Goal: Task Accomplishment & Management: Use online tool/utility

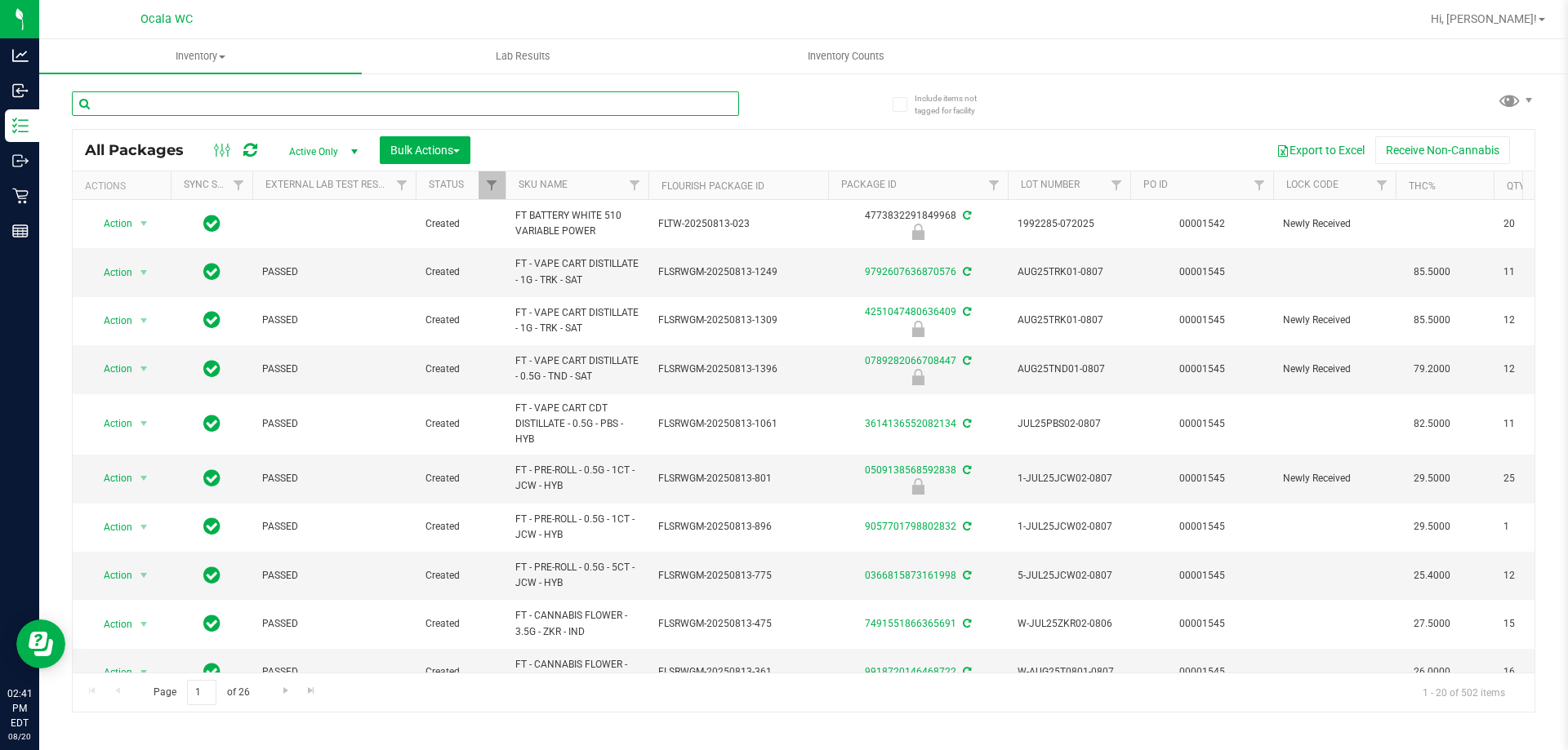
click at [234, 99] on input "text" at bounding box center [405, 104] width 667 height 25
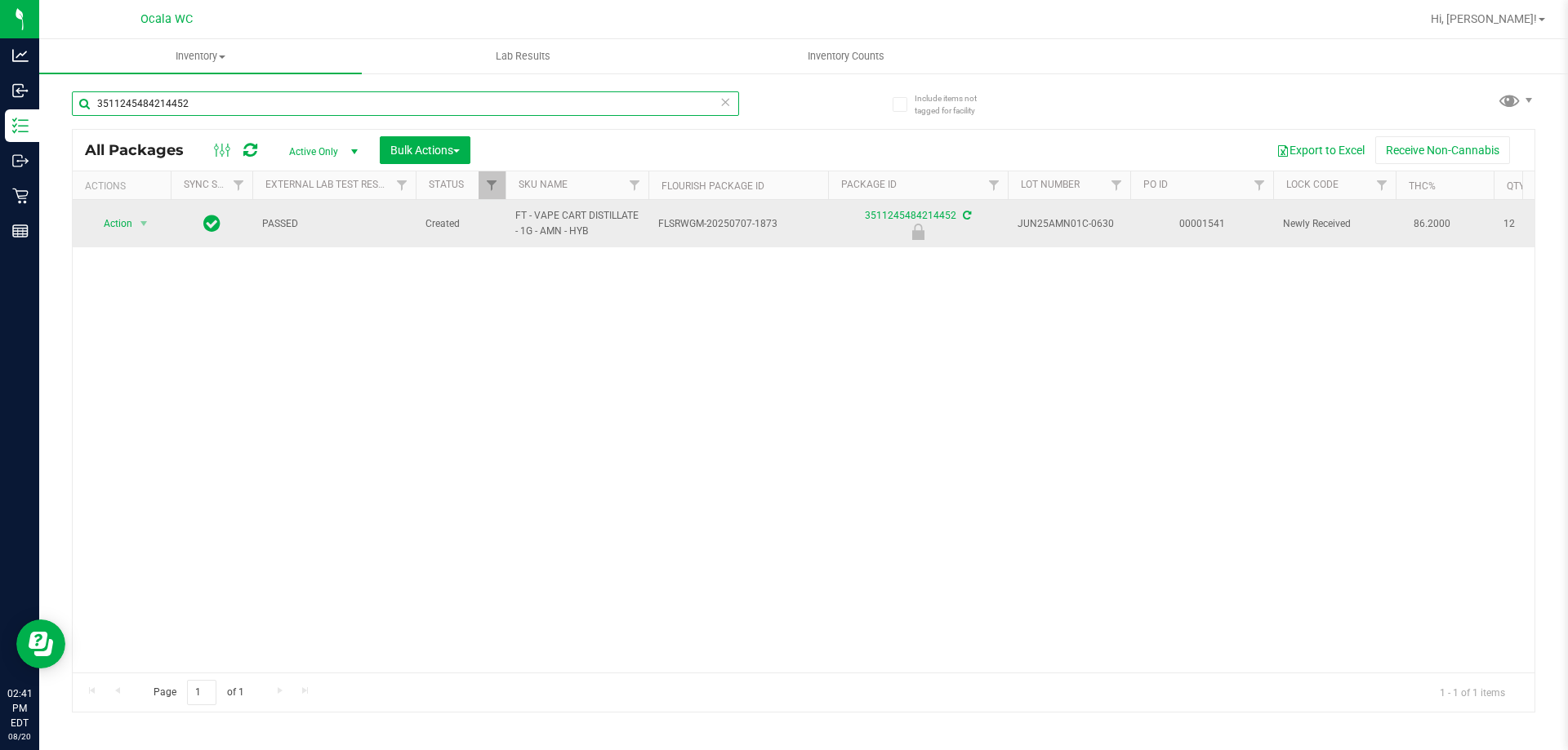
type input "3511245484214452"
click at [98, 210] on td "Action Action Edit attributes Global inventory Locate package Package audit log…" at bounding box center [121, 224] width 98 height 48
click at [121, 232] on span "Action" at bounding box center [111, 223] width 44 height 23
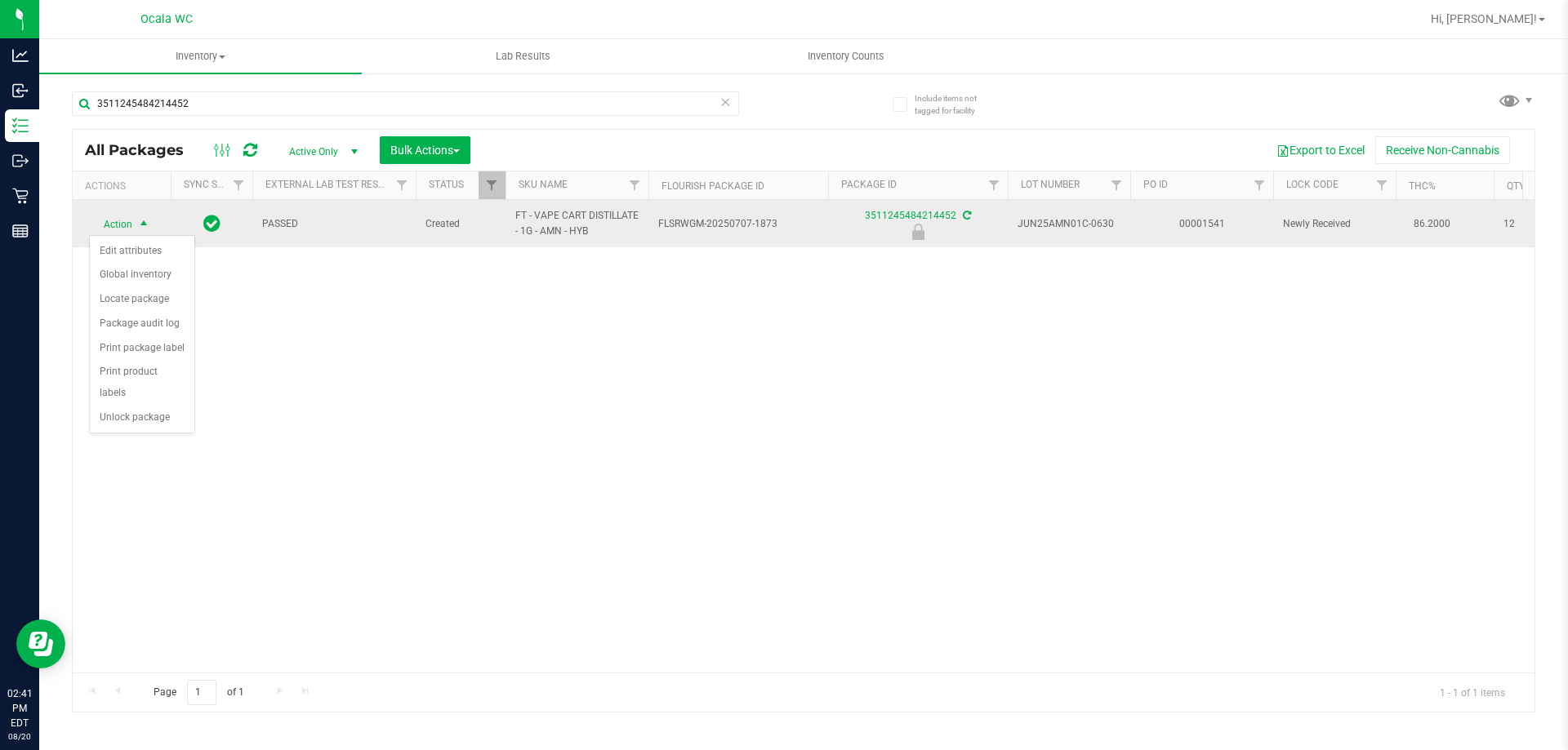
click at [121, 226] on span "Action" at bounding box center [111, 224] width 44 height 23
click at [121, 226] on span "Action" at bounding box center [111, 223] width 44 height 23
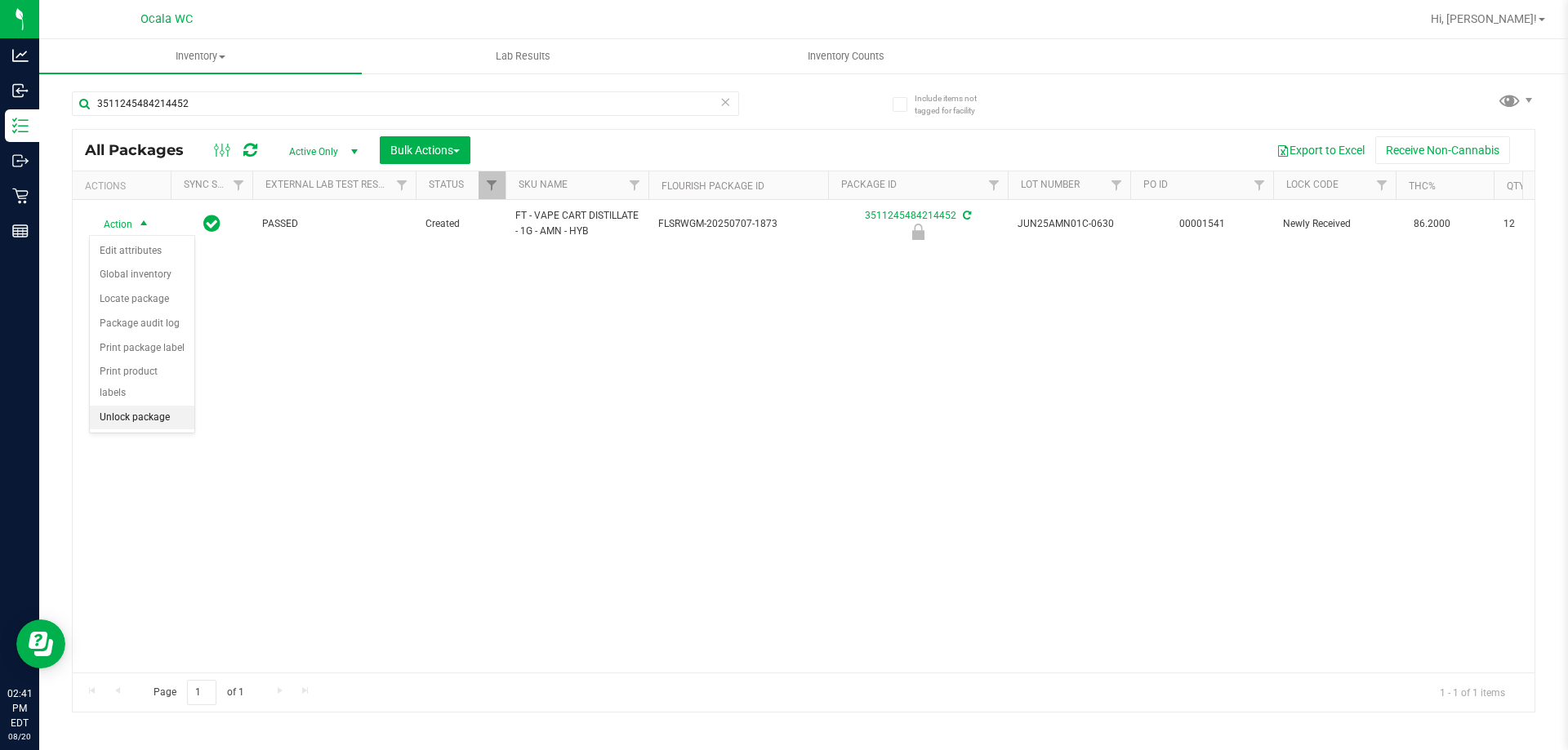
click at [128, 406] on li "Unlock package" at bounding box center [142, 418] width 105 height 25
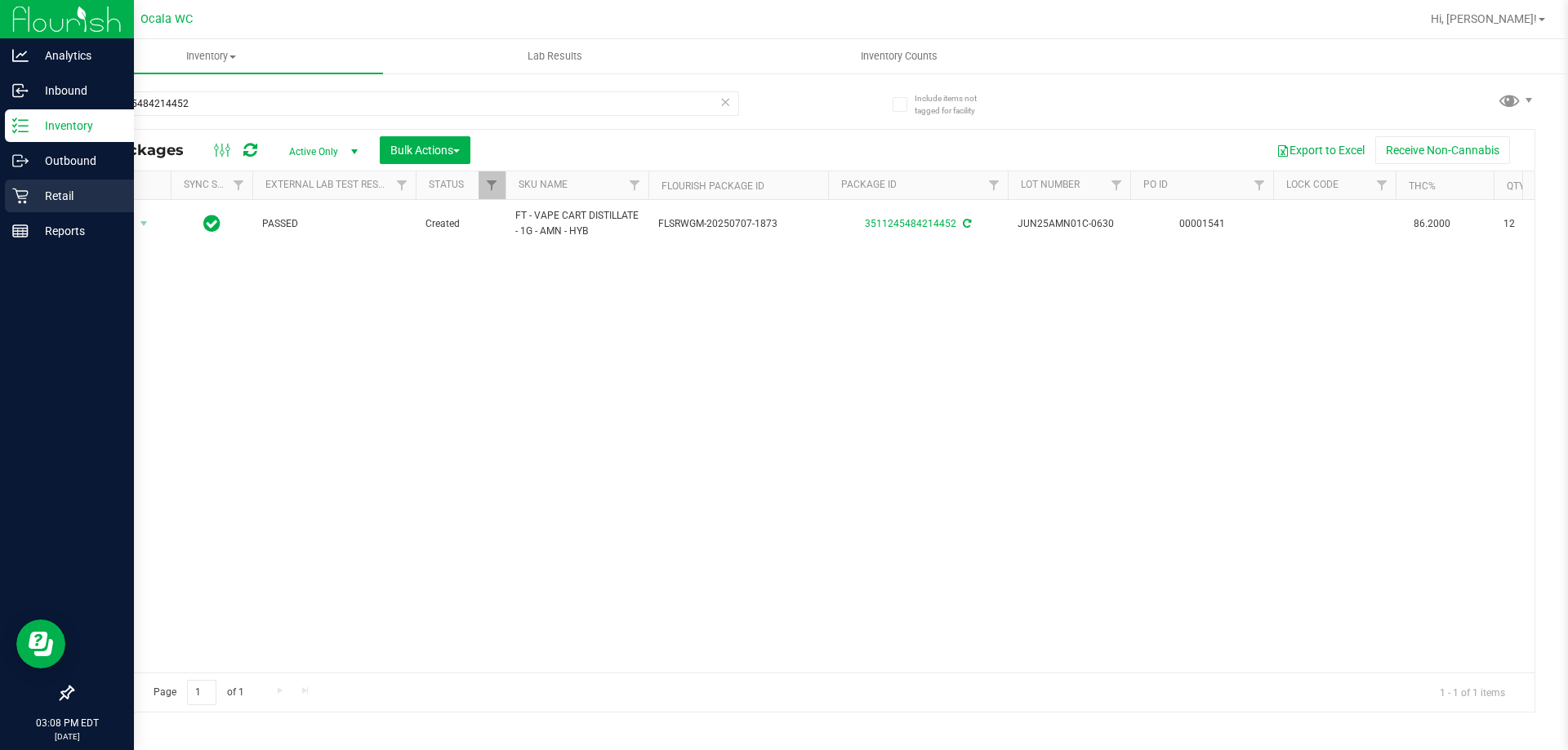
click at [19, 197] on icon at bounding box center [20, 196] width 17 height 17
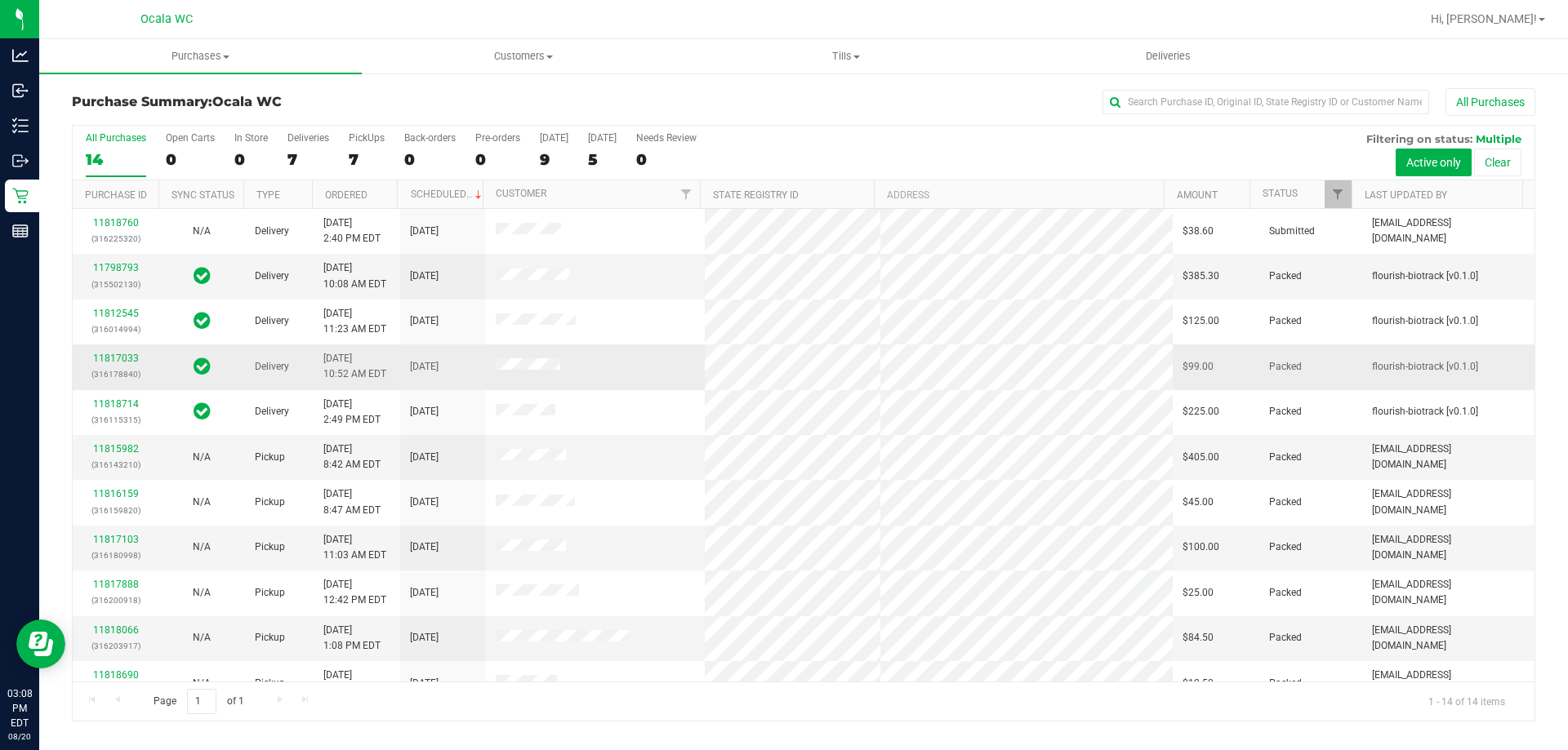
scroll to position [160, 0]
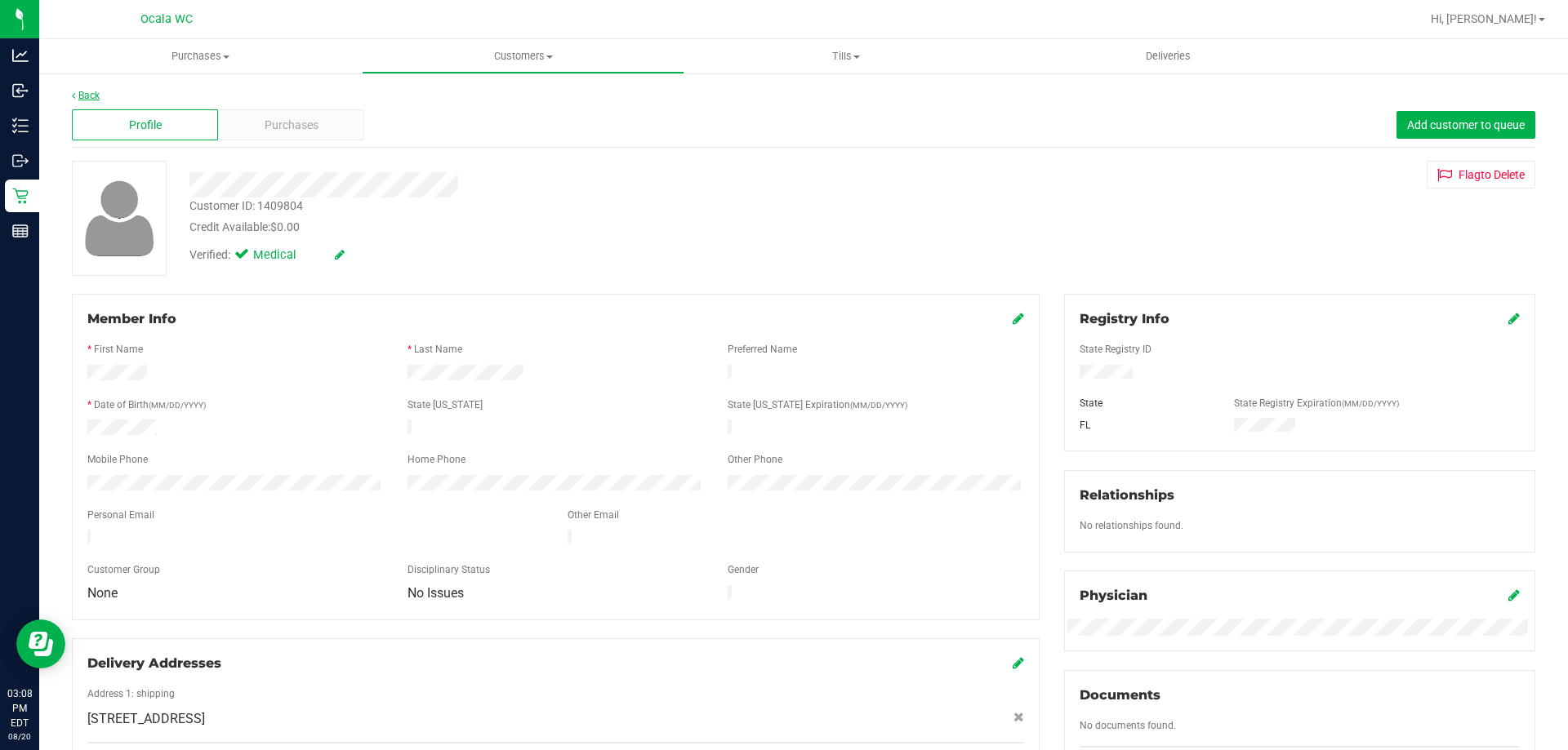
click at [80, 99] on link "Back" at bounding box center [85, 95] width 28 height 11
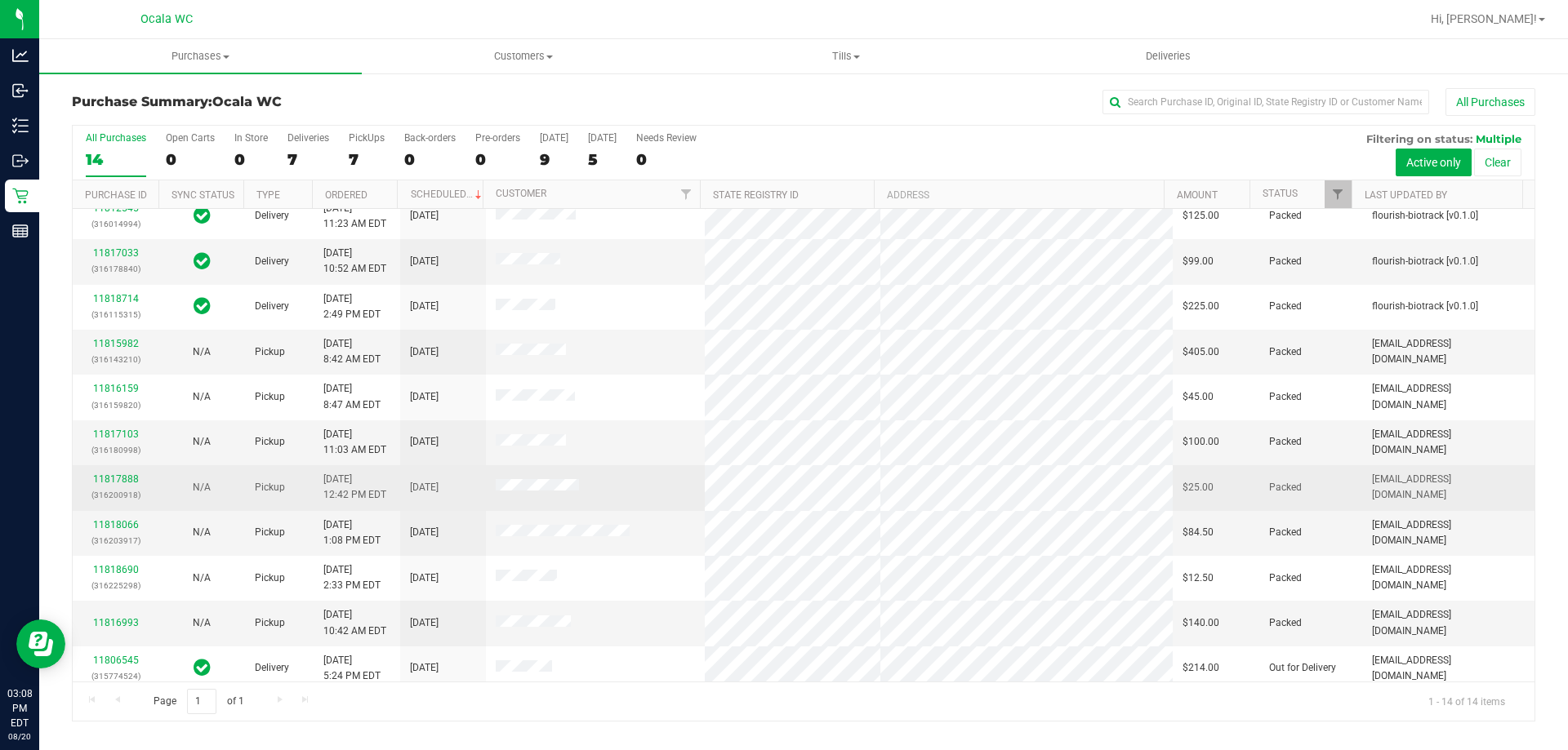
scroll to position [160, 0]
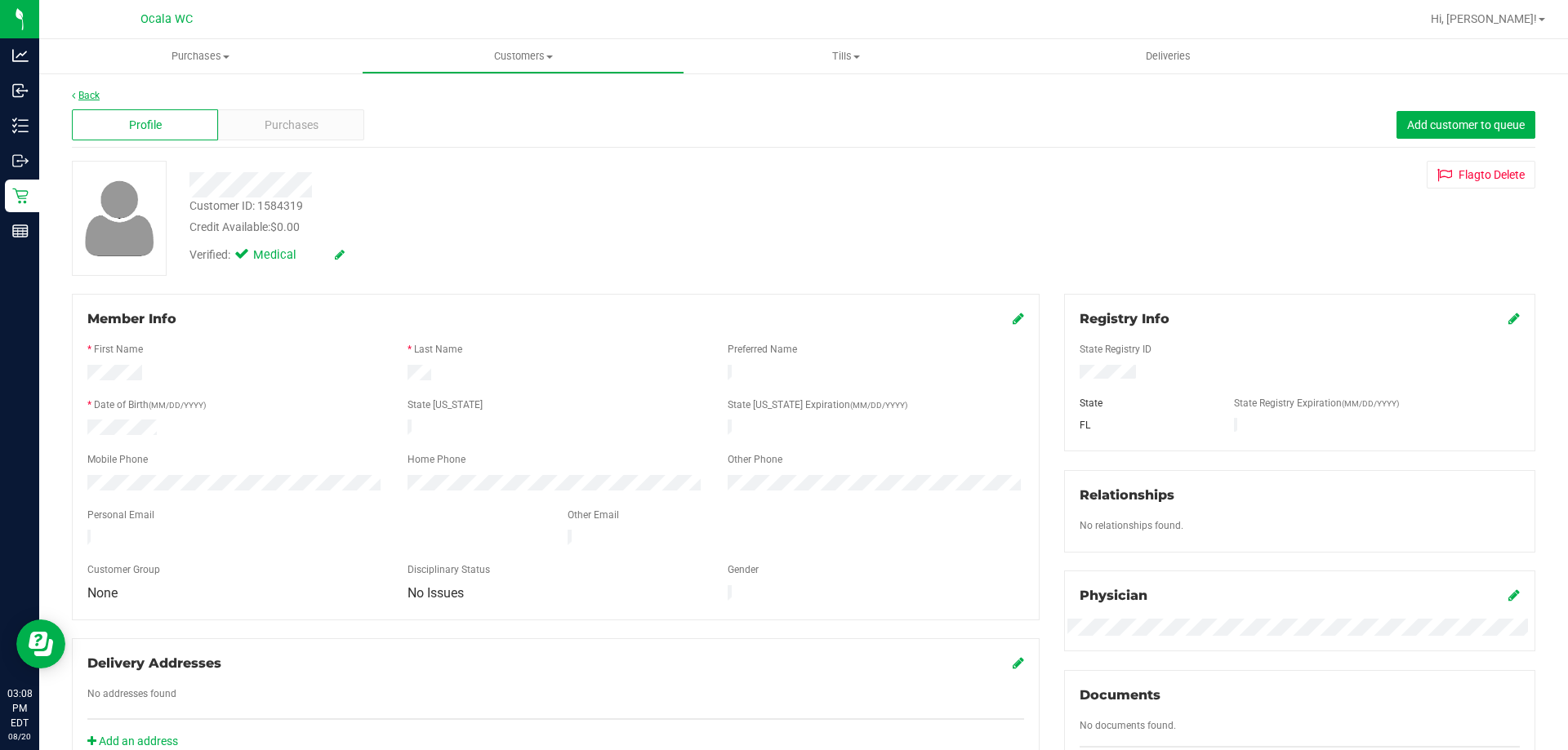
click at [94, 96] on link "Back" at bounding box center [85, 95] width 28 height 11
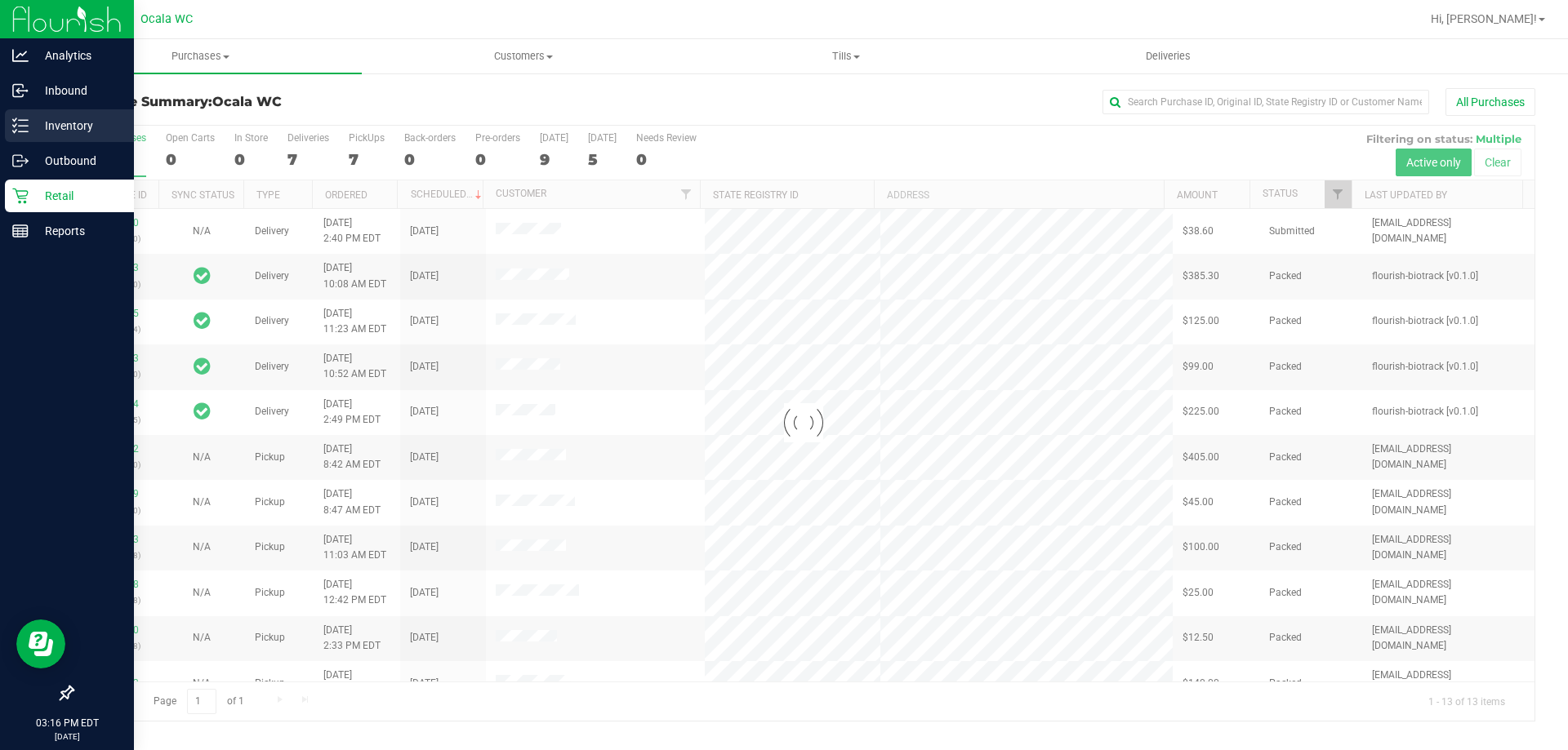
click at [11, 125] on div "Inventory" at bounding box center [69, 126] width 129 height 33
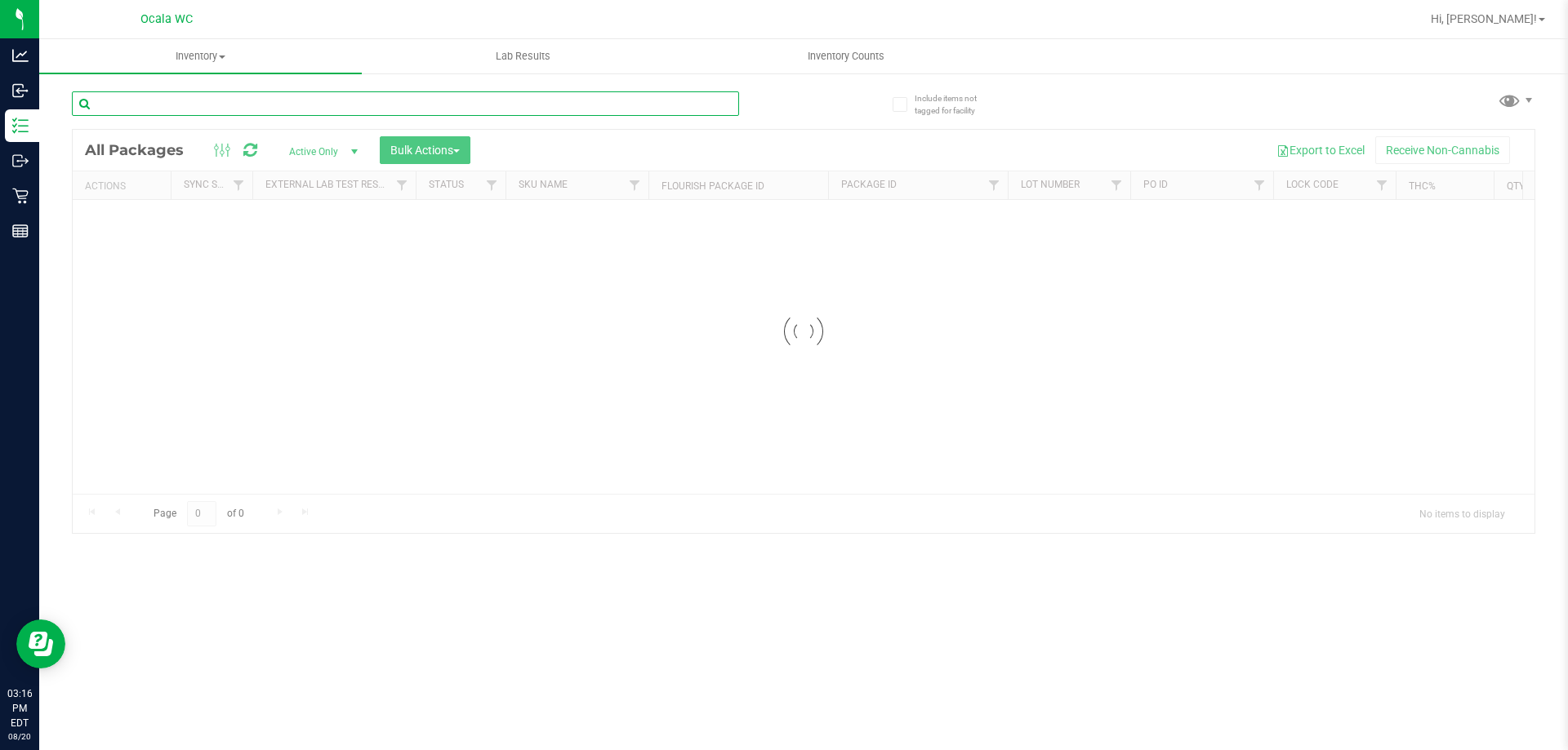
click at [313, 107] on input "text" at bounding box center [405, 104] width 667 height 25
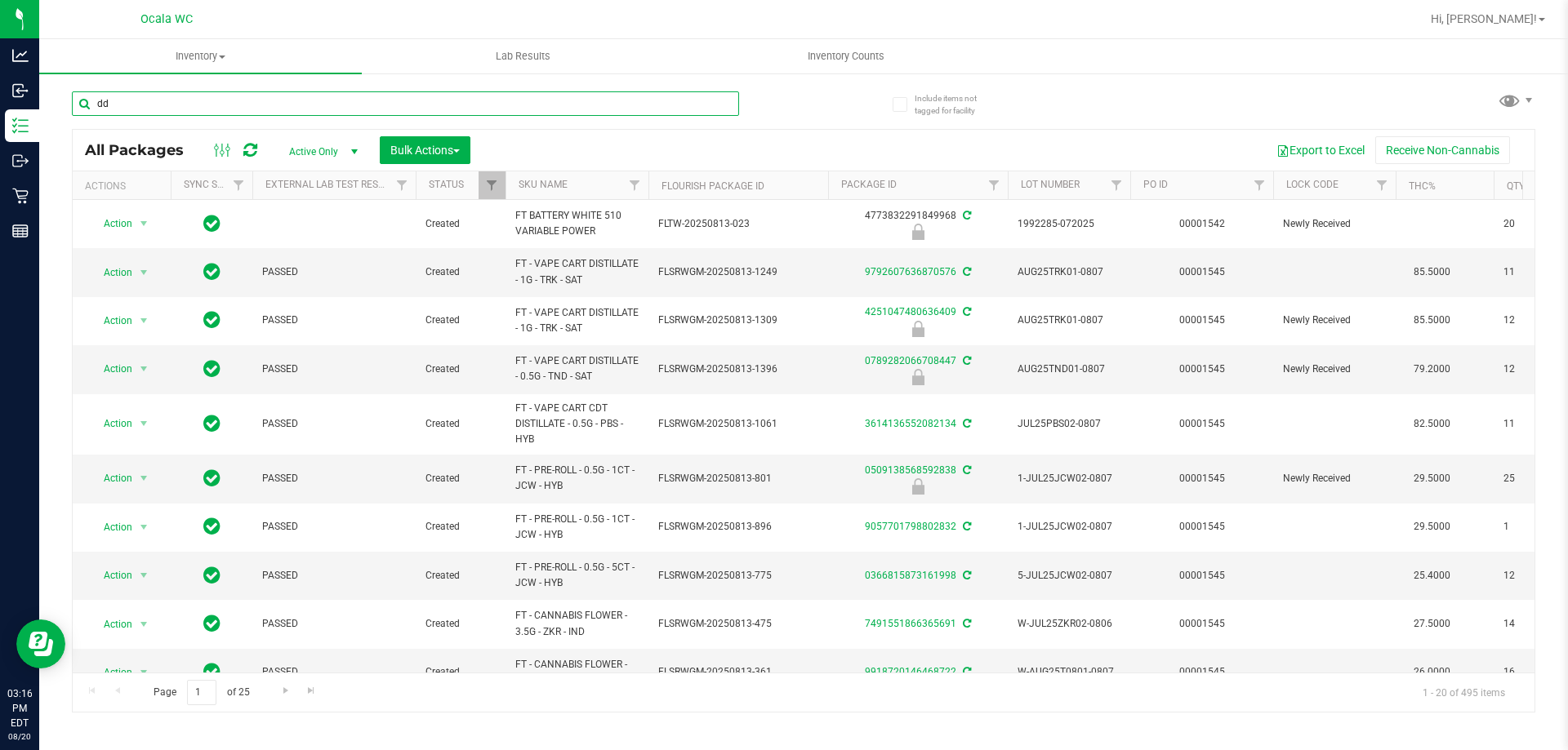
type input "dda"
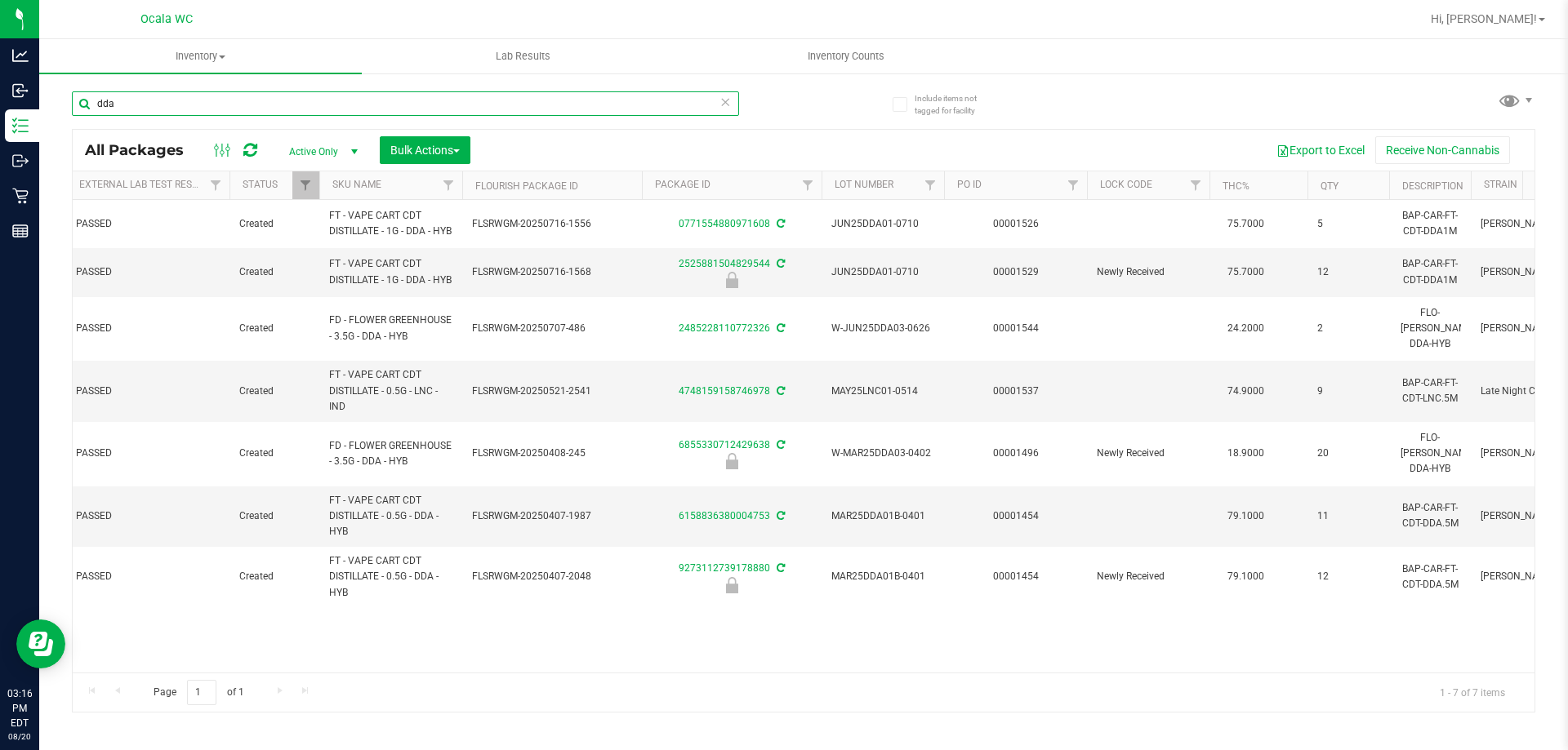
scroll to position [0, 187]
click at [225, 107] on input "dda" at bounding box center [405, 104] width 667 height 25
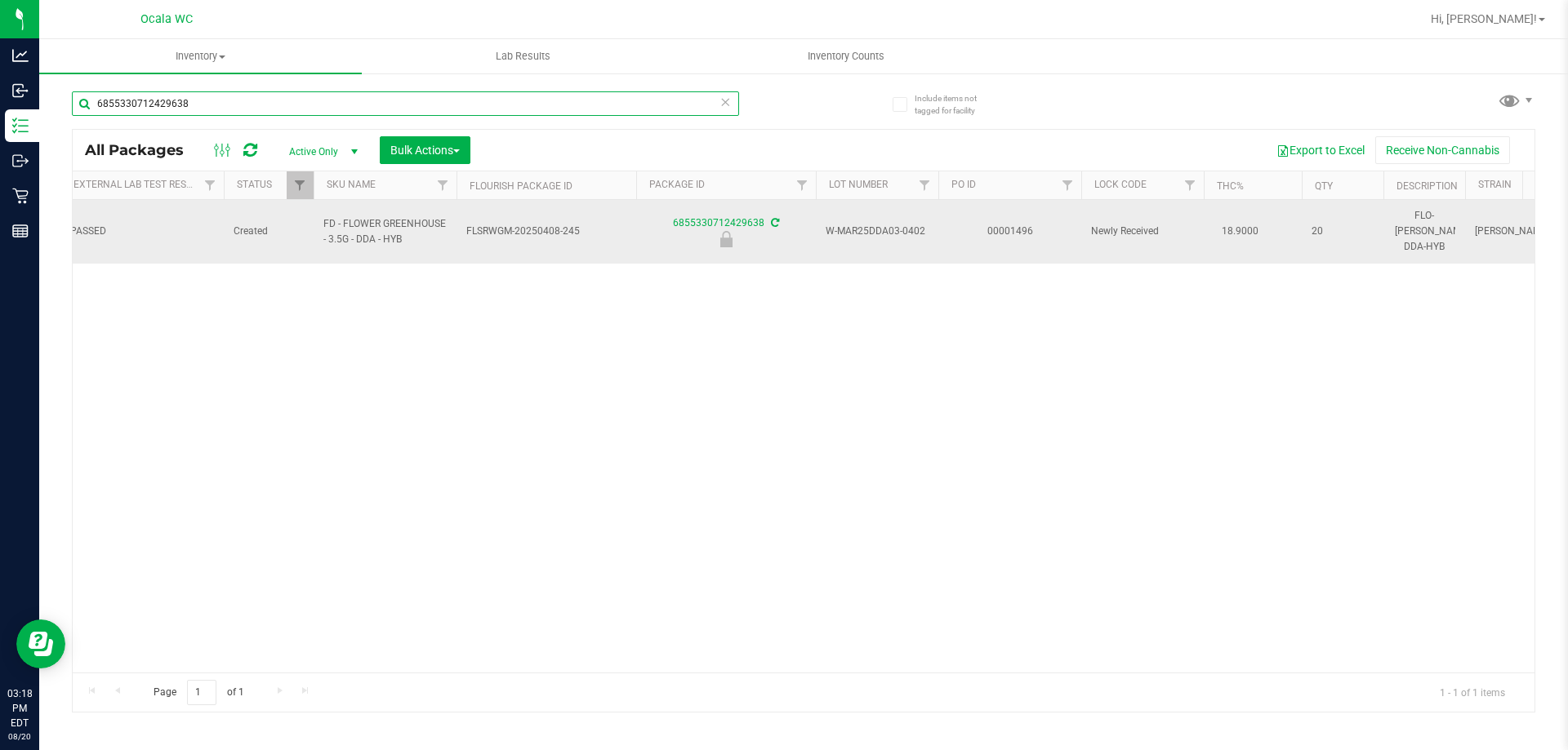
type input "6855330712429638"
click at [88, 242] on td "PASSED" at bounding box center [142, 231] width 164 height 63
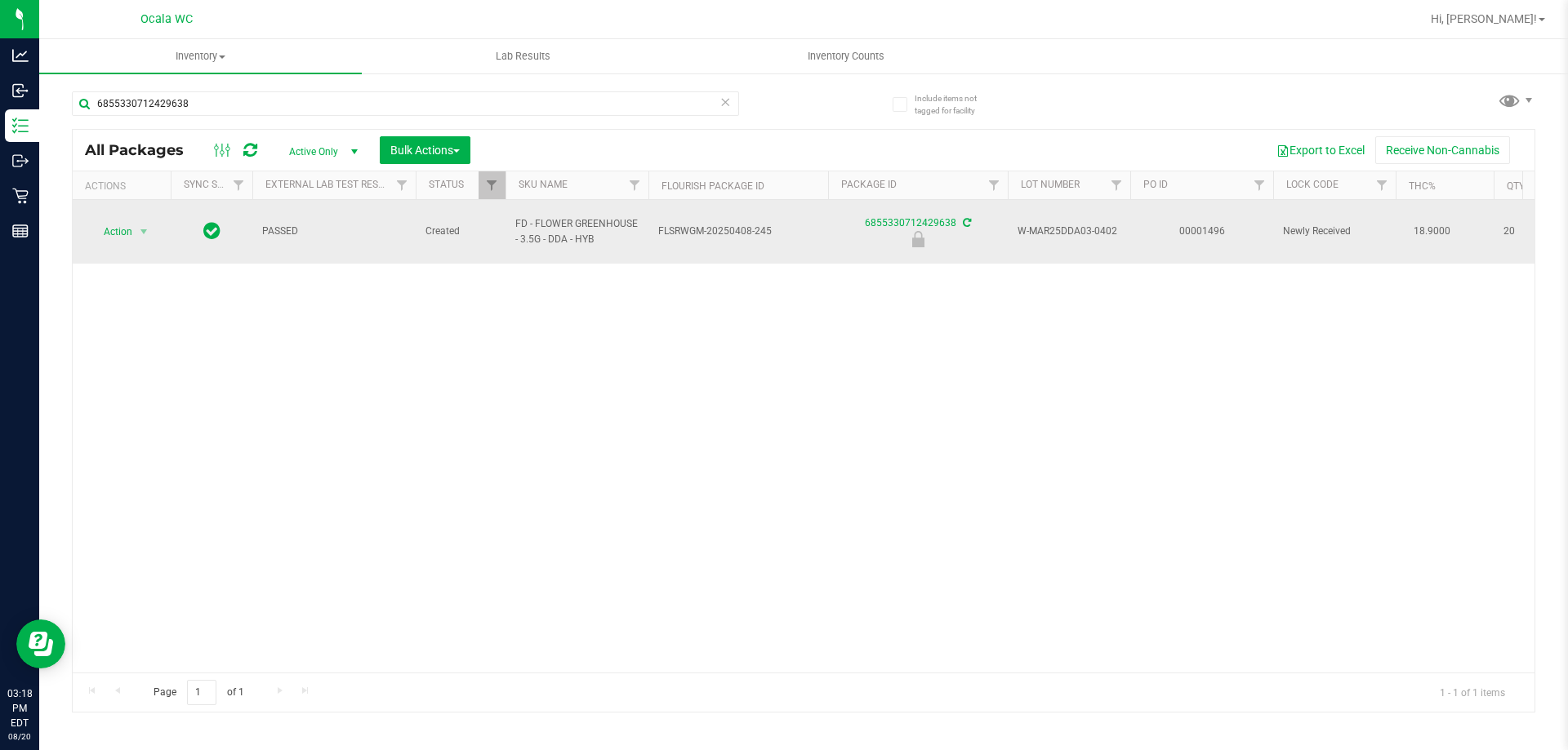
click at [114, 224] on span "Action" at bounding box center [111, 231] width 44 height 23
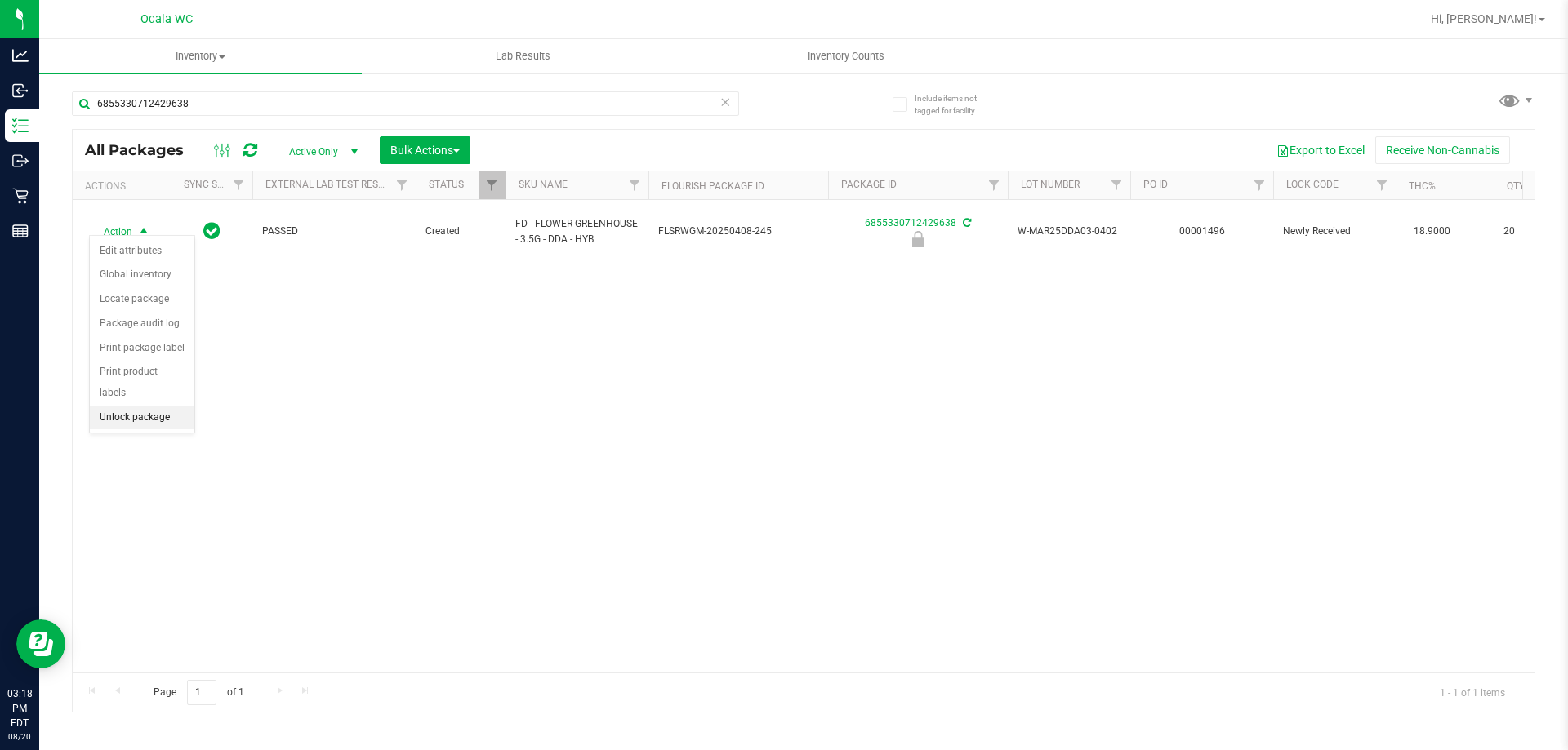
click at [159, 406] on li "Unlock package" at bounding box center [142, 418] width 105 height 25
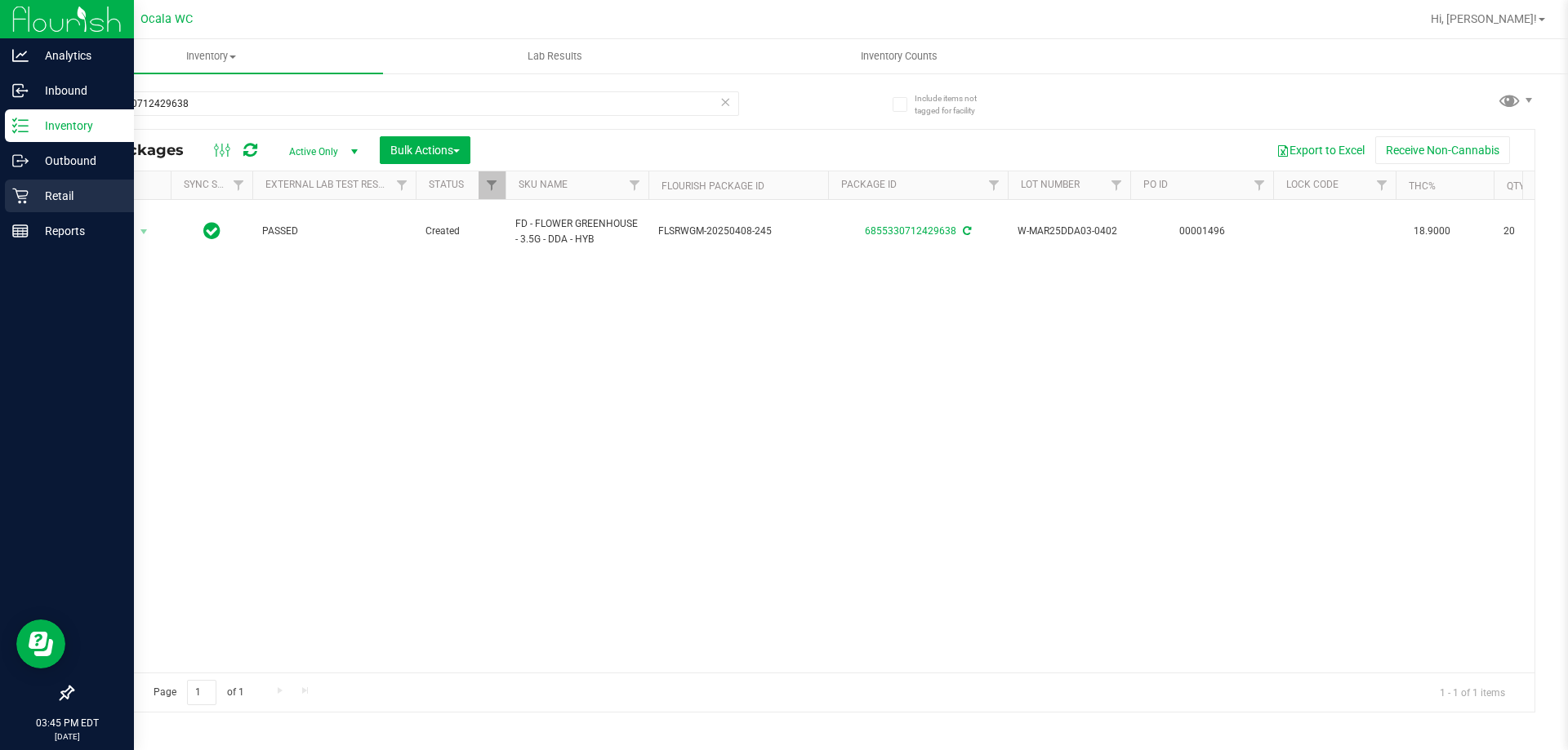
click at [17, 189] on icon at bounding box center [19, 196] width 16 height 16
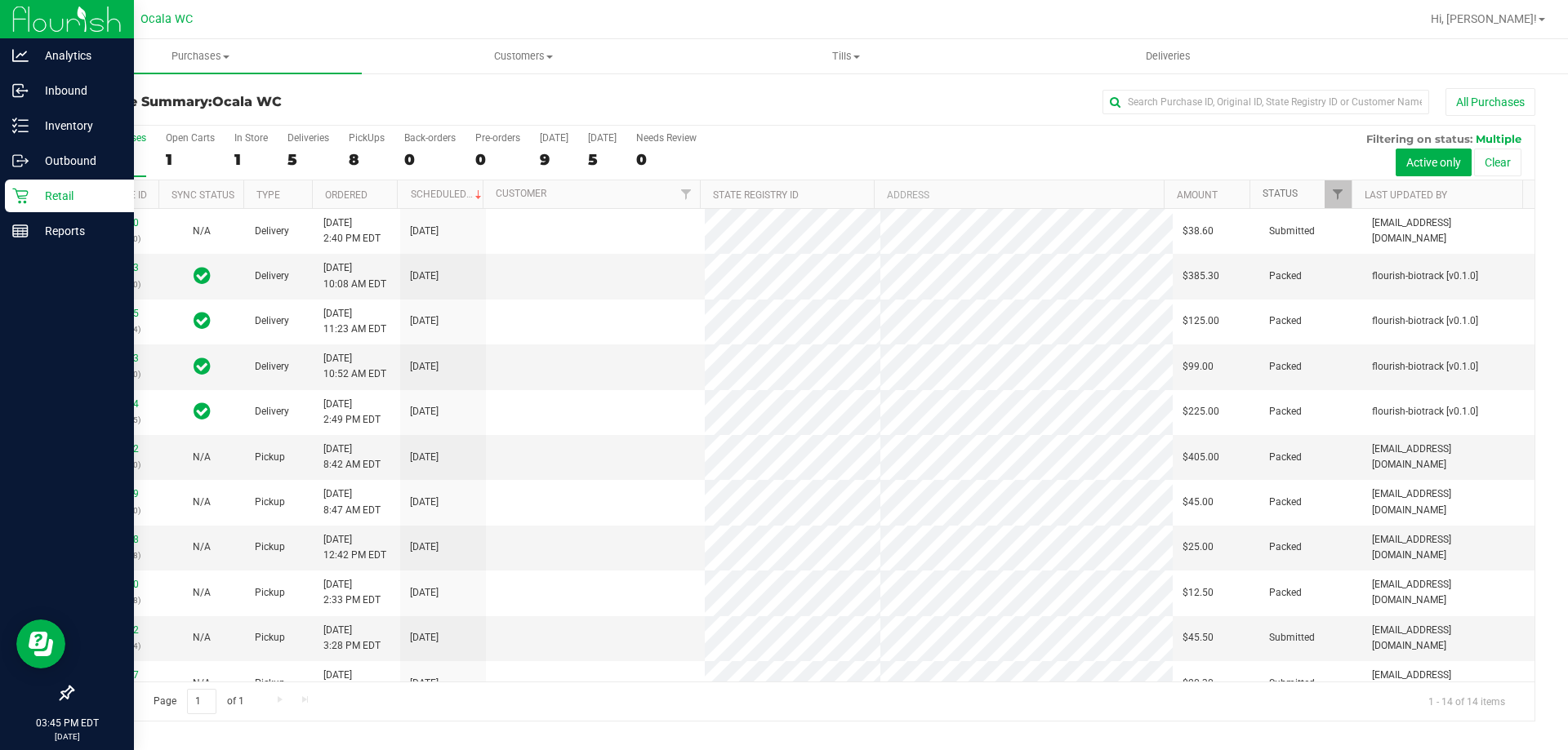
click at [1292, 199] on link "Status" at bounding box center [1280, 193] width 35 height 11
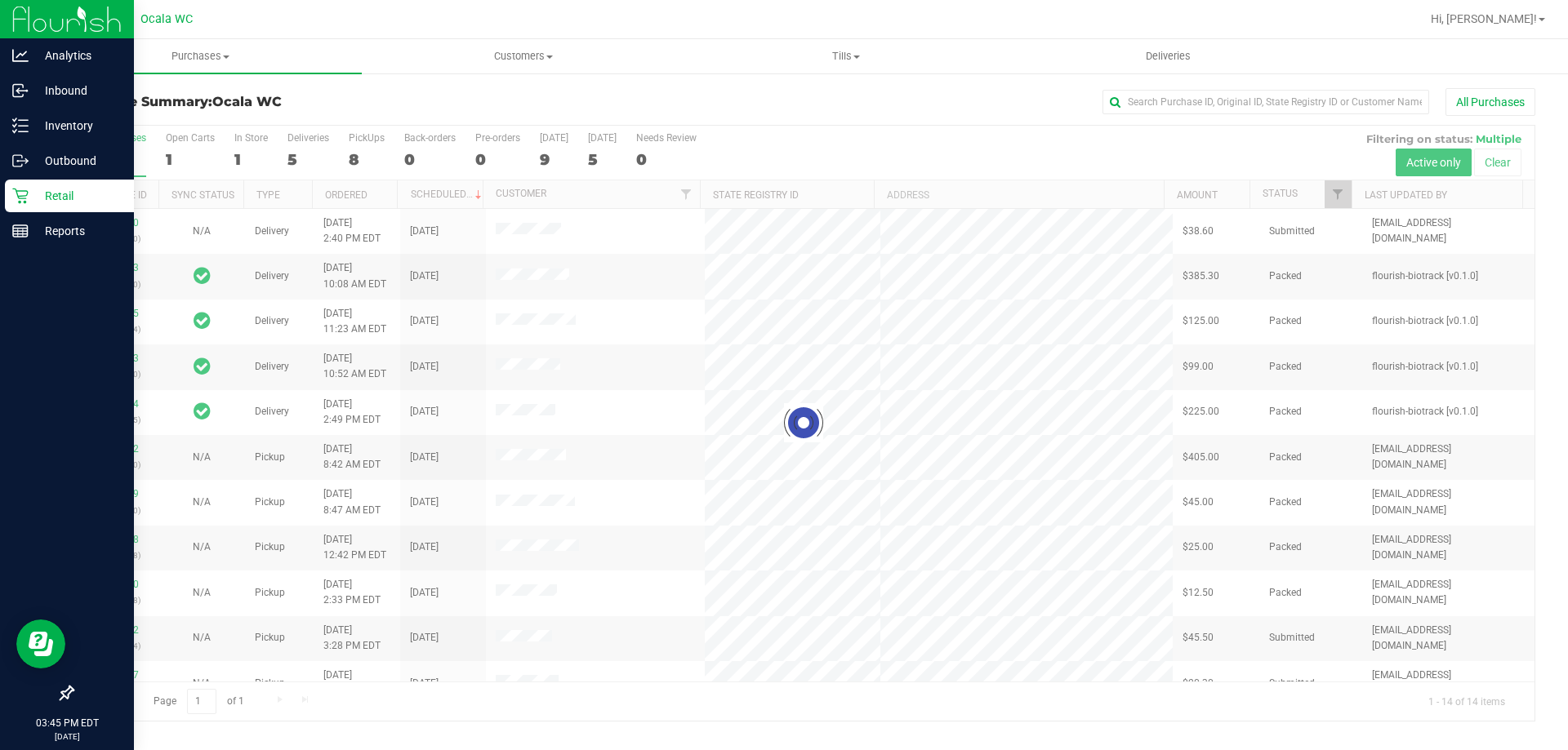
click at [1283, 191] on div at bounding box center [803, 423] width 1461 height 595
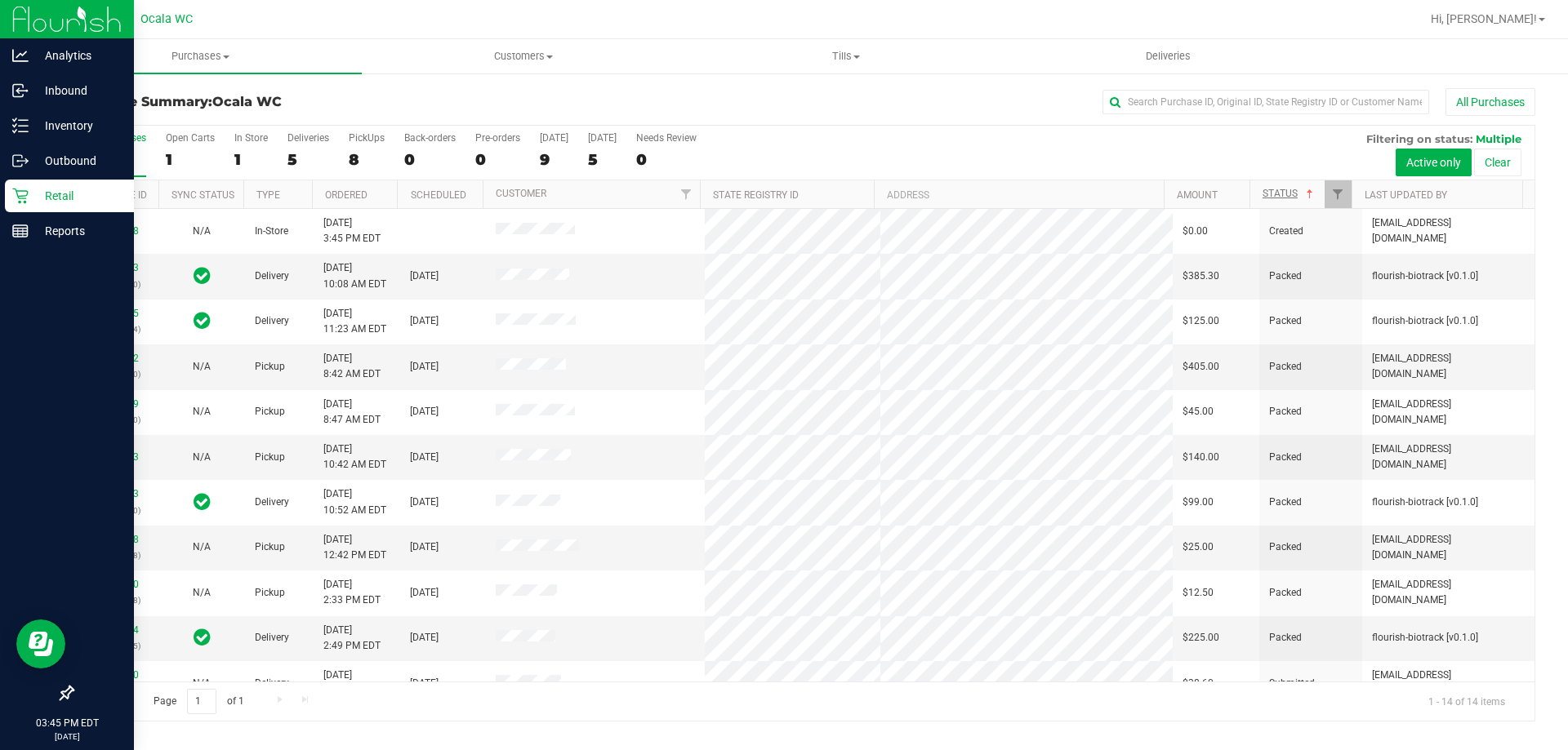
click at [1275, 195] on link "Status" at bounding box center [1289, 193] width 54 height 11
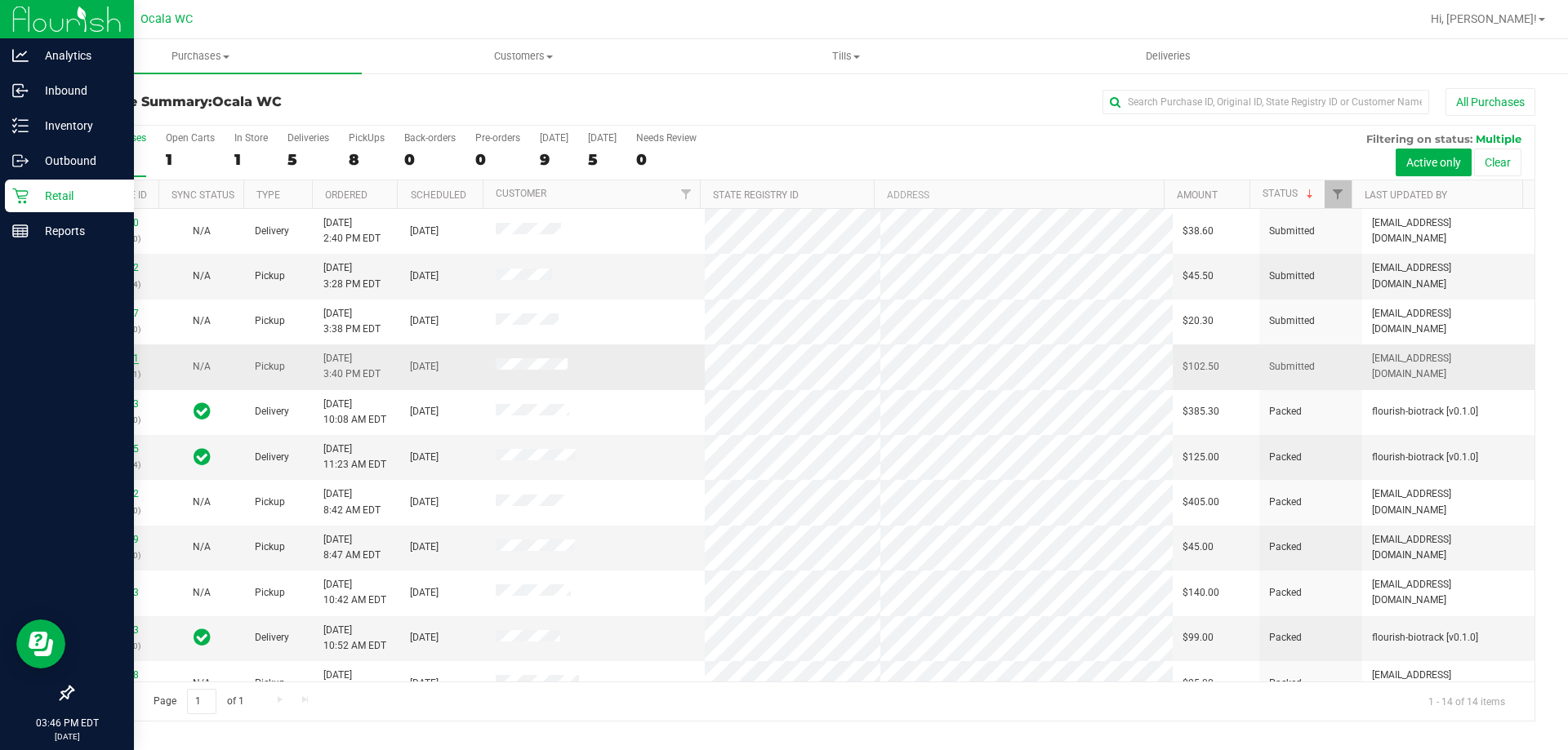
click at [117, 360] on link "11819171" at bounding box center [116, 358] width 46 height 11
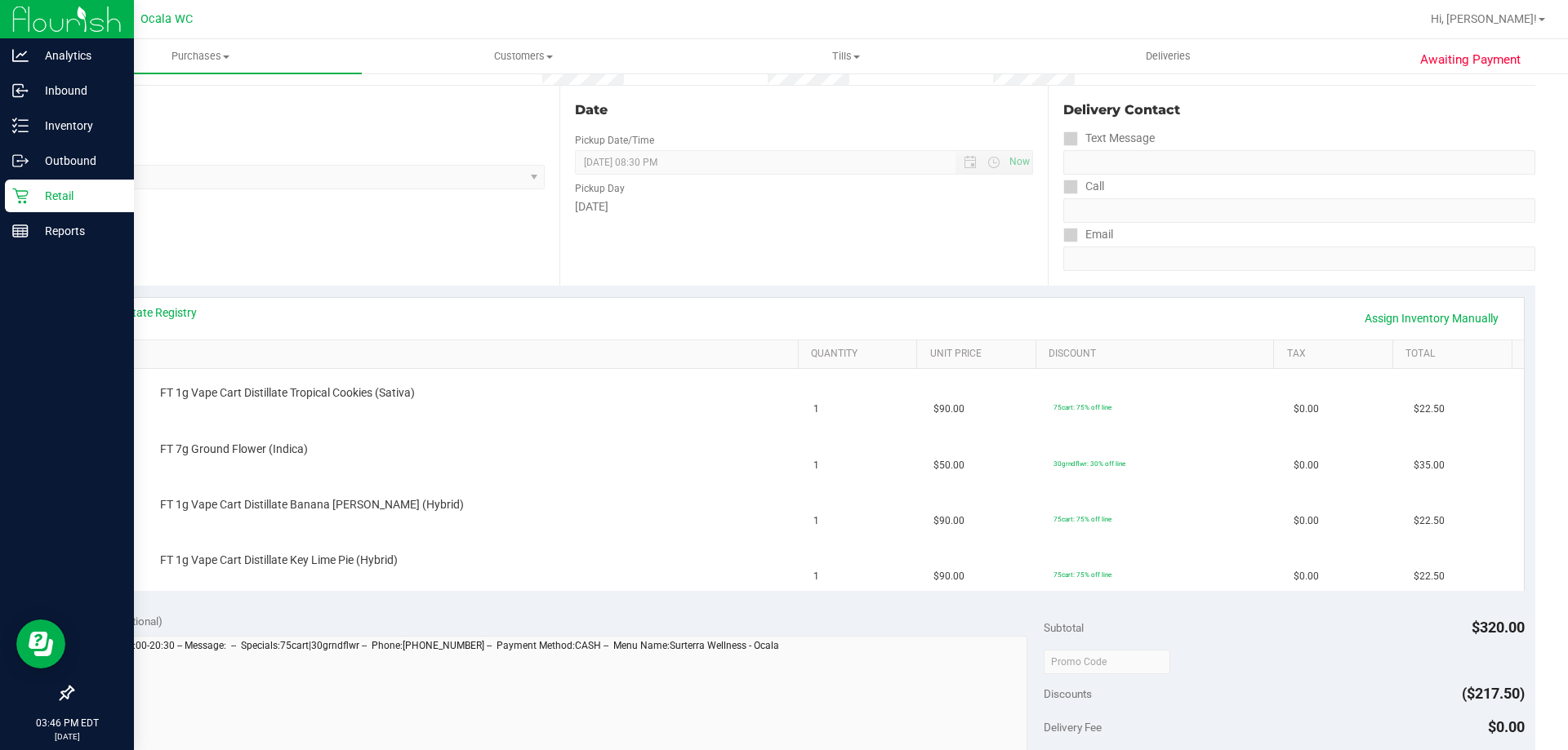
scroll to position [206, 0]
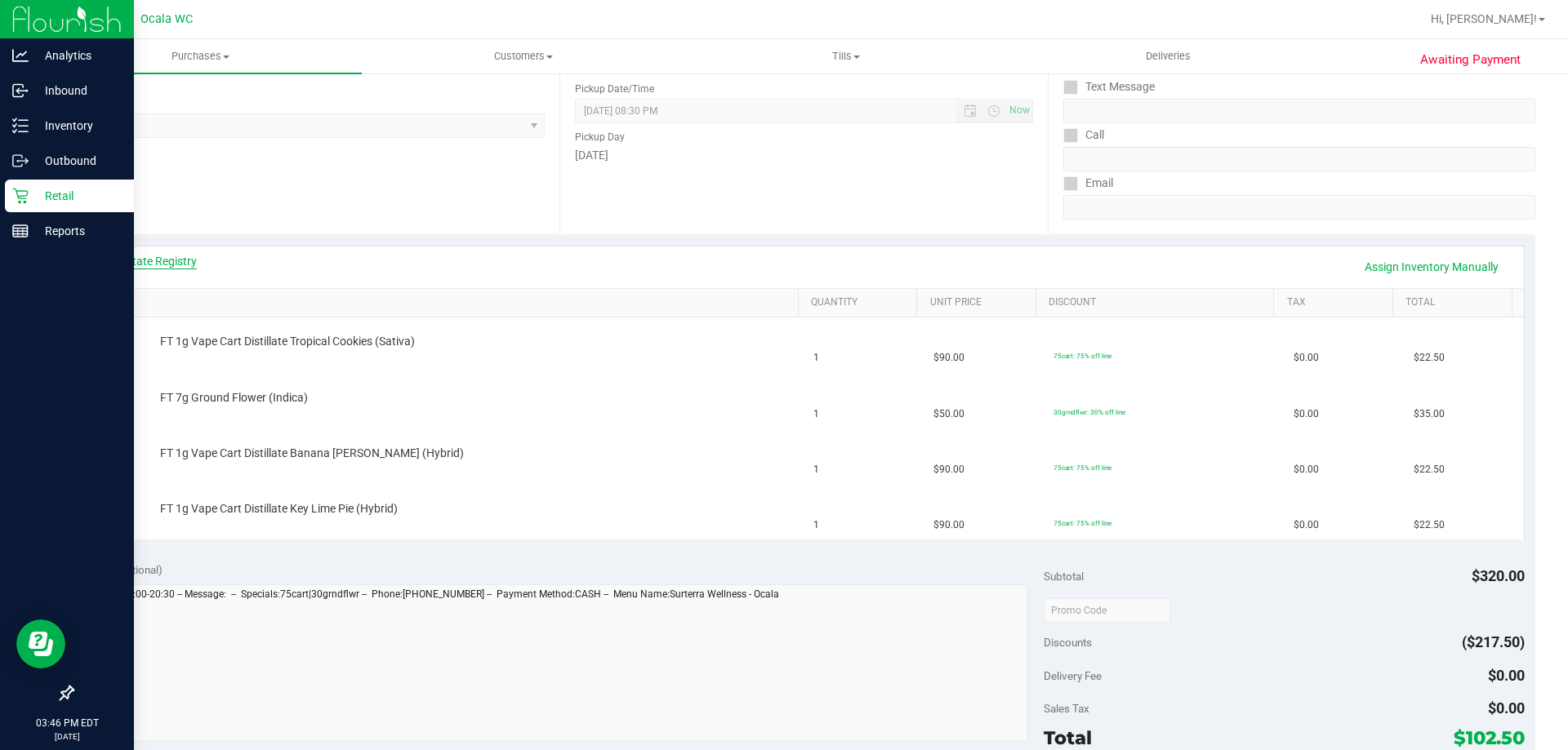
click at [165, 263] on link "View State Registry" at bounding box center [148, 262] width 98 height 17
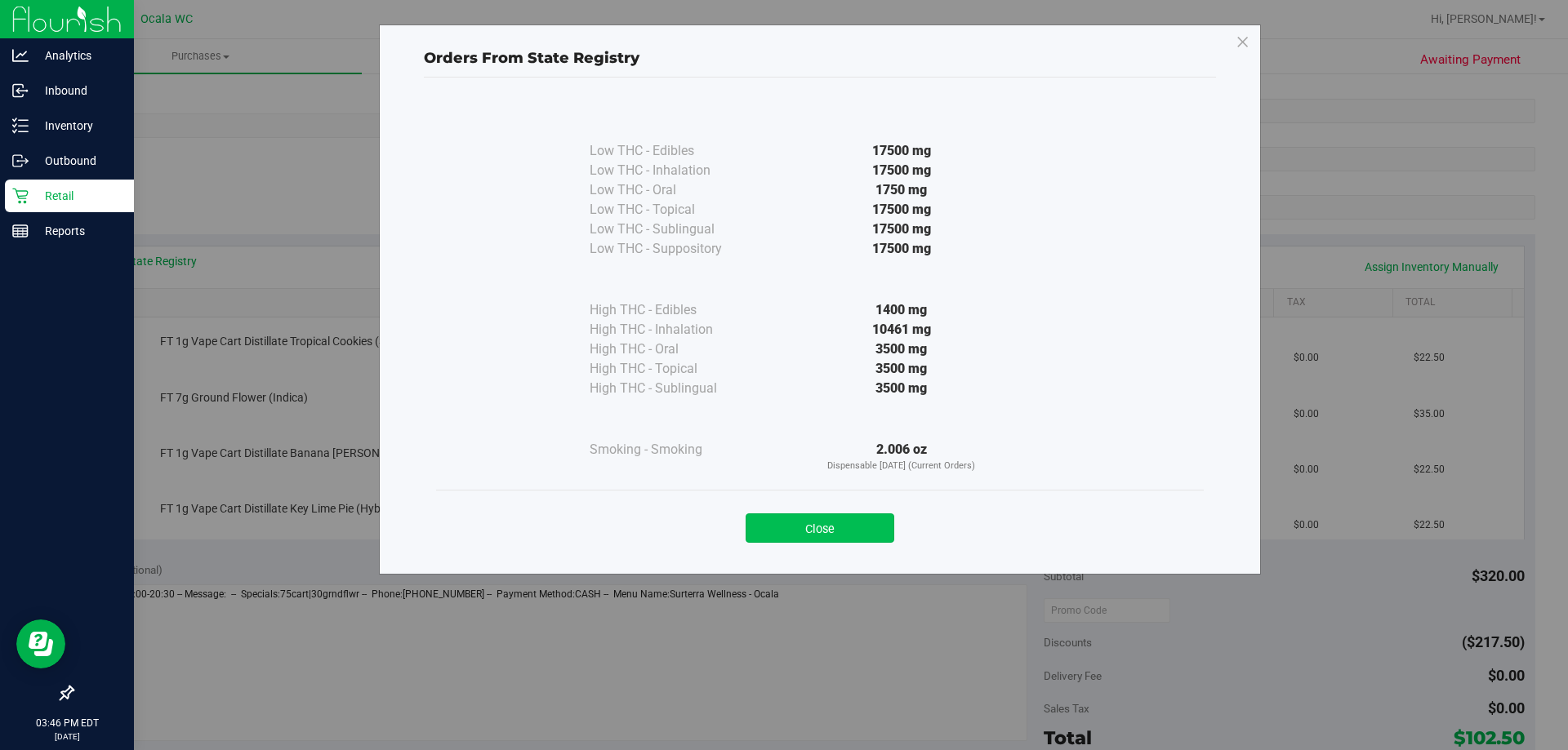
click at [835, 535] on button "Close" at bounding box center [820, 528] width 149 height 29
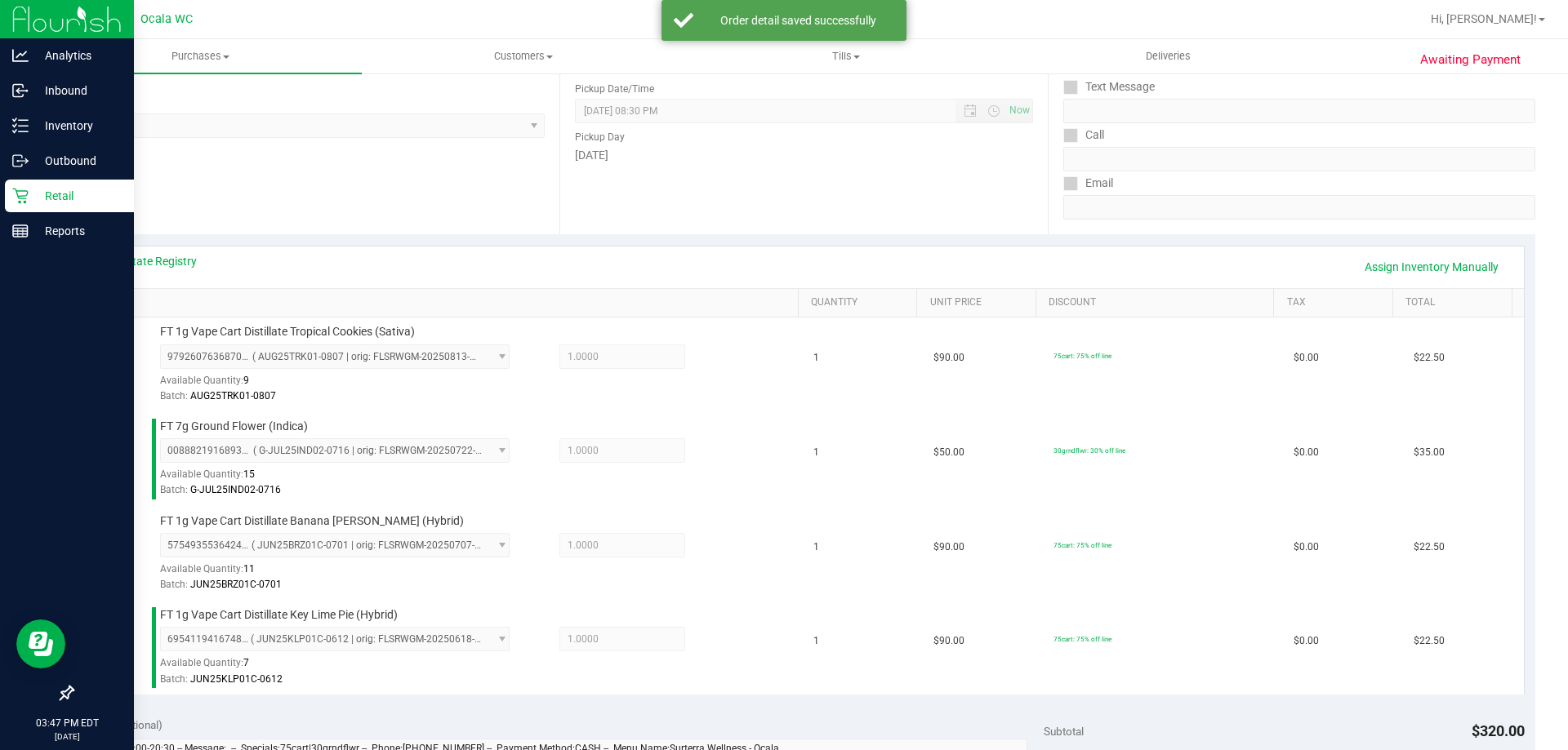
scroll to position [868, 0]
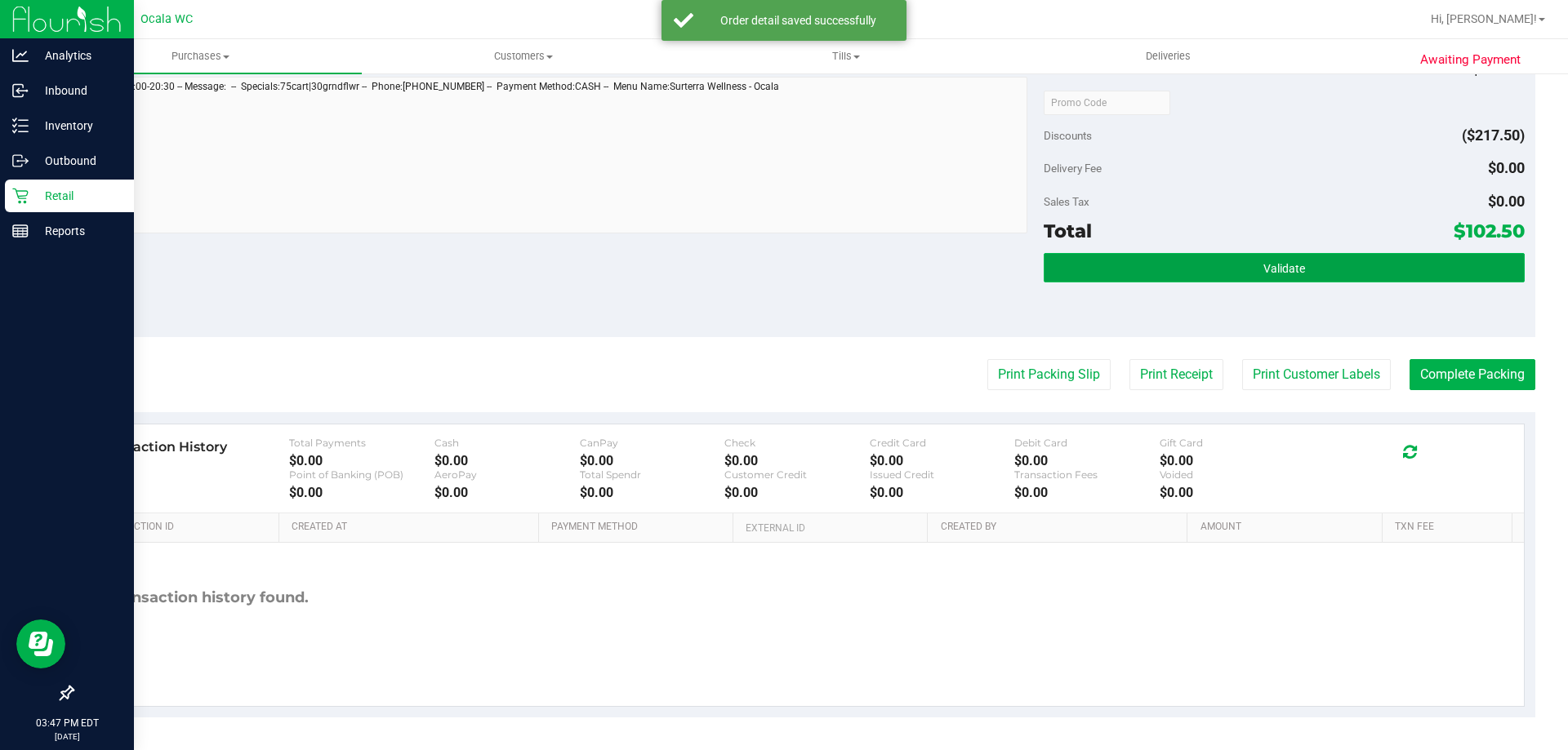
click at [1348, 269] on button "Validate" at bounding box center [1283, 268] width 480 height 29
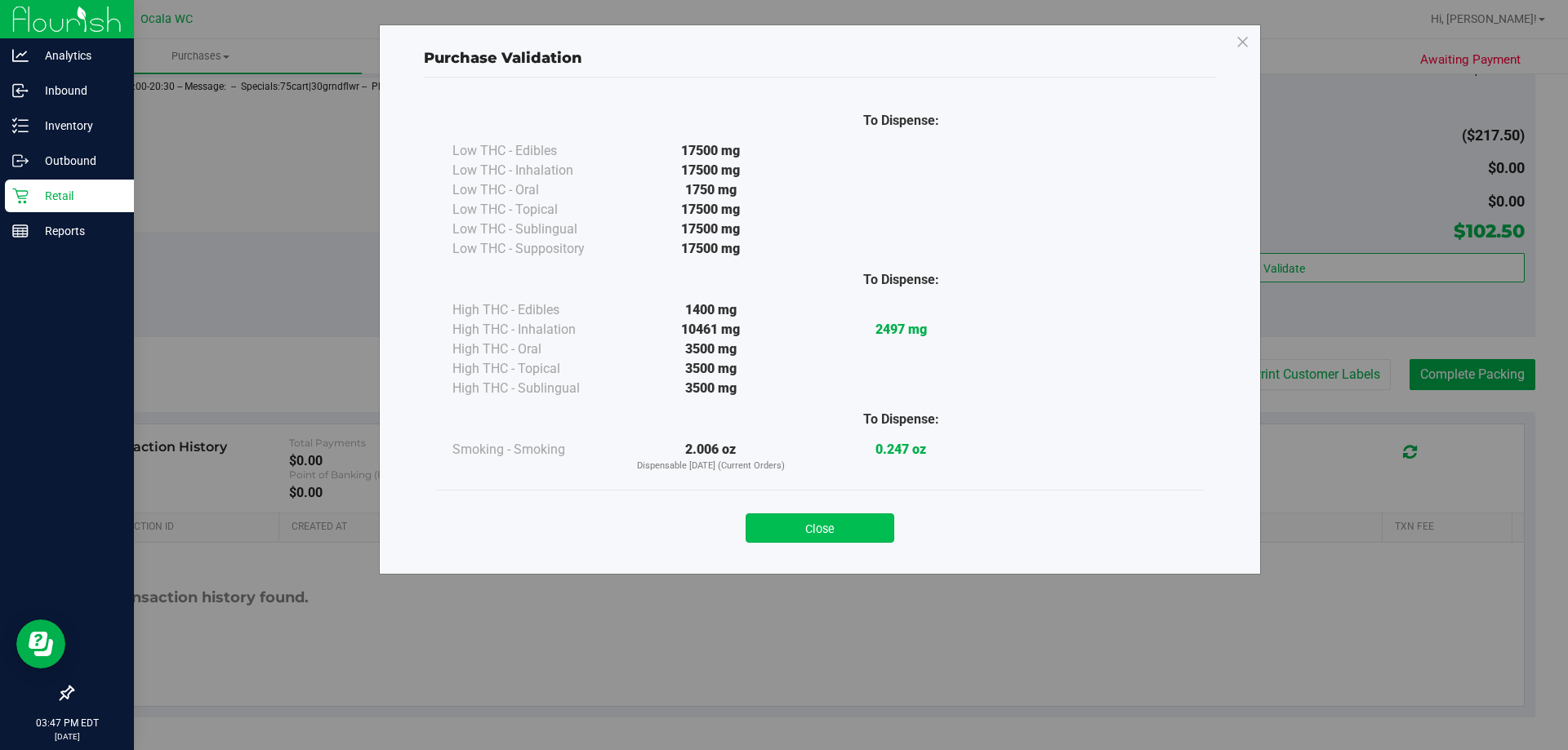
click at [853, 521] on button "Close" at bounding box center [820, 528] width 149 height 29
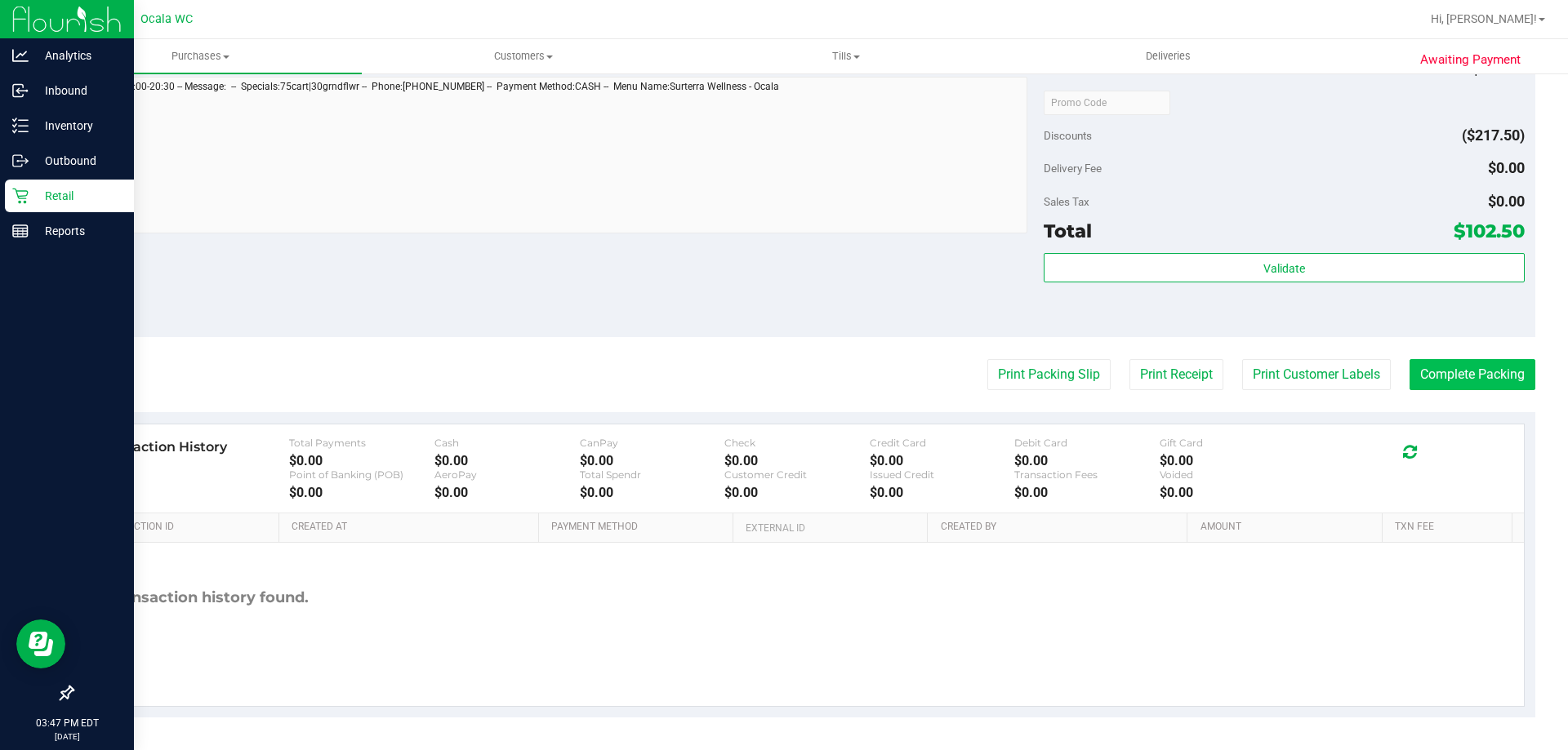
click at [1511, 385] on button "Complete Packing" at bounding box center [1472, 375] width 126 height 31
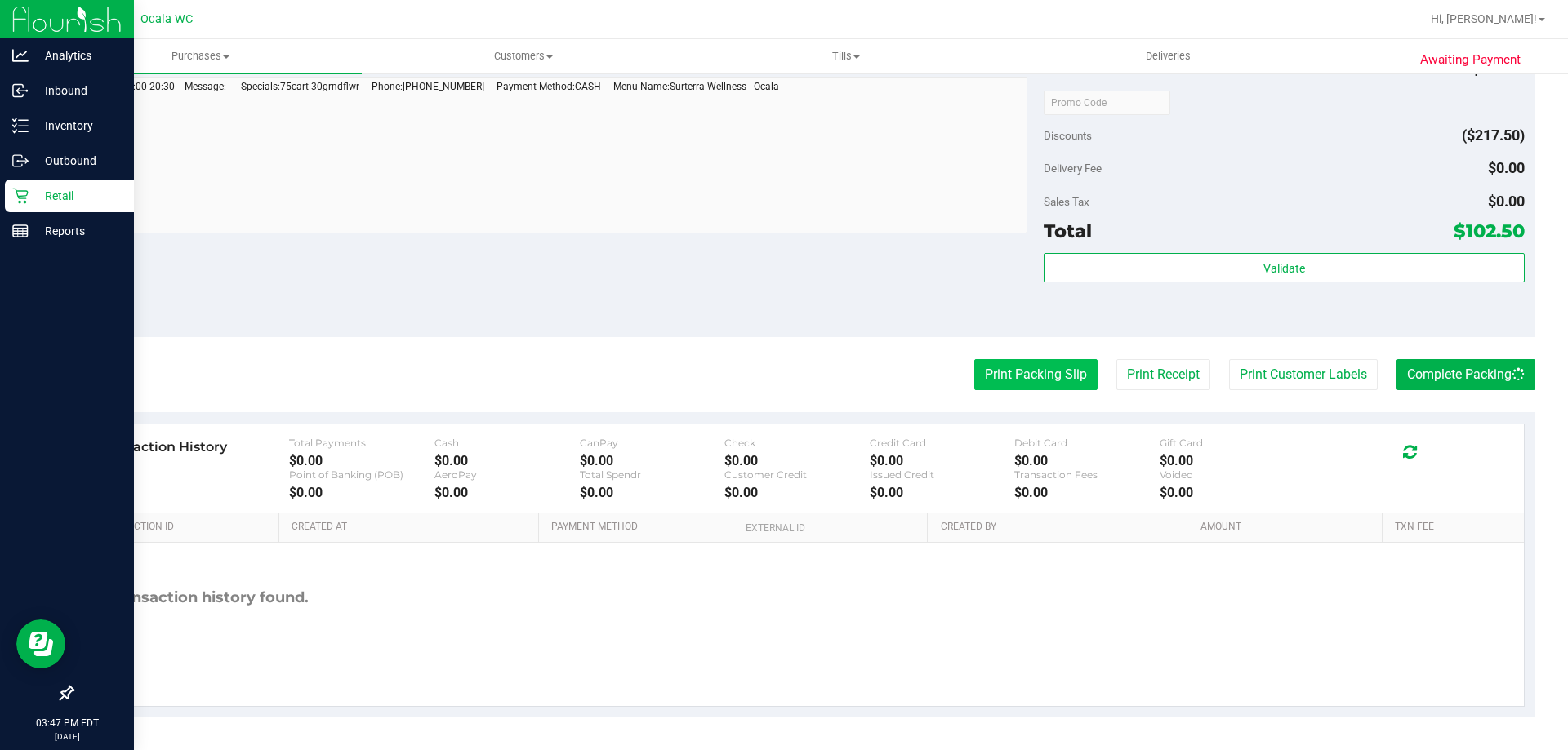
click at [1023, 377] on button "Print Packing Slip" at bounding box center [1036, 375] width 123 height 31
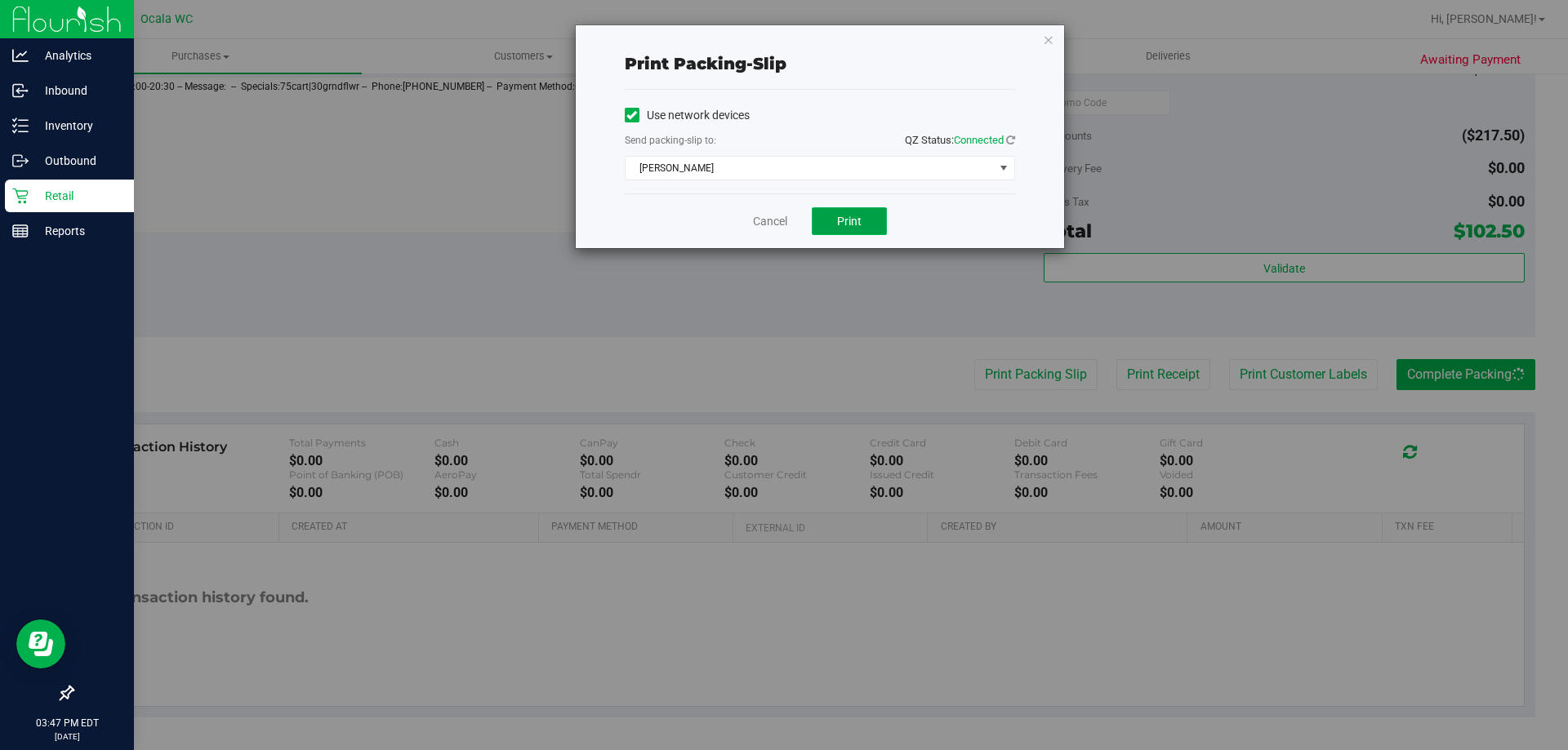
click at [870, 223] on button "Print" at bounding box center [850, 221] width 75 height 28
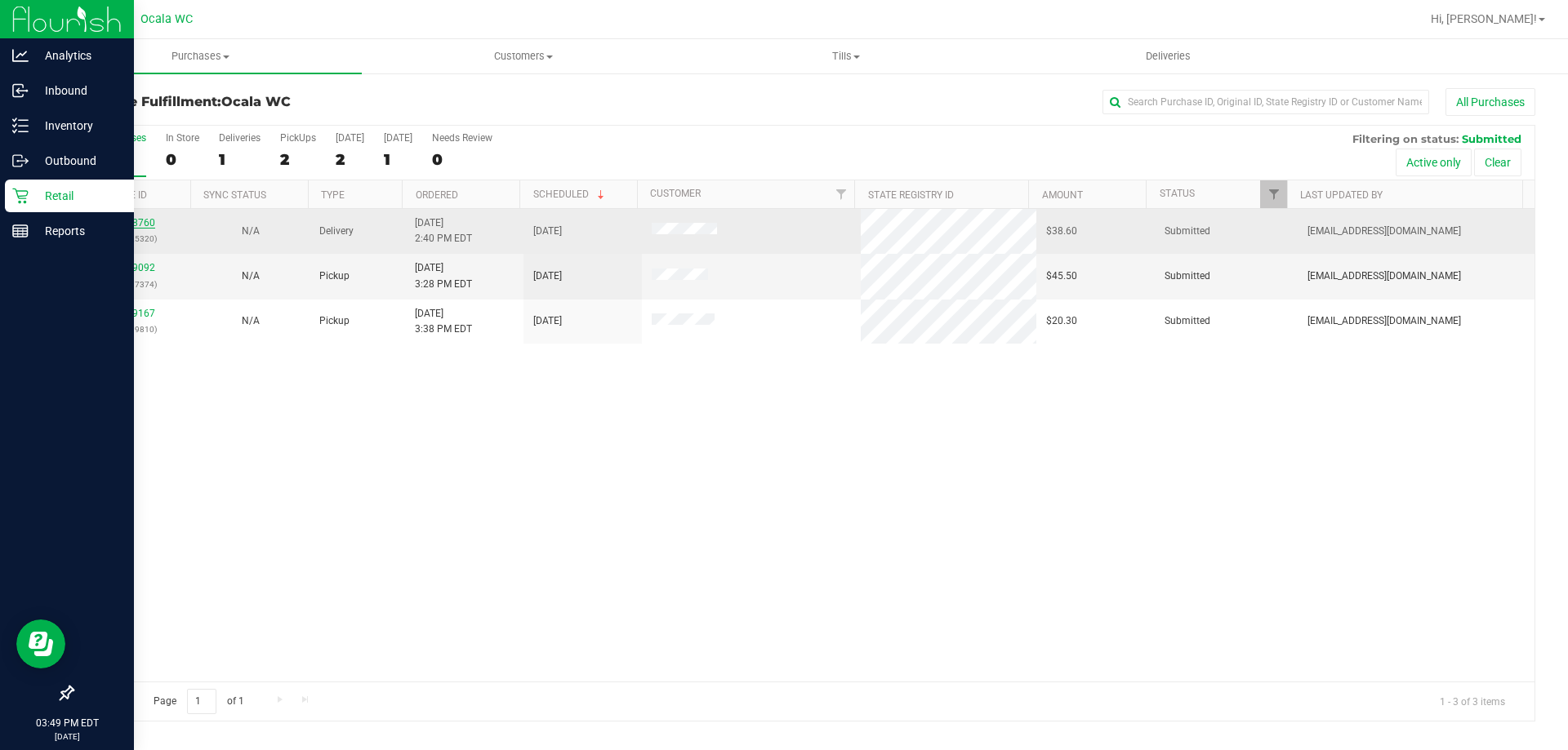
click at [128, 224] on link "11818760" at bounding box center [132, 222] width 46 height 11
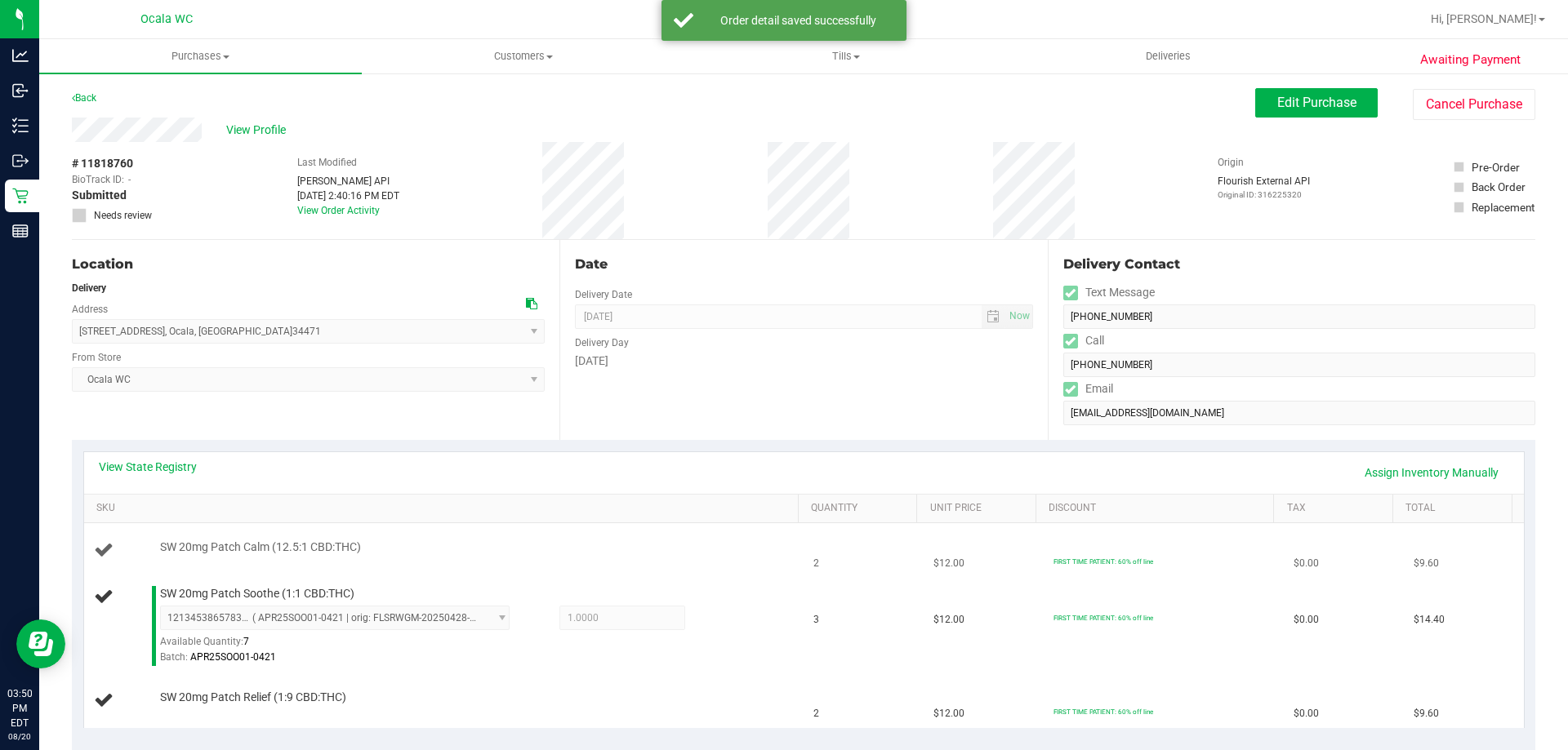
click at [660, 562] on td "SW 20mg Patch Calm (12.5:1 CBD:THC)" at bounding box center [445, 551] width 720 height 55
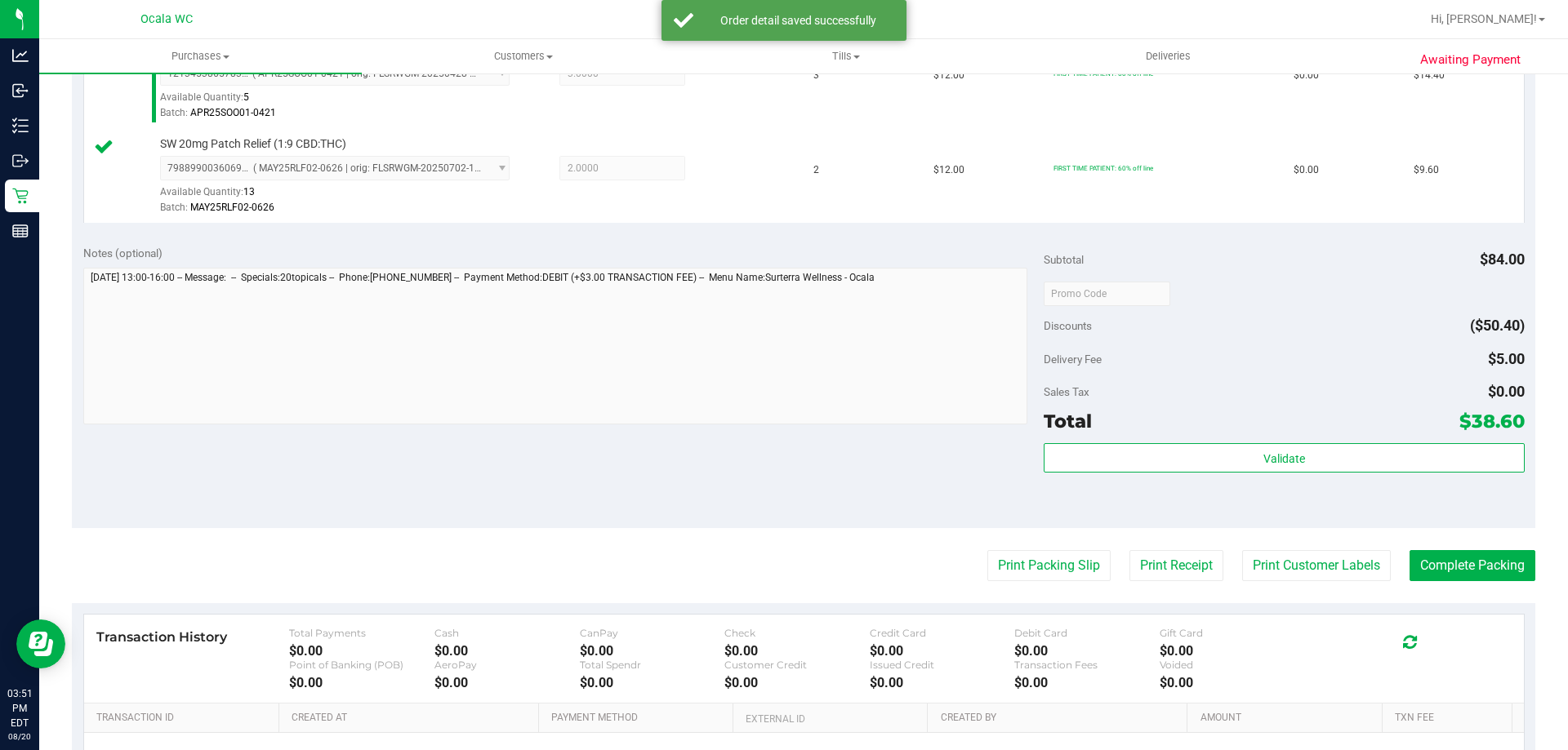
scroll to position [774, 0]
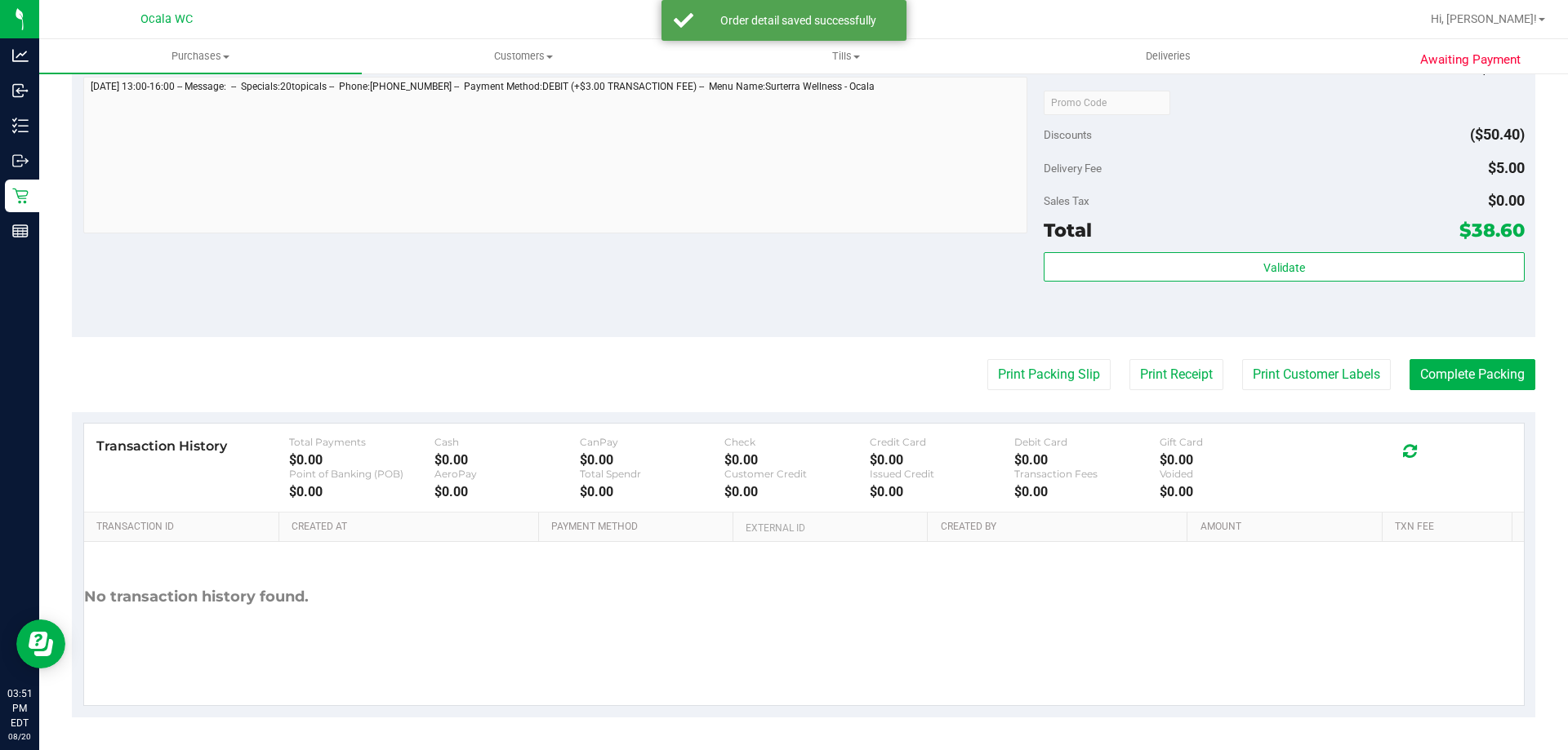
click at [1337, 189] on div "Sales Tax $0.00" at bounding box center [1283, 201] width 480 height 29
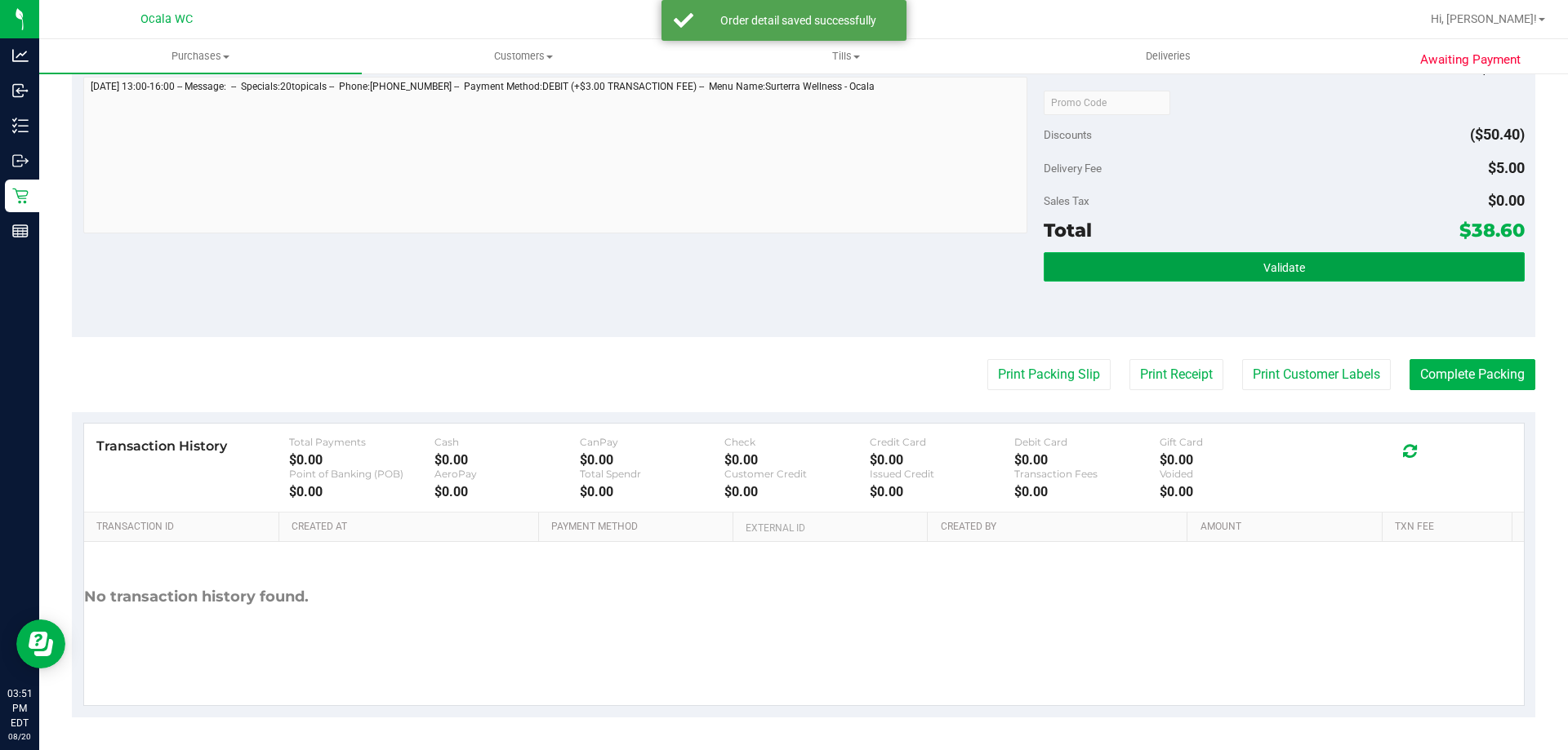
click at [1263, 277] on button "Validate" at bounding box center [1283, 267] width 480 height 29
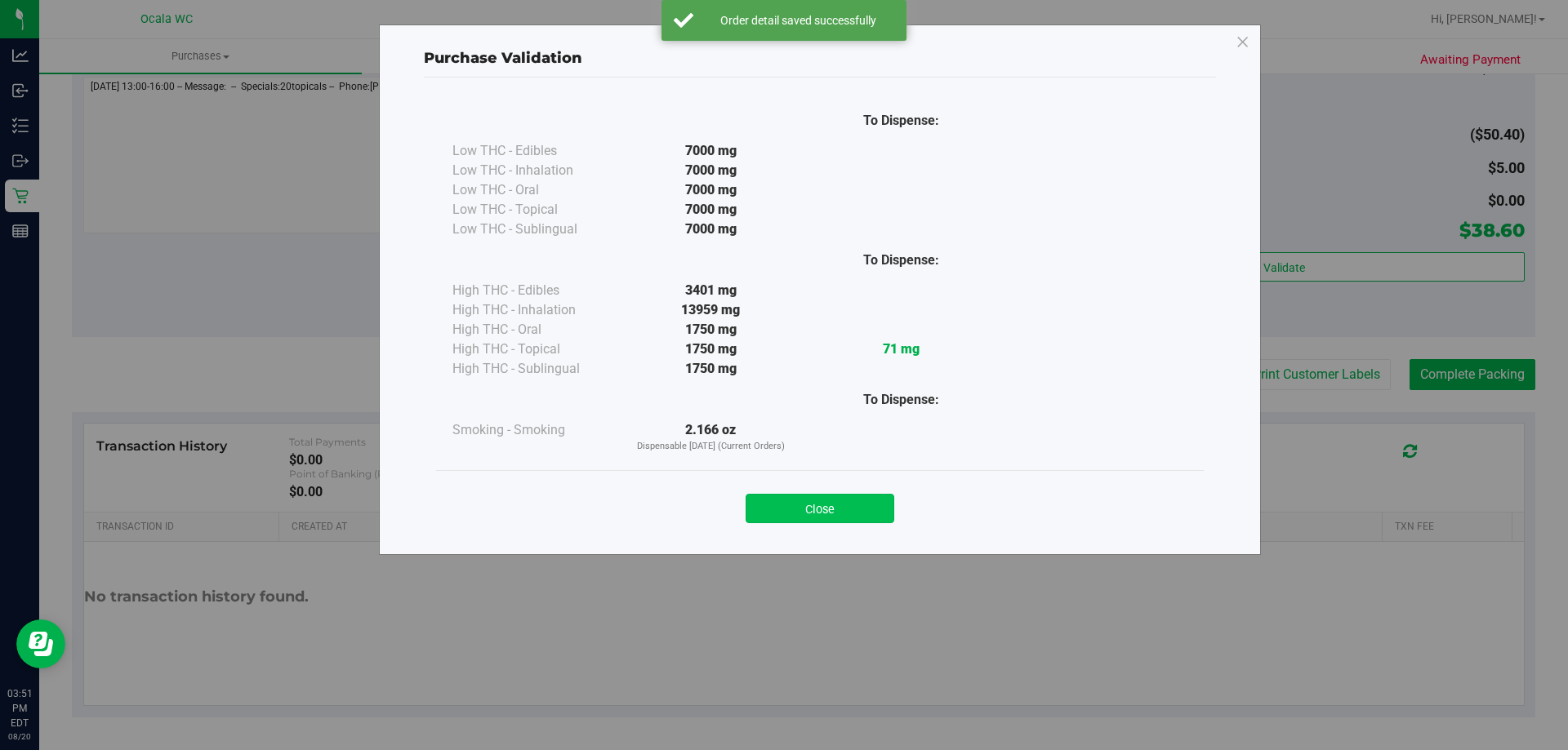
click at [837, 517] on button "Close" at bounding box center [820, 509] width 149 height 29
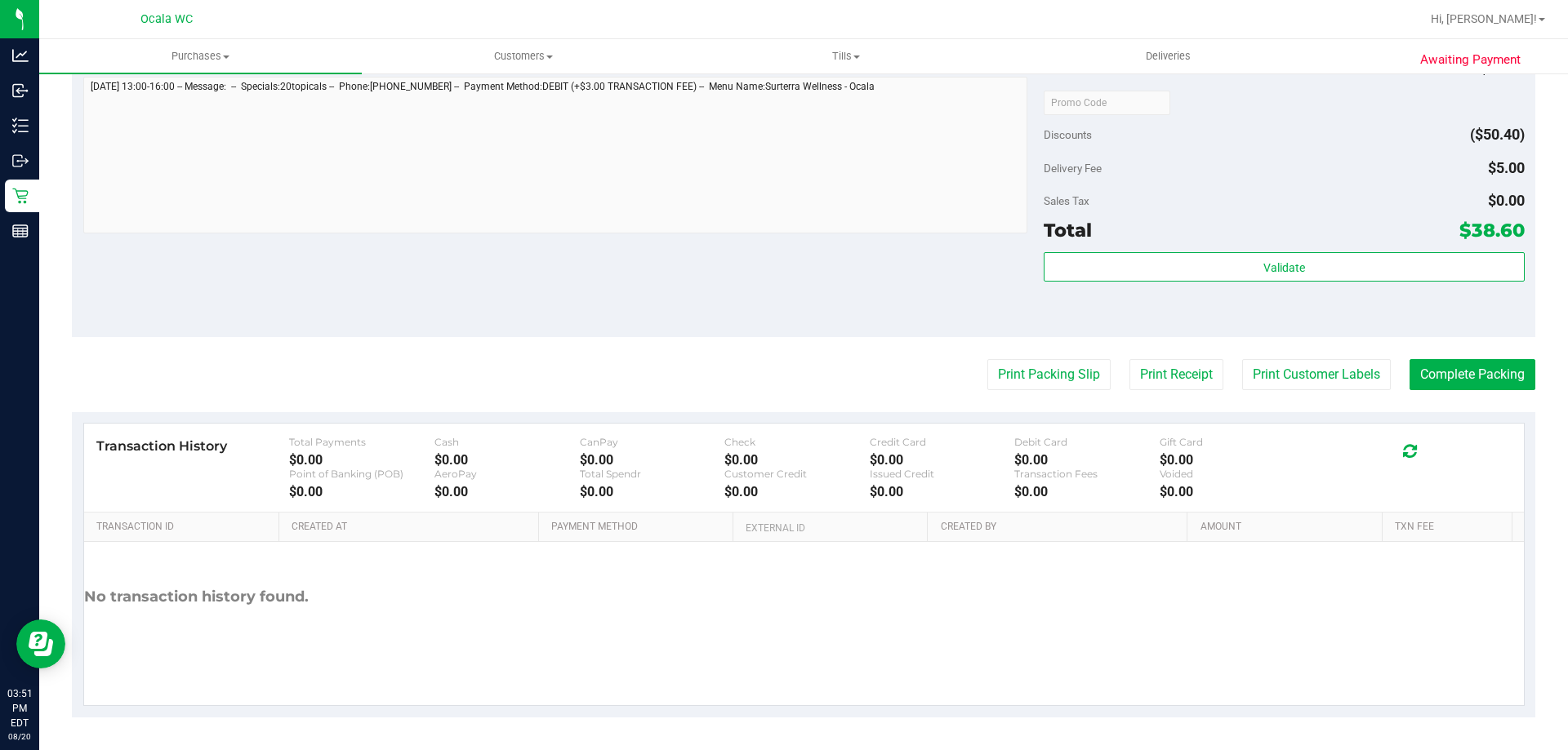
click at [1296, 117] on div "Subtotal $84.00 Discounts ($50.40) Delivery Fee $5.00 Sales Tax $0.00 Total $38…" at bounding box center [1283, 190] width 480 height 272
click at [1488, 384] on button "Complete Packing" at bounding box center [1472, 375] width 126 height 31
click at [1020, 380] on button "Print Packing Slip" at bounding box center [1036, 375] width 123 height 31
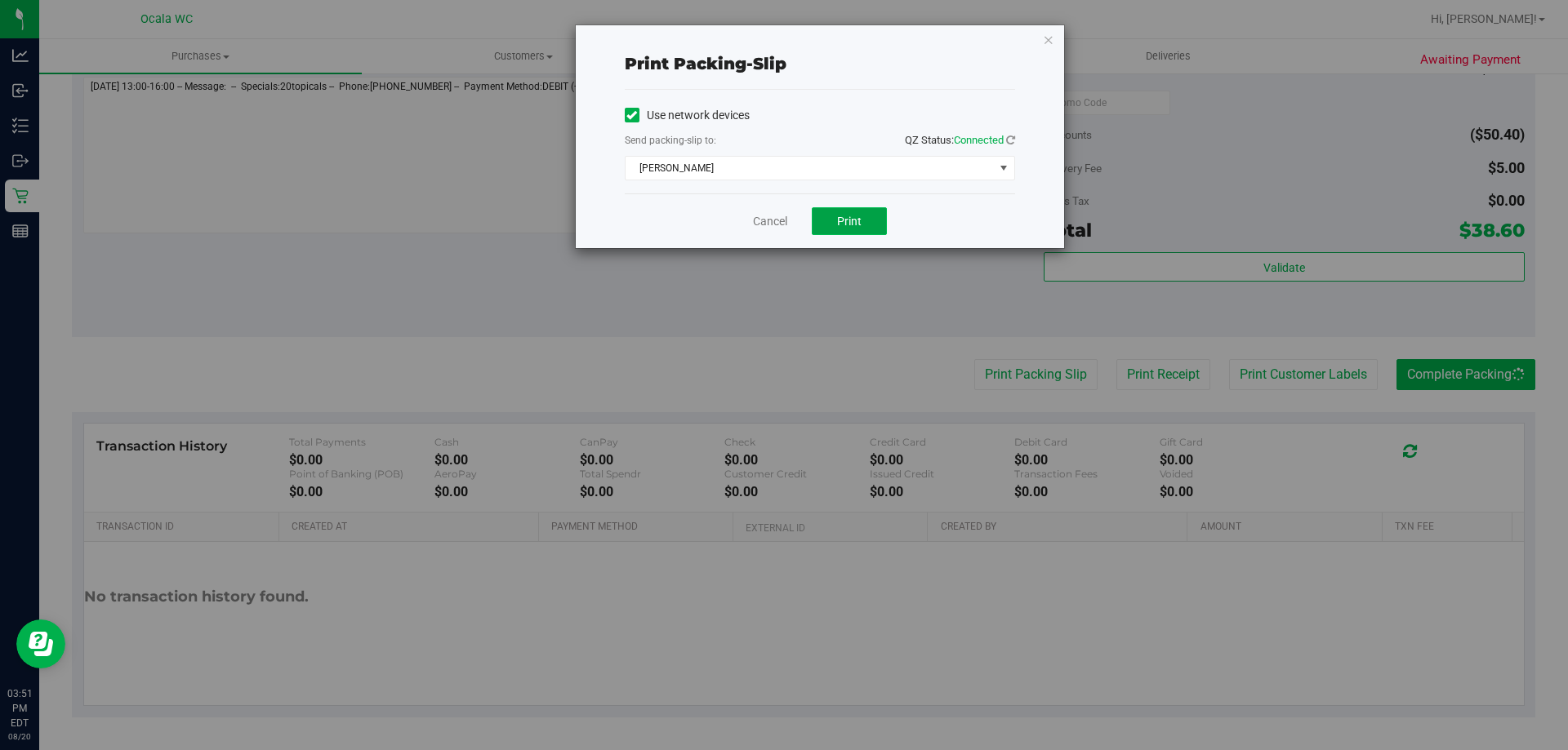
click at [840, 234] on button "Print" at bounding box center [850, 221] width 75 height 28
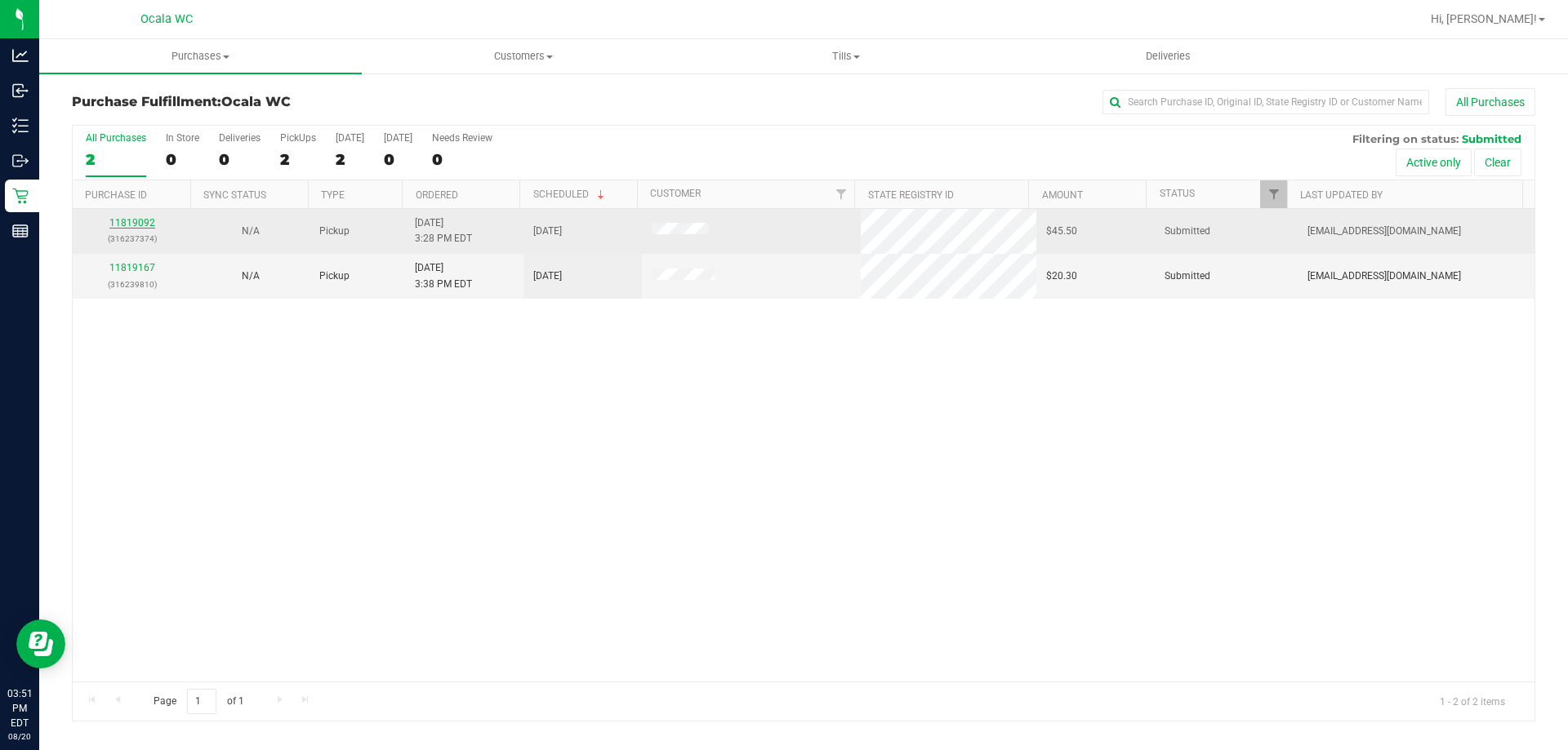
click at [129, 222] on link "11819092" at bounding box center [132, 222] width 46 height 11
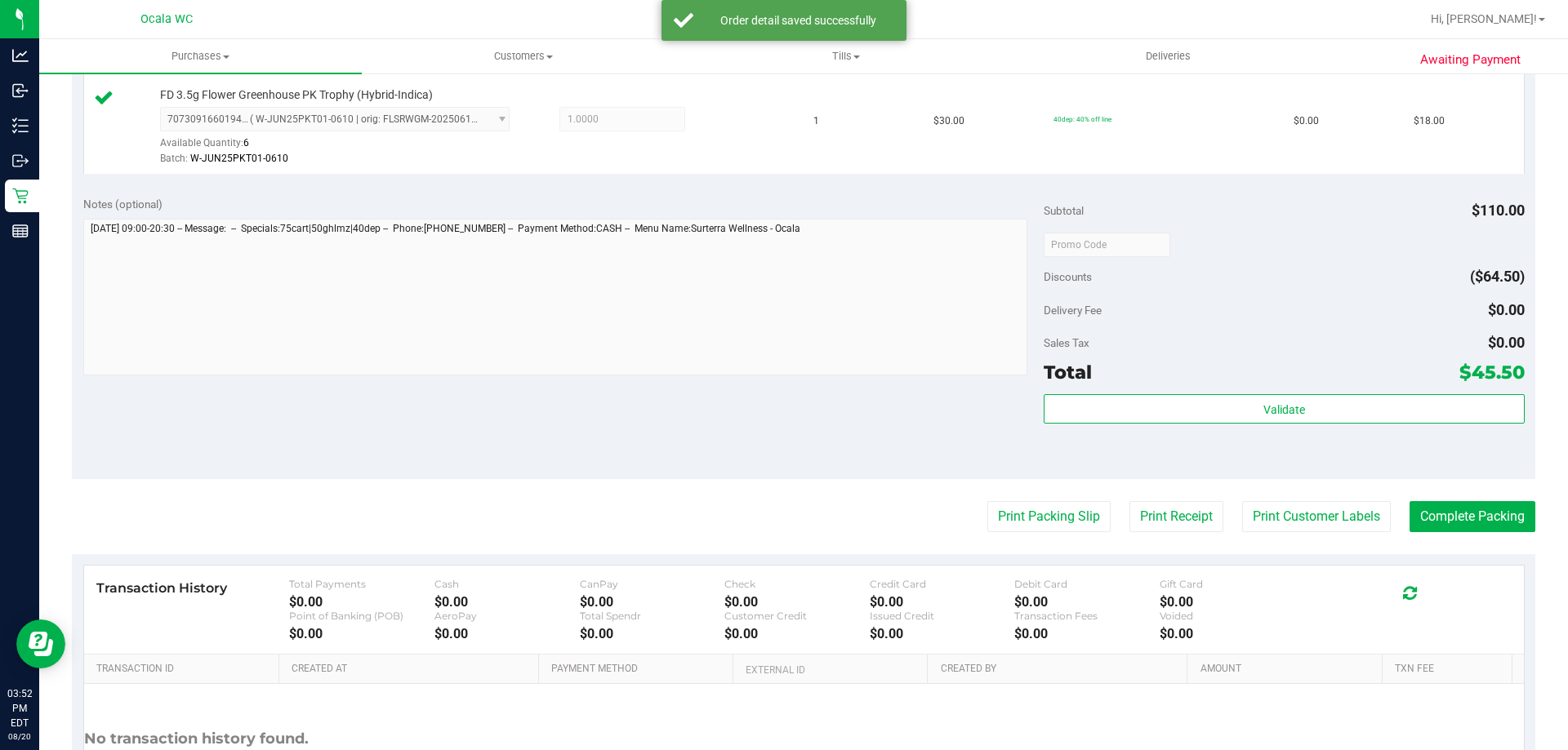
scroll to position [774, 0]
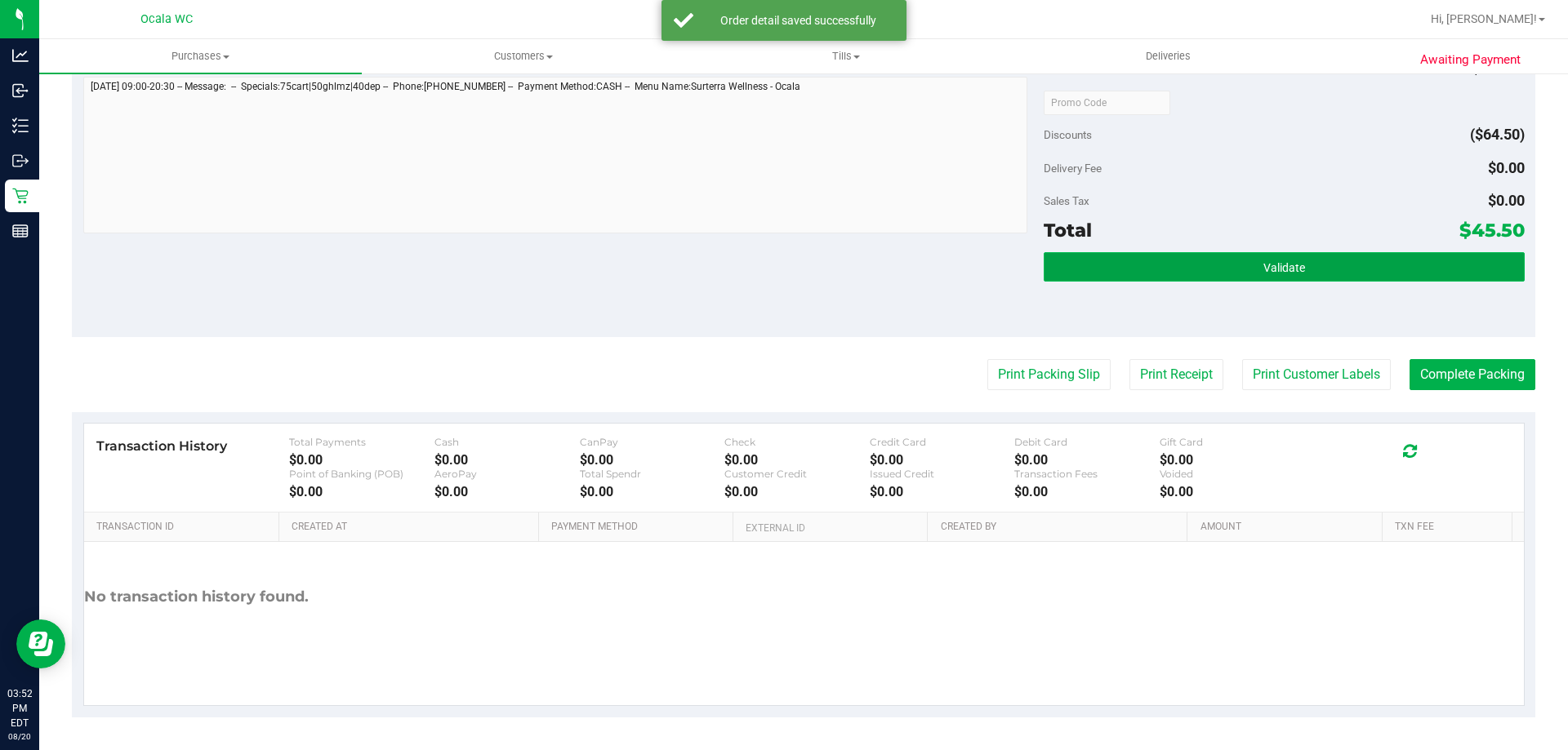
click at [1263, 273] on span "Validate" at bounding box center [1283, 267] width 41 height 13
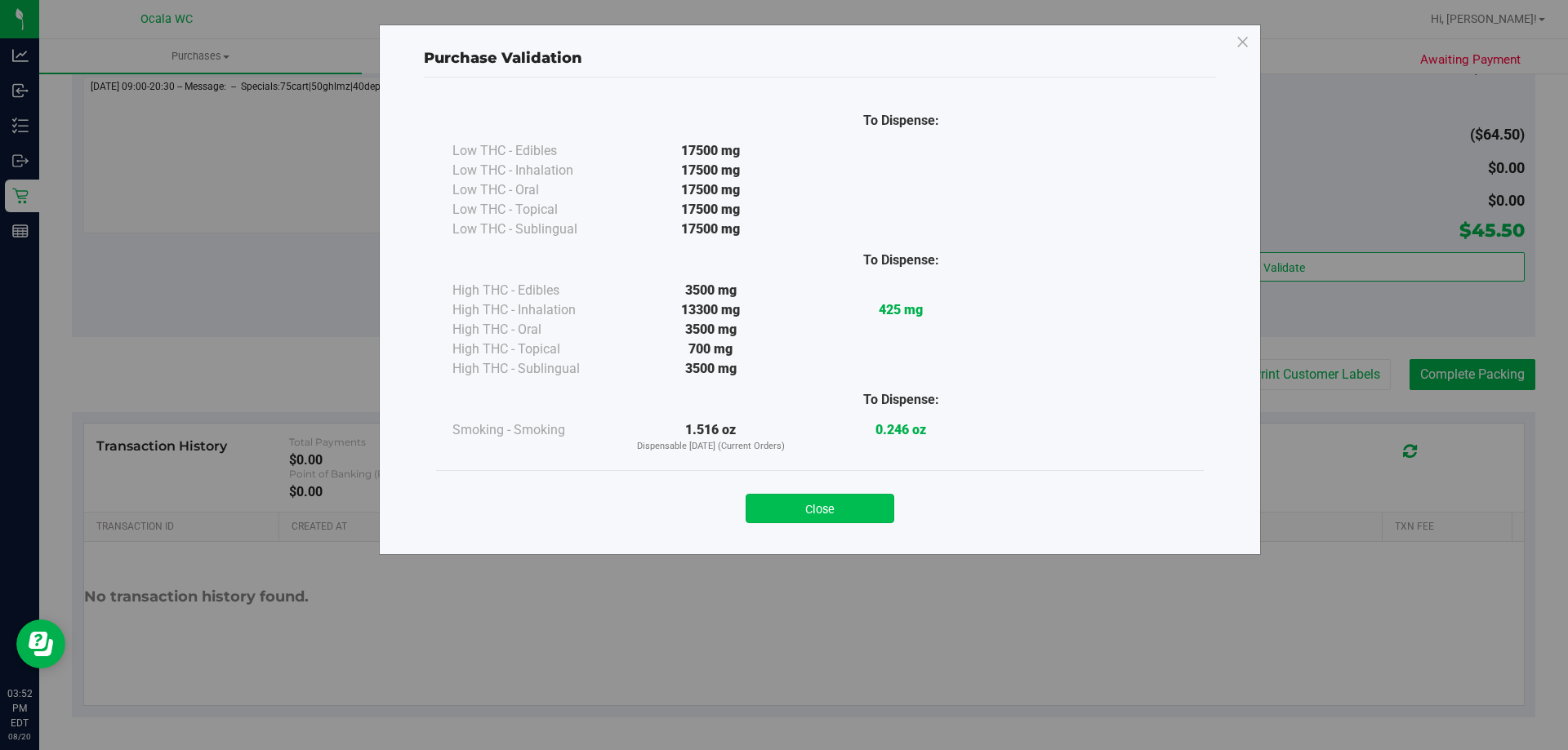
click at [822, 512] on button "Close" at bounding box center [820, 509] width 149 height 29
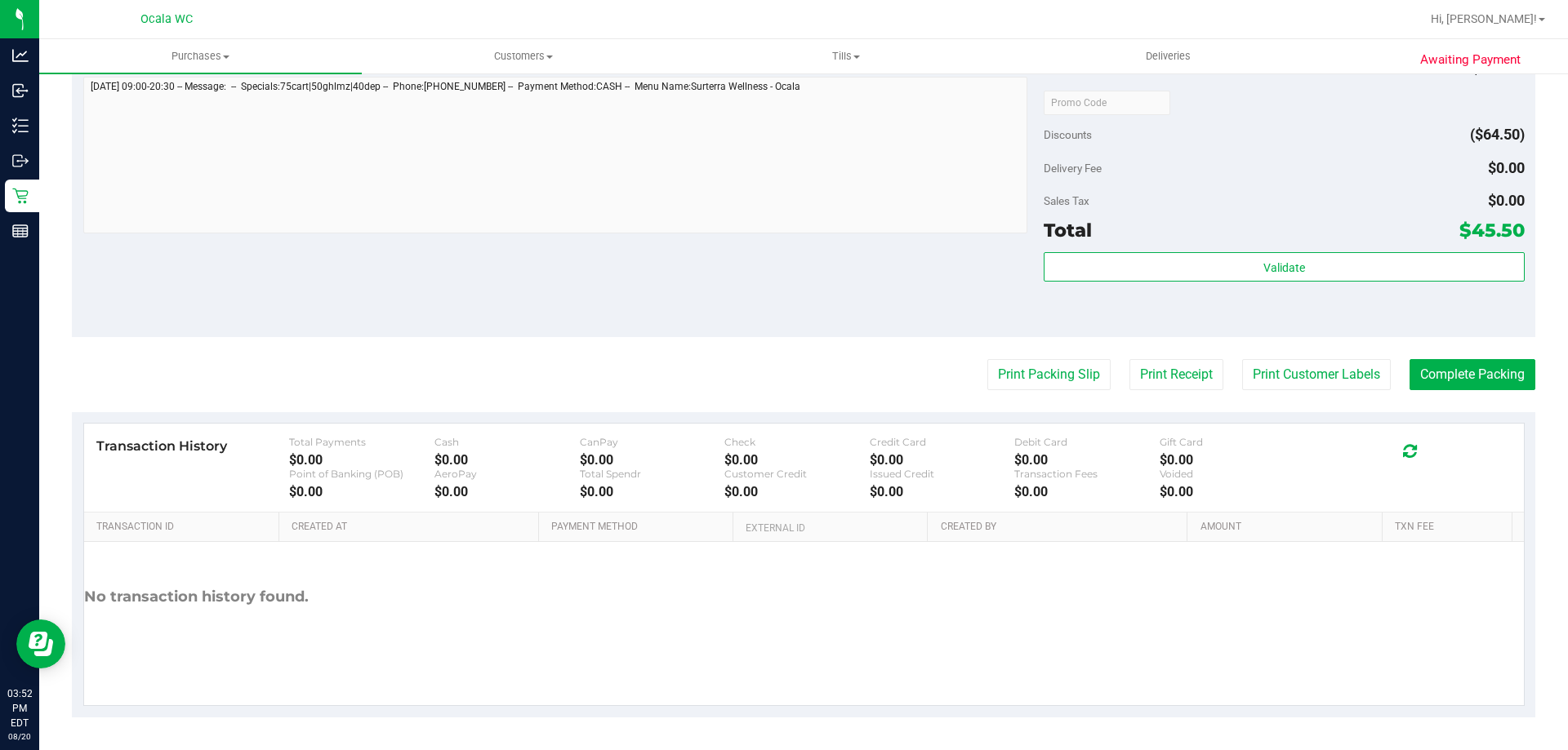
click at [1231, 162] on div "Delivery Fee $0.00" at bounding box center [1283, 168] width 480 height 29
click at [1466, 373] on button "Complete Packing" at bounding box center [1472, 375] width 126 height 31
click at [1007, 380] on button "Print Packing Slip" at bounding box center [1036, 375] width 123 height 31
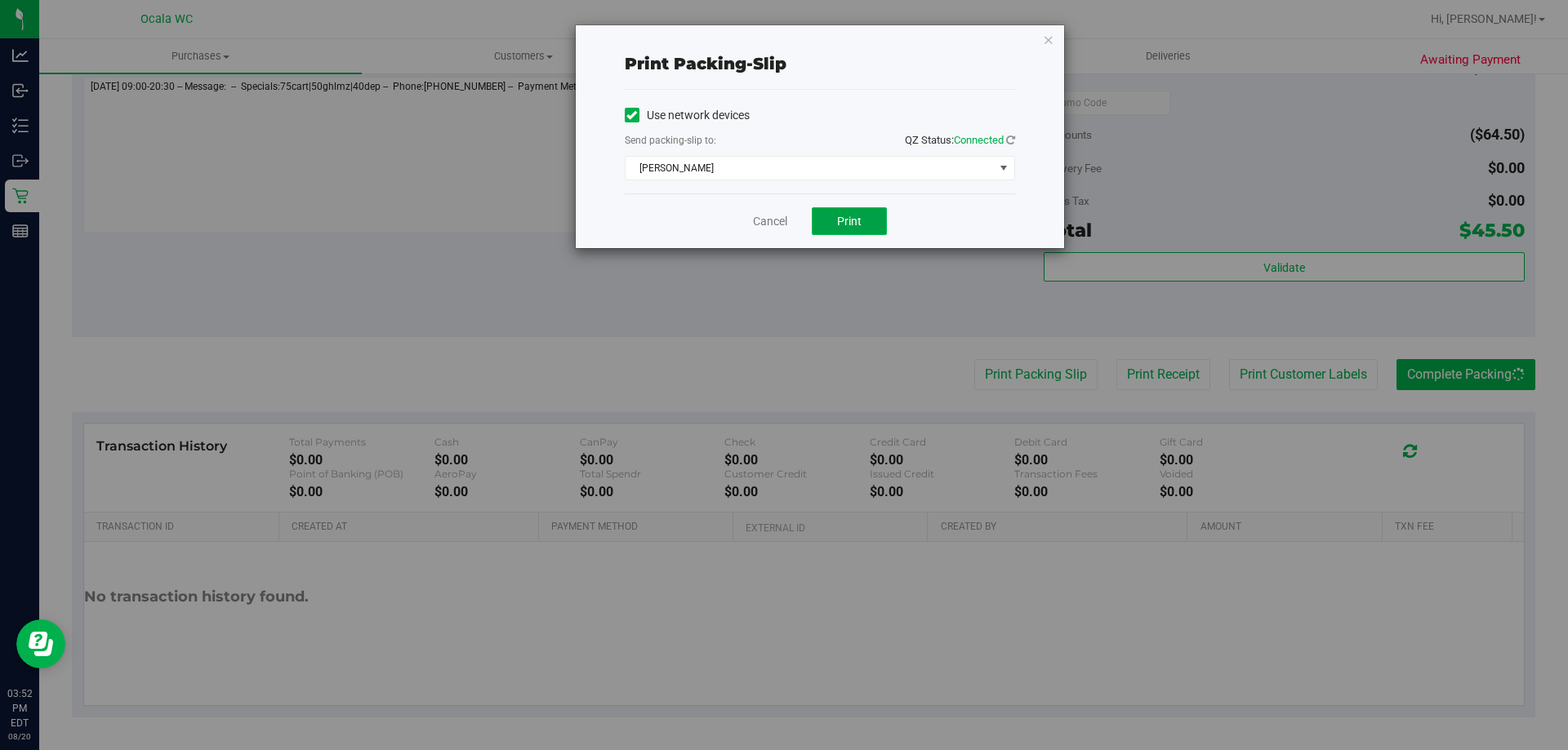
click at [862, 229] on button "Print" at bounding box center [850, 221] width 75 height 28
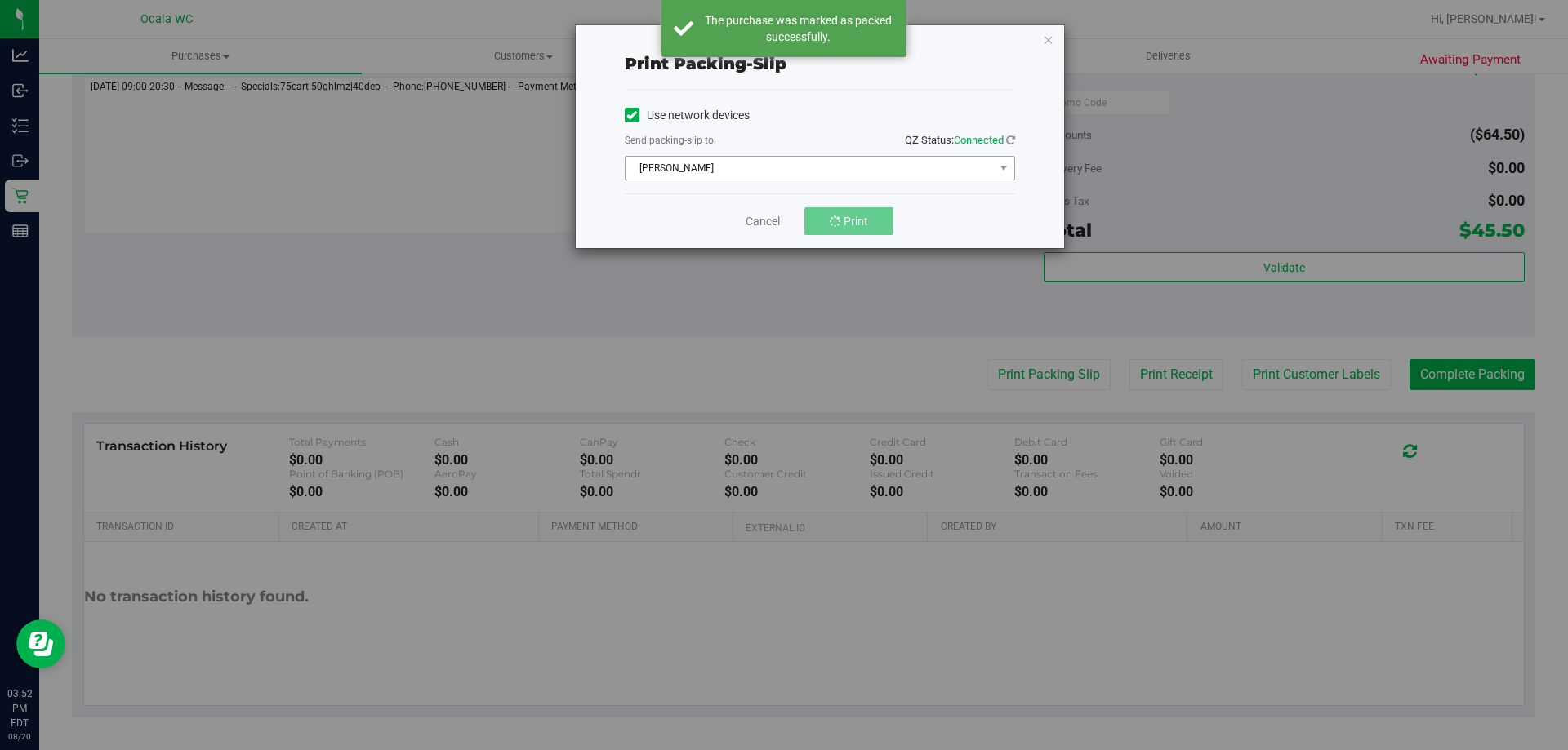
click at [932, 175] on span "[PERSON_NAME]" at bounding box center [809, 168] width 368 height 23
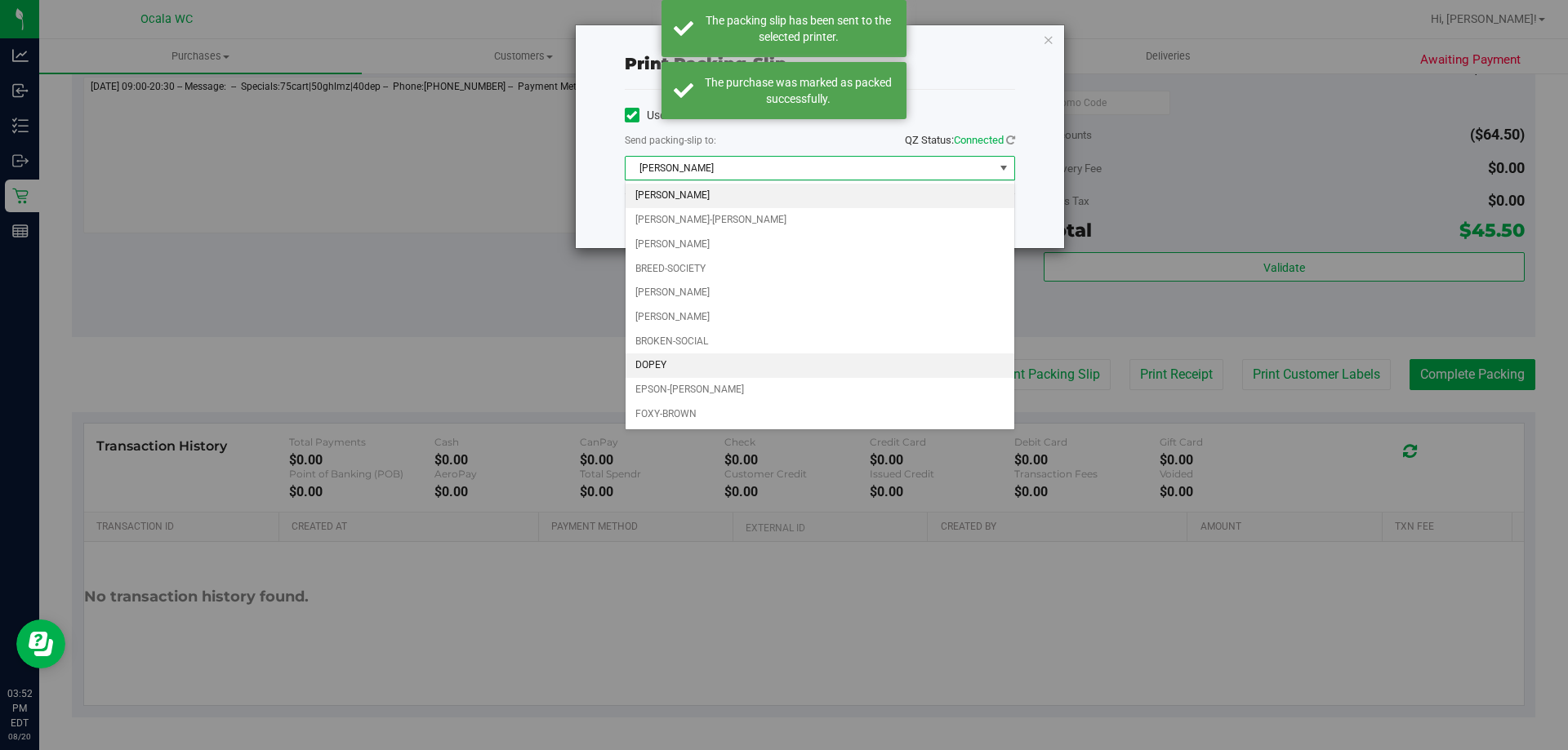
click at [650, 365] on li "DOPEY" at bounding box center [819, 365] width 389 height 25
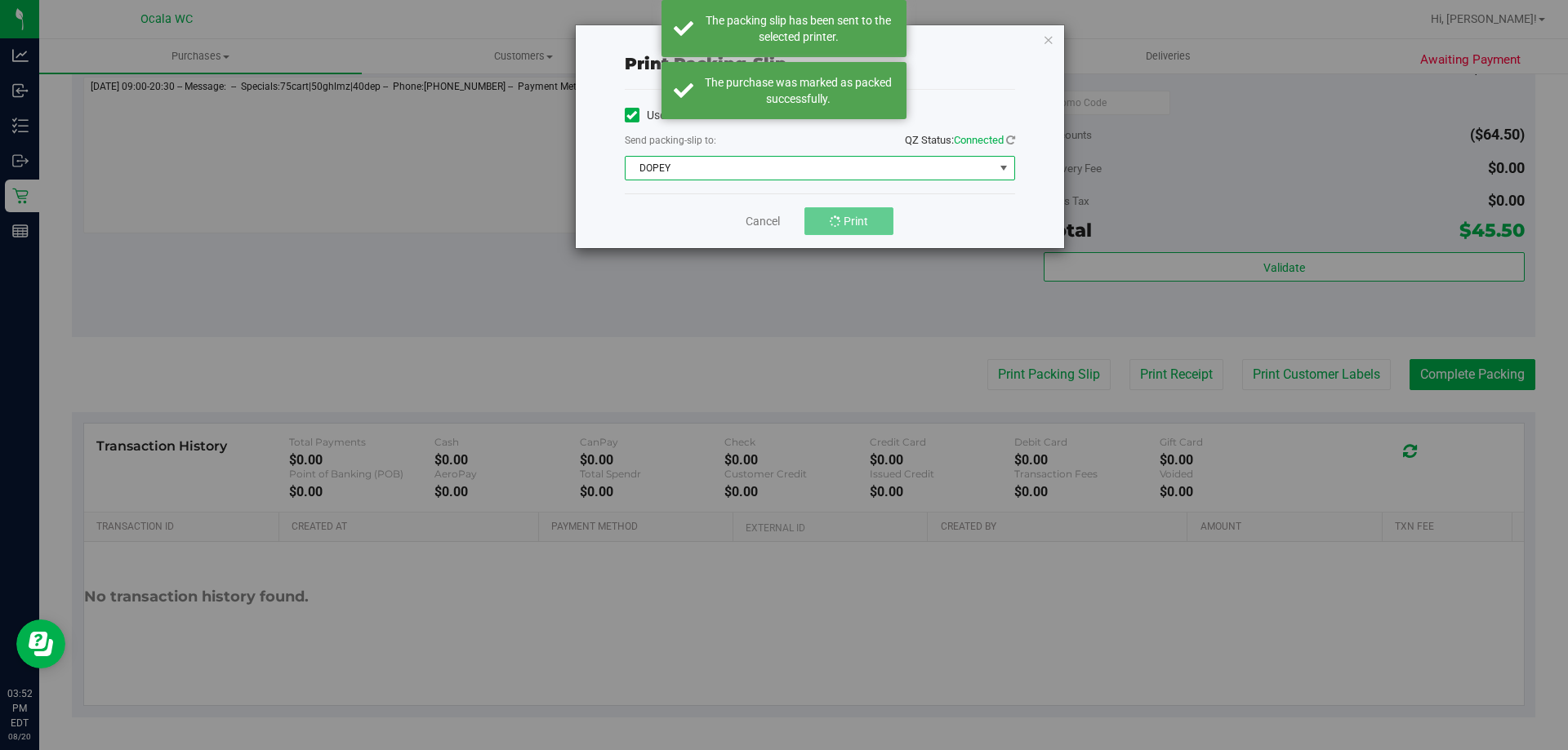
click at [844, 209] on button "Print" at bounding box center [849, 221] width 89 height 28
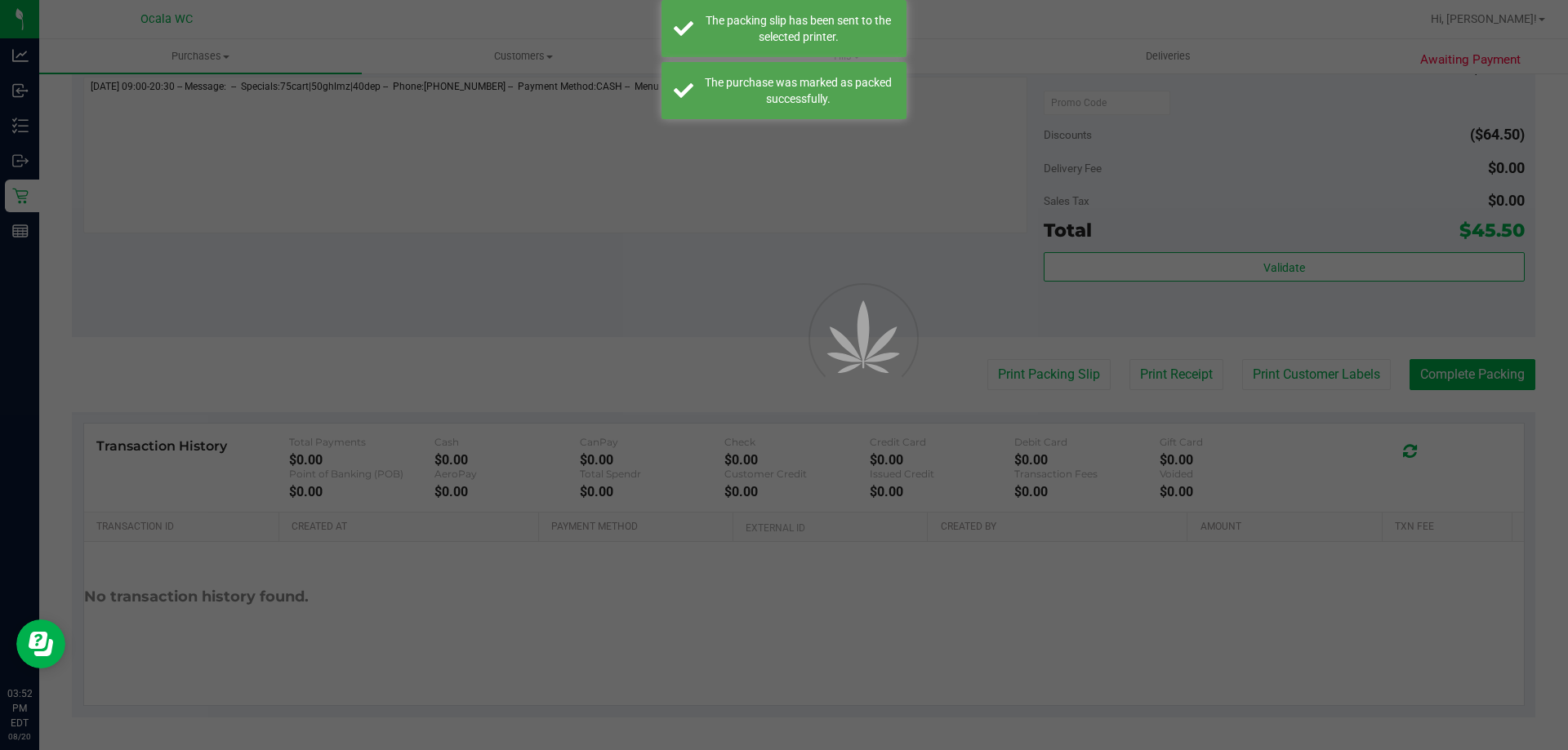
click at [863, 220] on div at bounding box center [784, 375] width 1568 height 750
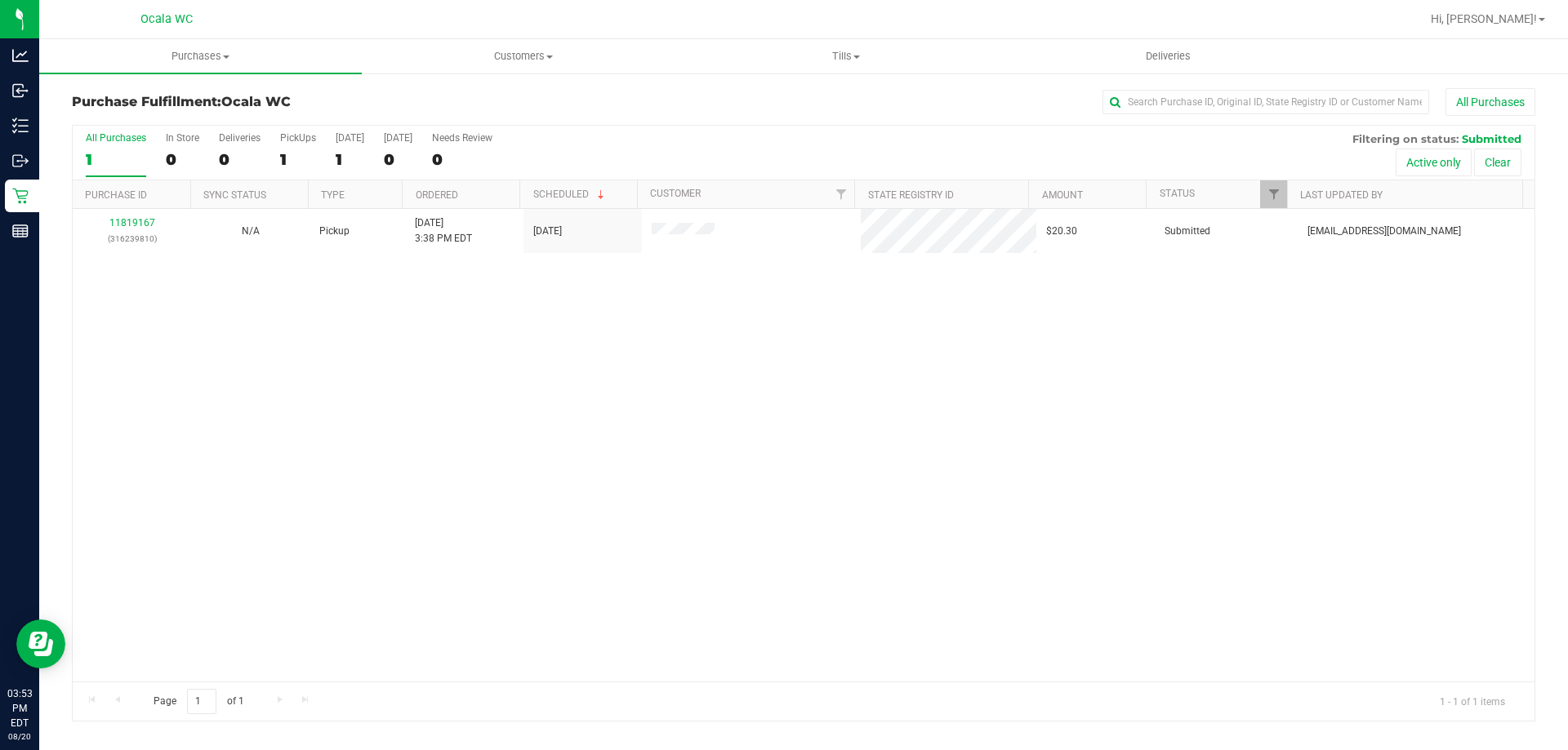
click at [782, 495] on div "11819167 (316239810) N/A Pickup [DATE] 3:38 PM EDT 8/20/2025 $20.30 Submitted […" at bounding box center [803, 445] width 1461 height 473
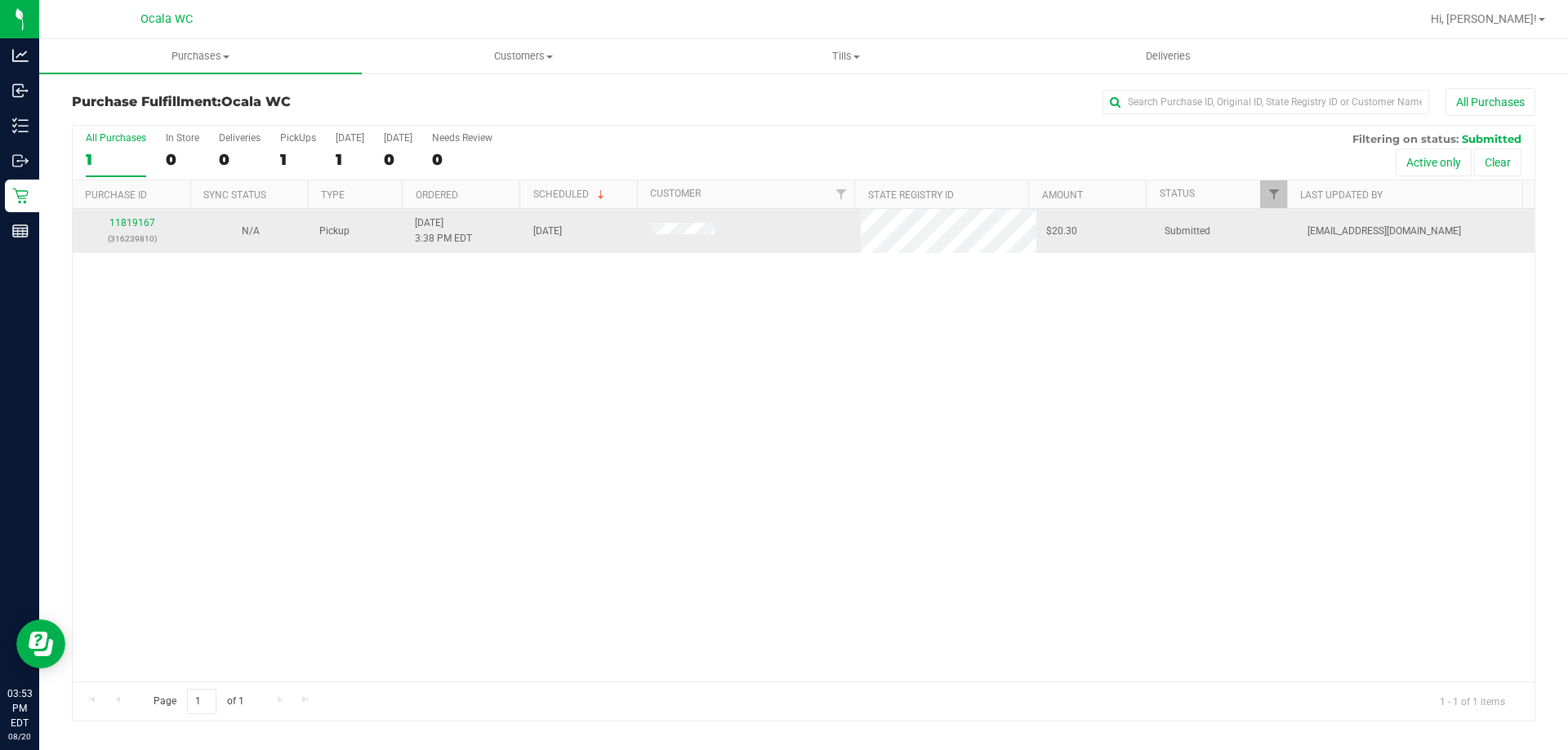
click at [131, 239] on p "(316239810)" at bounding box center [132, 239] width 99 height 16
click at [121, 227] on link "11819167" at bounding box center [132, 222] width 46 height 11
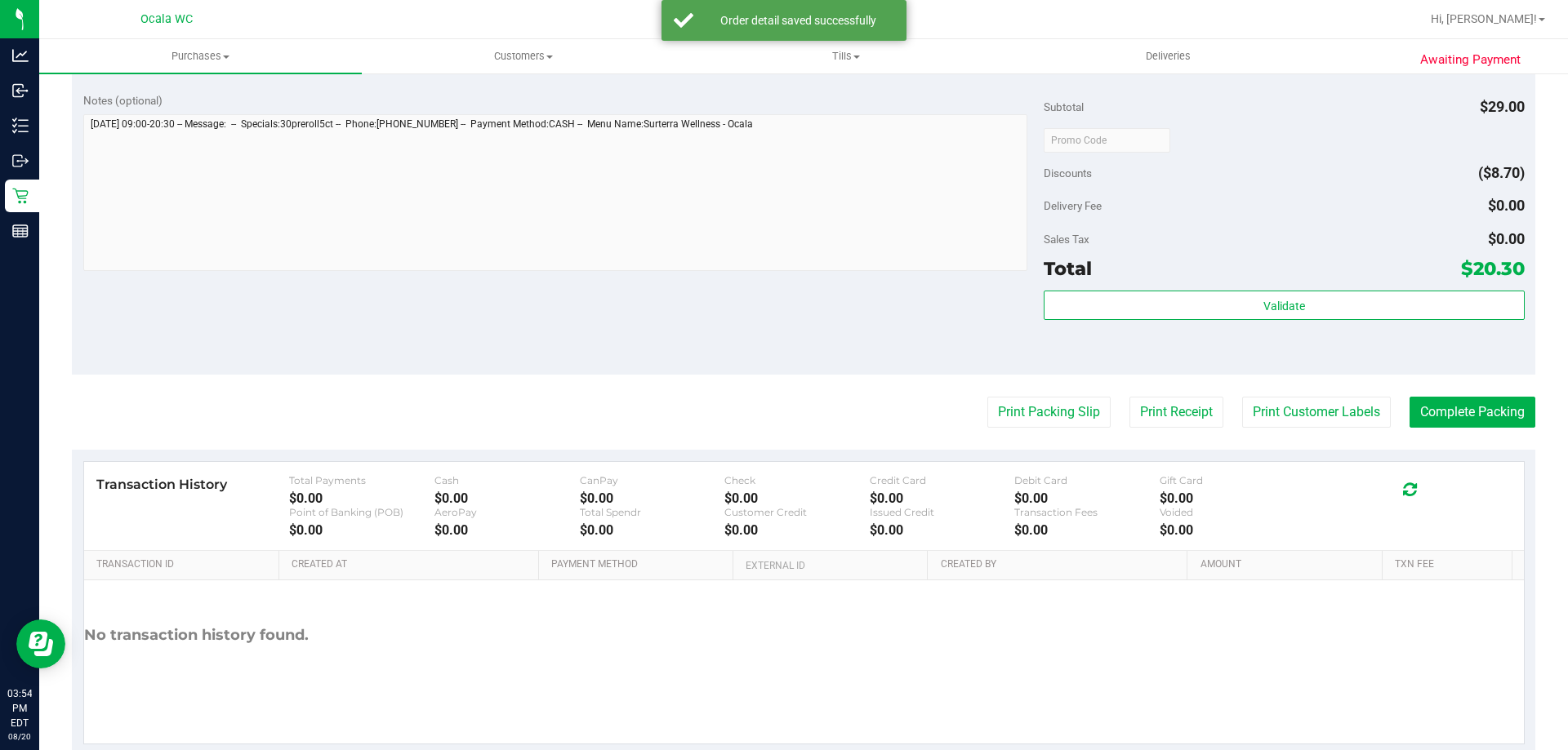
scroll to position [584, 0]
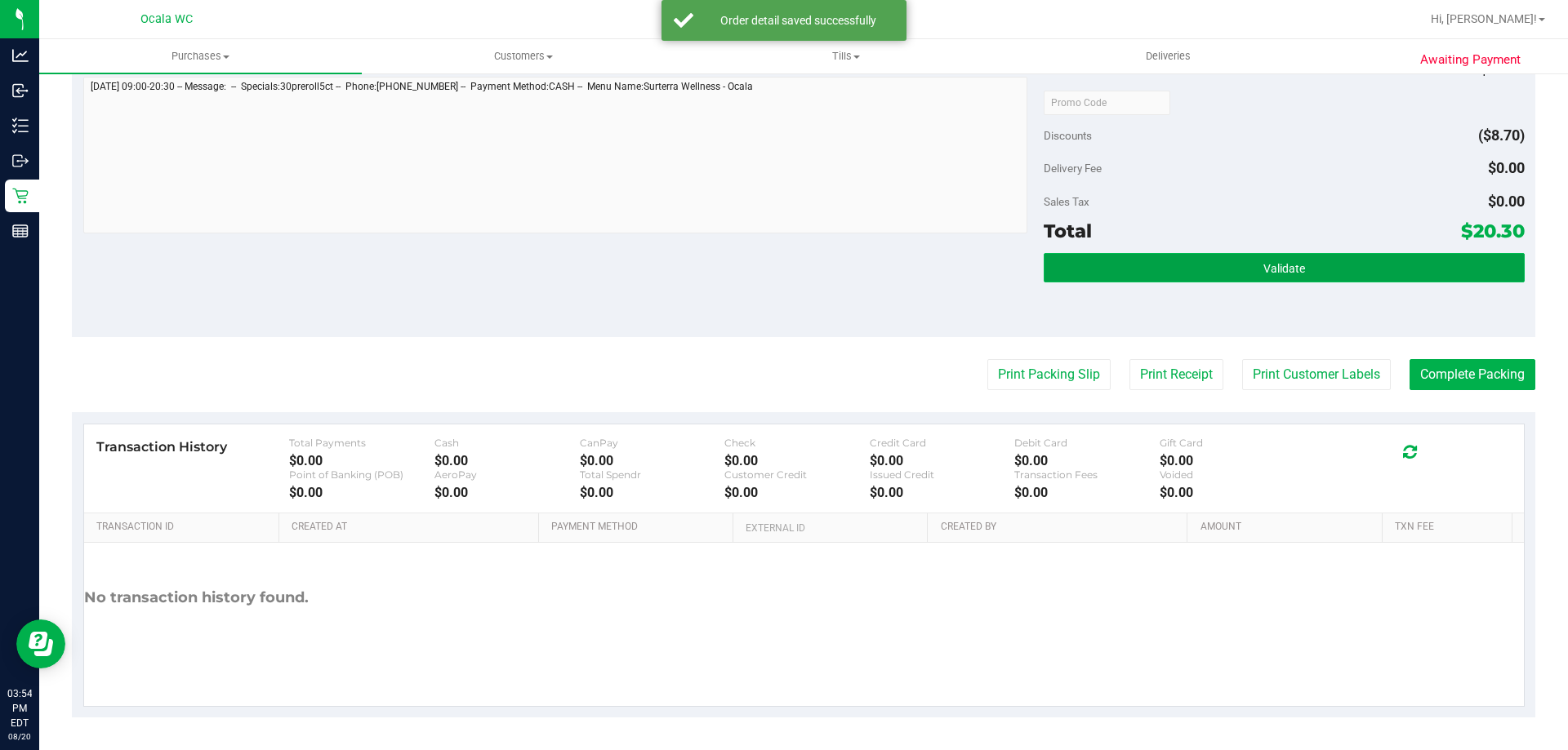
click at [1281, 276] on button "Validate" at bounding box center [1283, 268] width 480 height 29
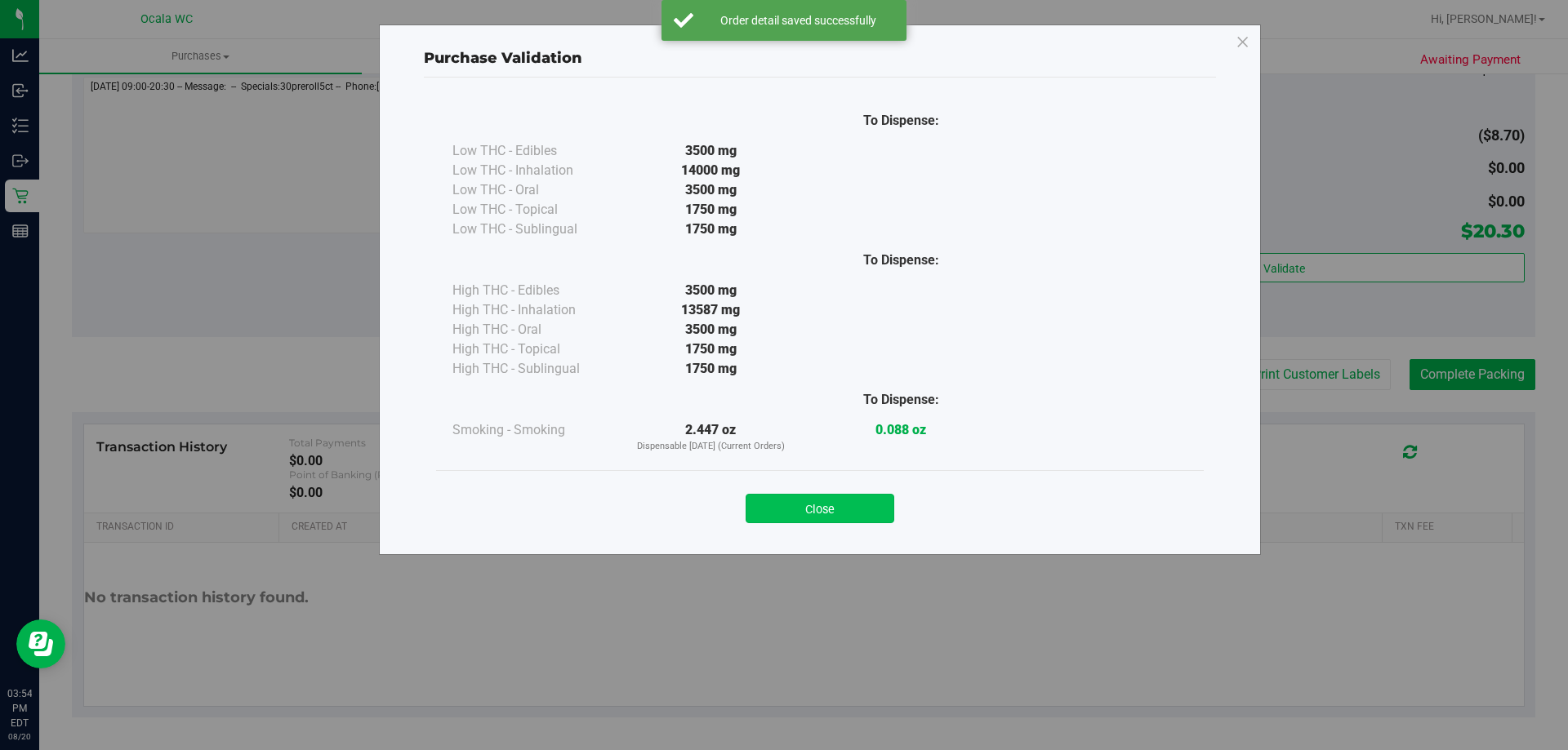
click at [806, 517] on button "Close" at bounding box center [820, 509] width 149 height 29
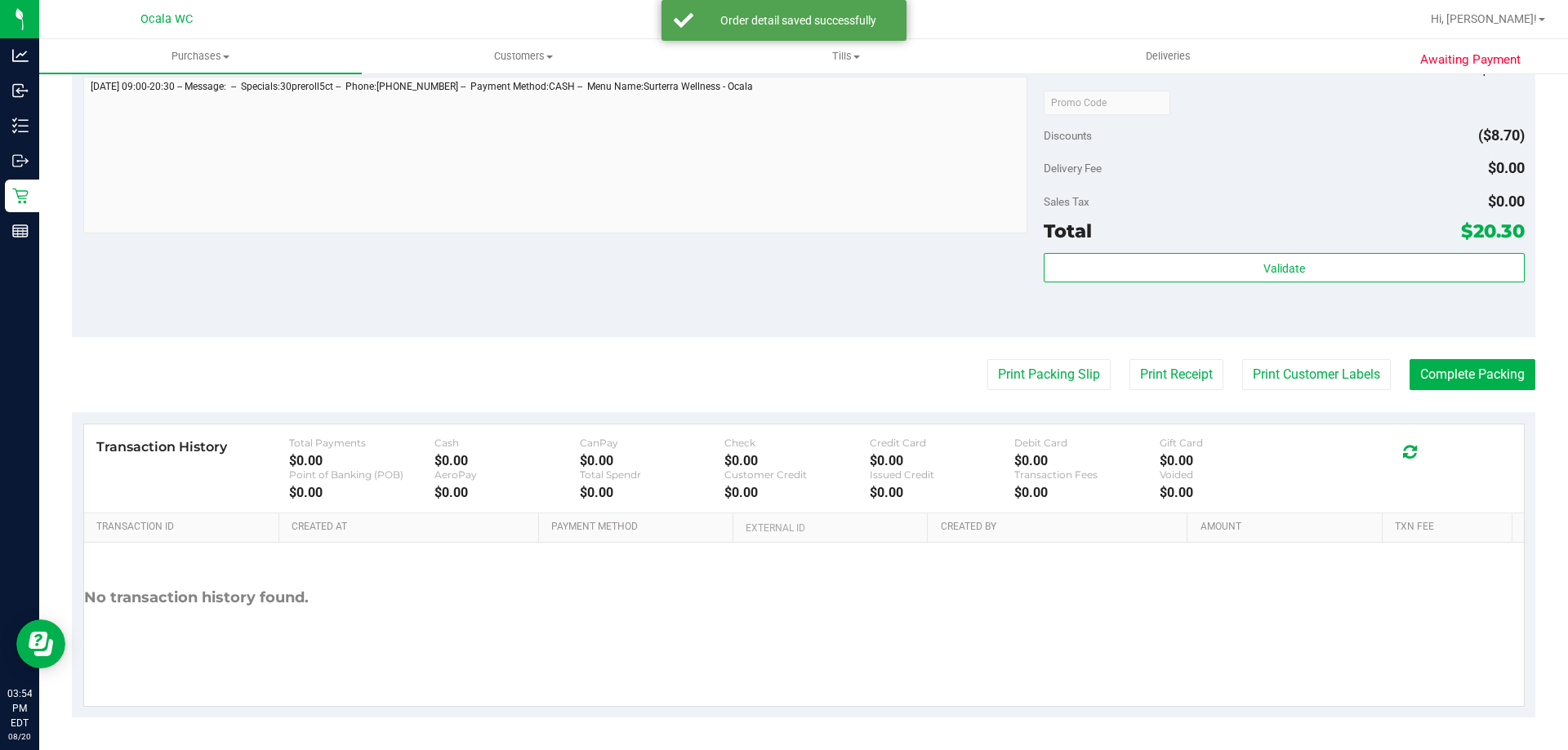
click at [1310, 173] on div "Delivery Fee $0.00" at bounding box center [1283, 168] width 480 height 29
click at [1024, 375] on button "Print Packing Slip" at bounding box center [1049, 375] width 123 height 31
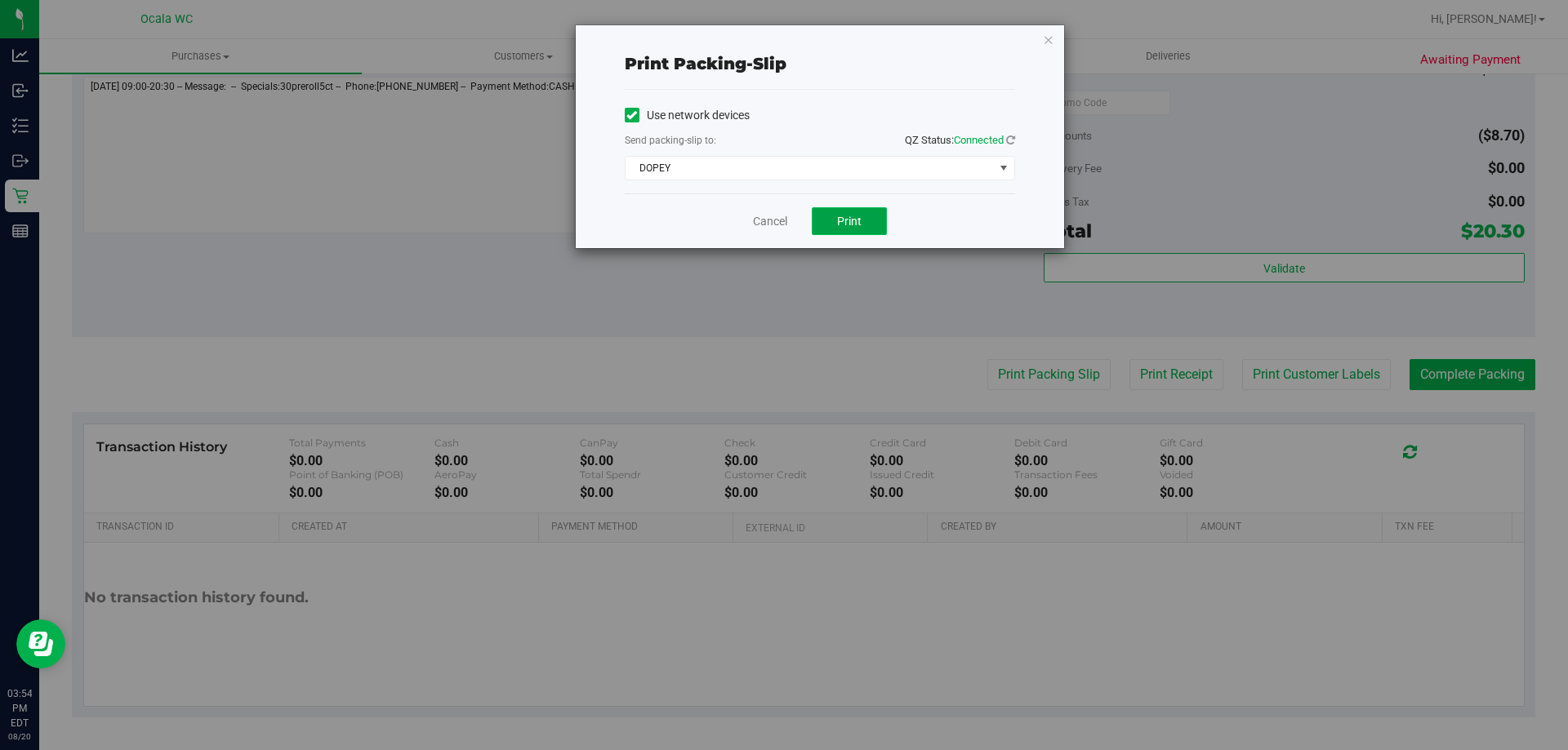
click at [850, 224] on span "Print" at bounding box center [849, 221] width 25 height 13
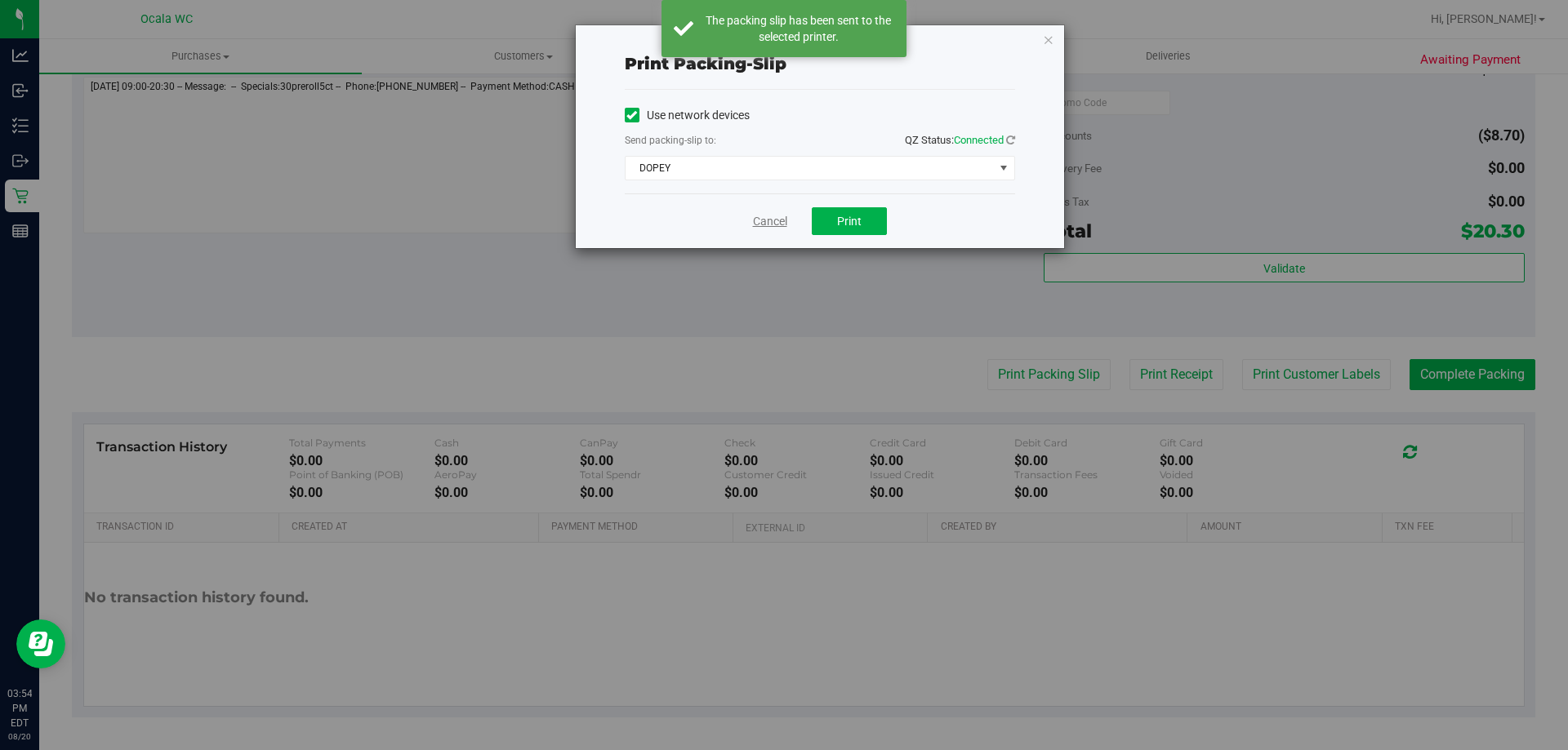
click at [761, 217] on link "Cancel" at bounding box center [770, 221] width 34 height 17
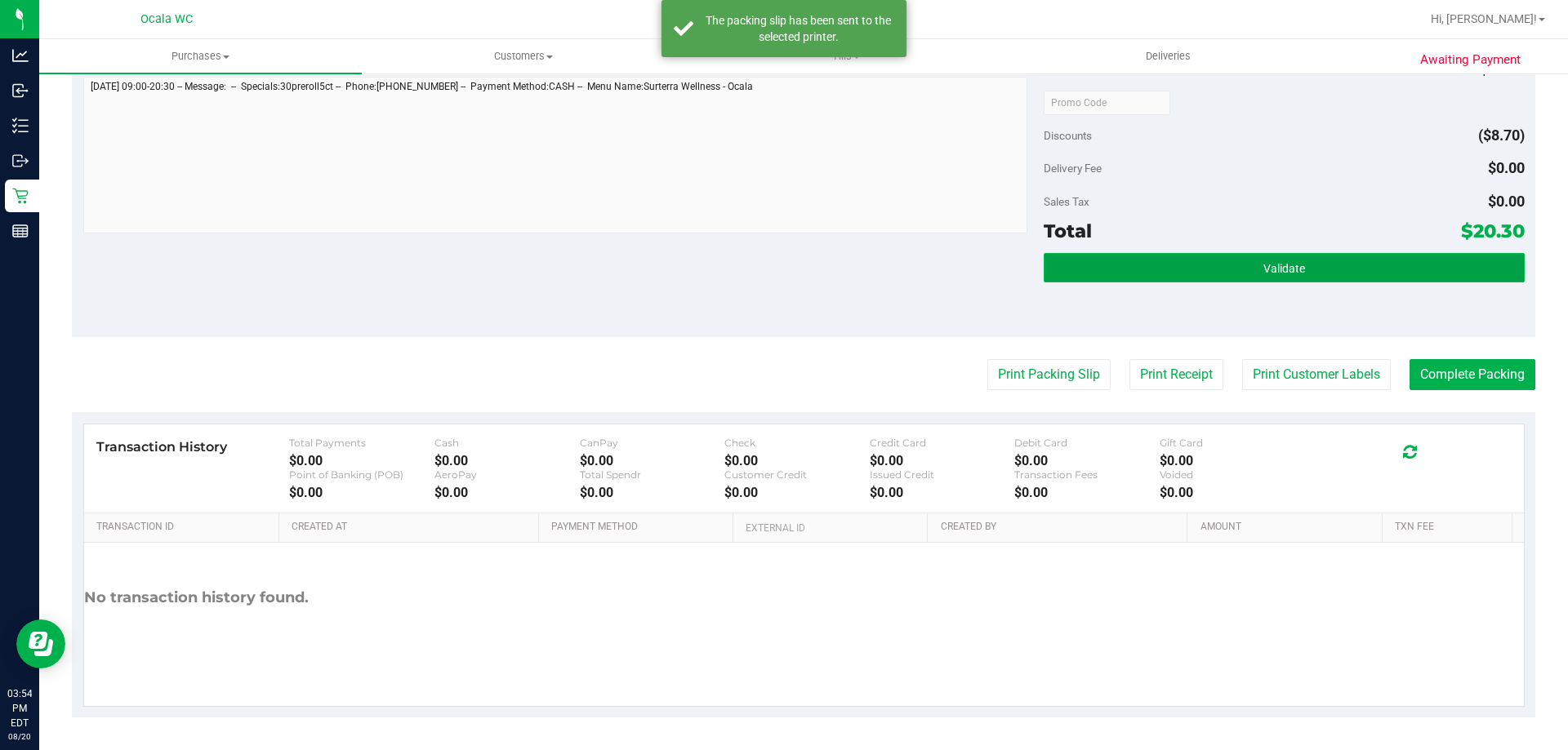
click at [1183, 258] on button "Validate" at bounding box center [1283, 268] width 480 height 29
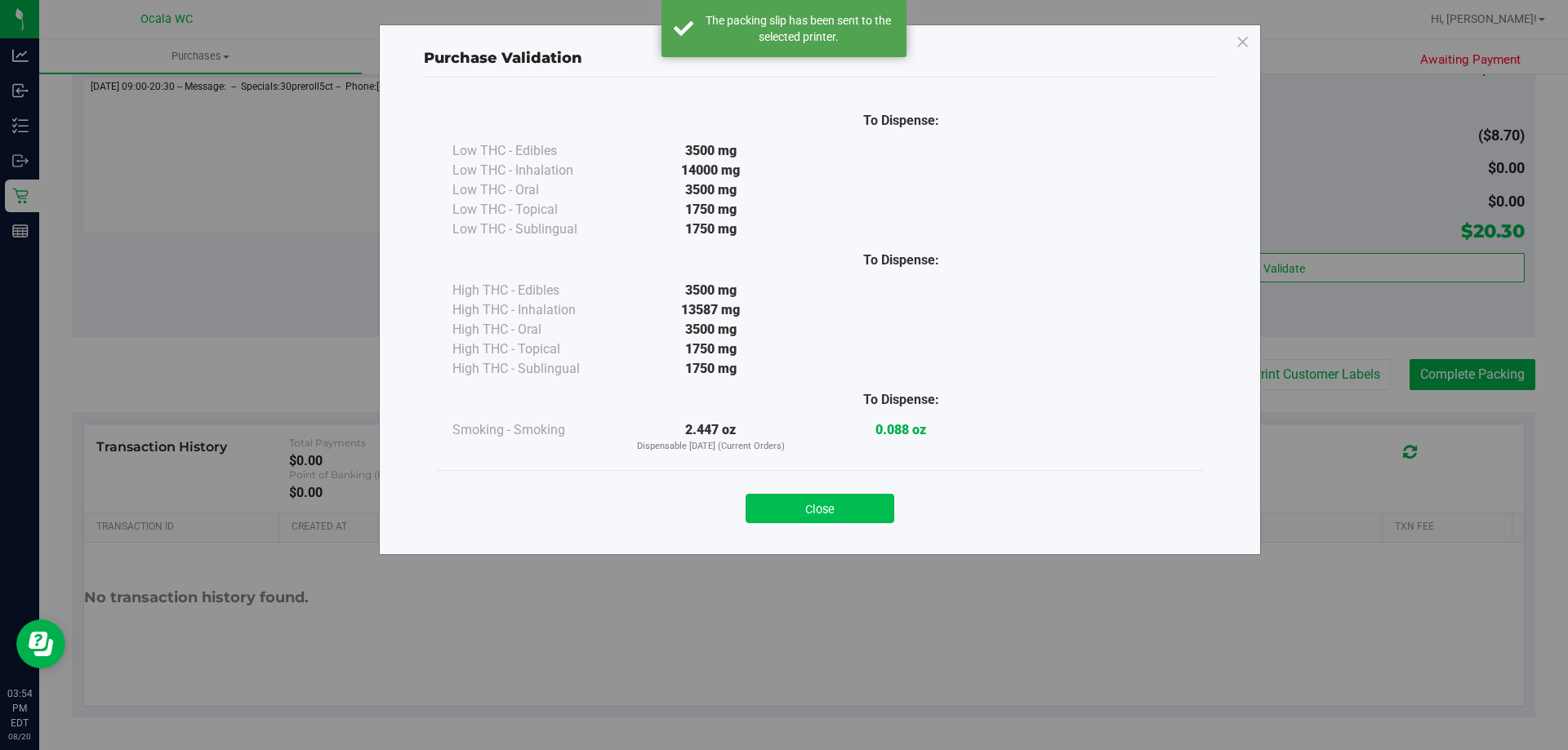
click at [831, 519] on button "Close" at bounding box center [820, 509] width 149 height 29
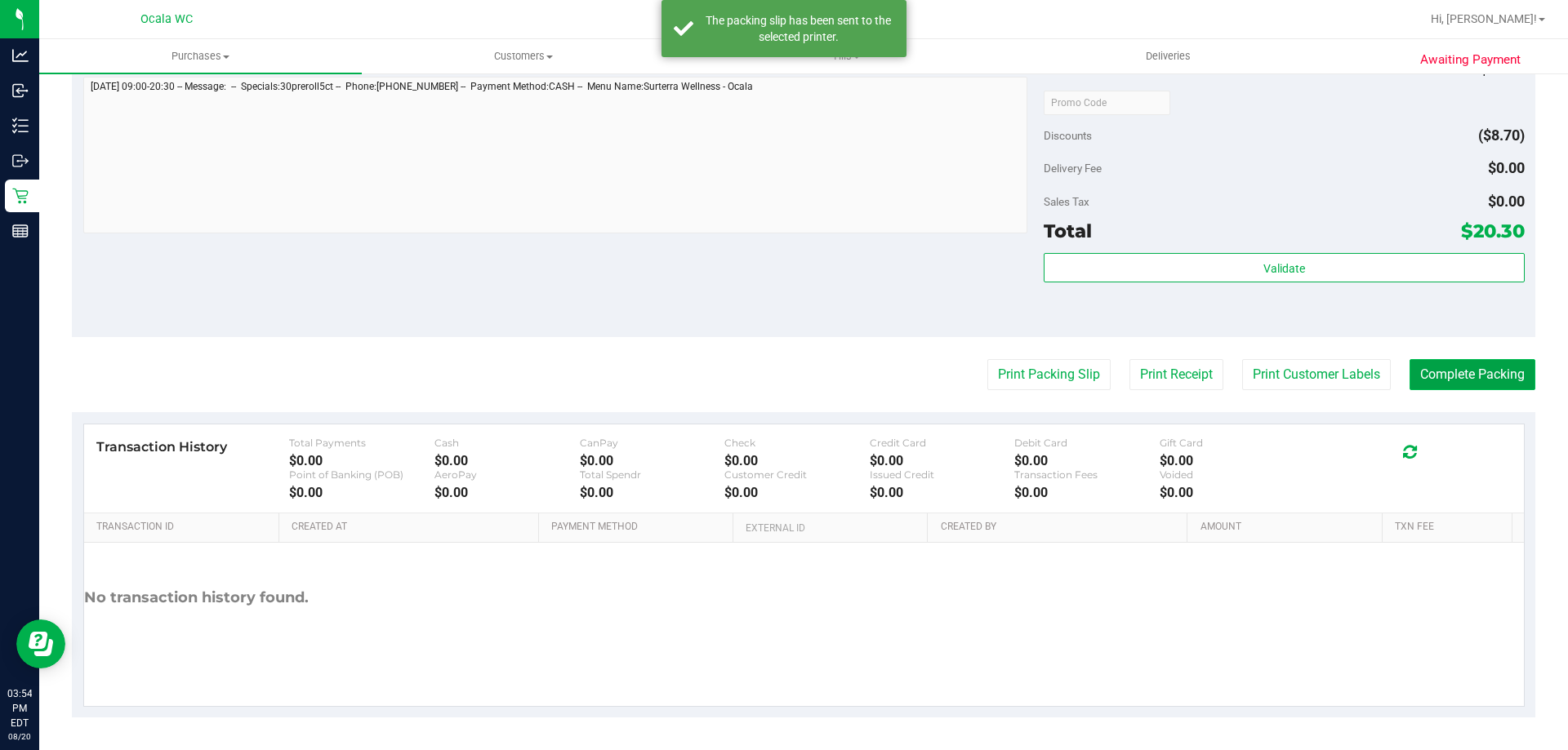
click at [1496, 386] on button "Complete Packing" at bounding box center [1472, 375] width 126 height 31
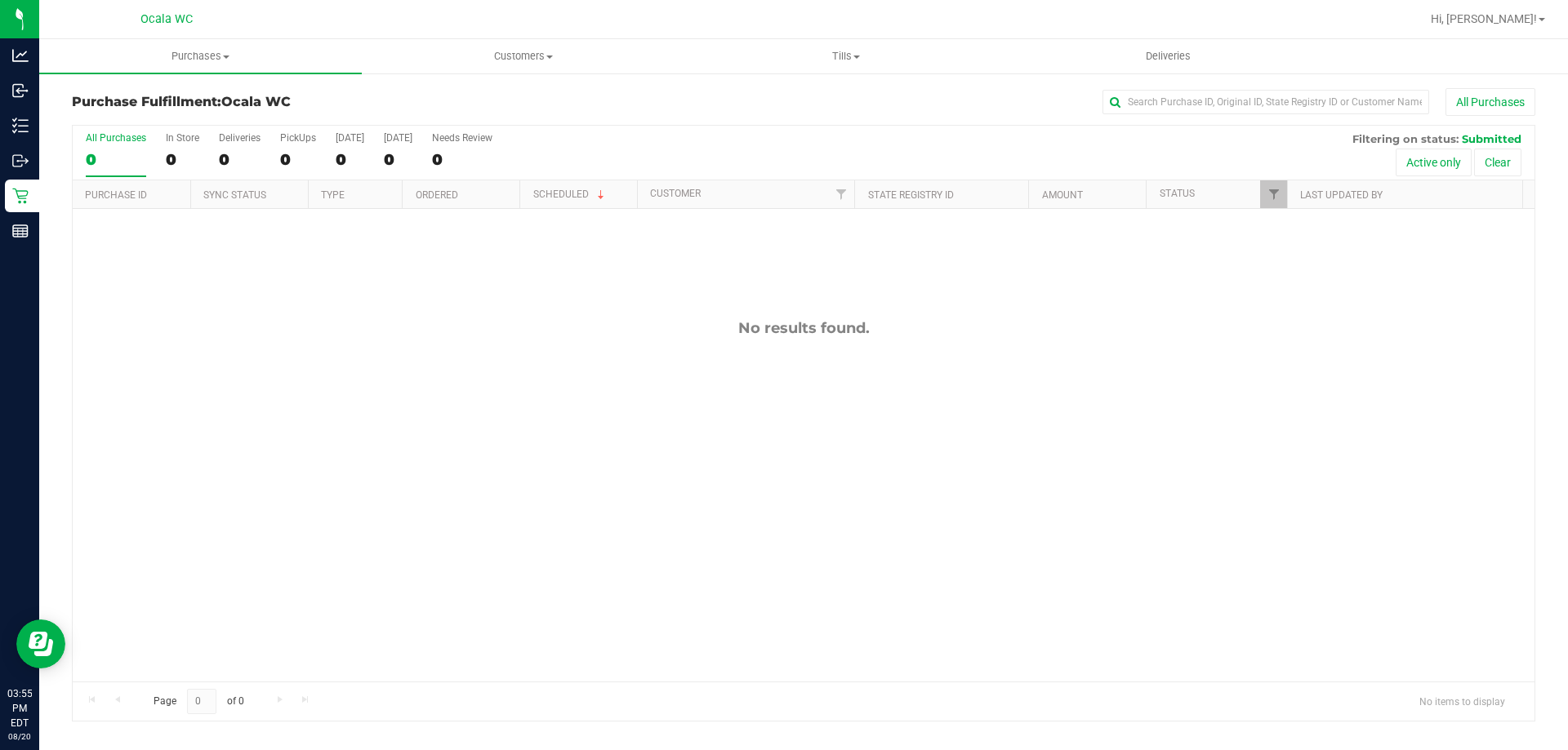
click at [1215, 459] on div "No results found." at bounding box center [803, 500] width 1461 height 583
click at [695, 510] on div "No results found." at bounding box center [803, 500] width 1461 height 583
click at [238, 355] on div "No results found." at bounding box center [803, 500] width 1461 height 583
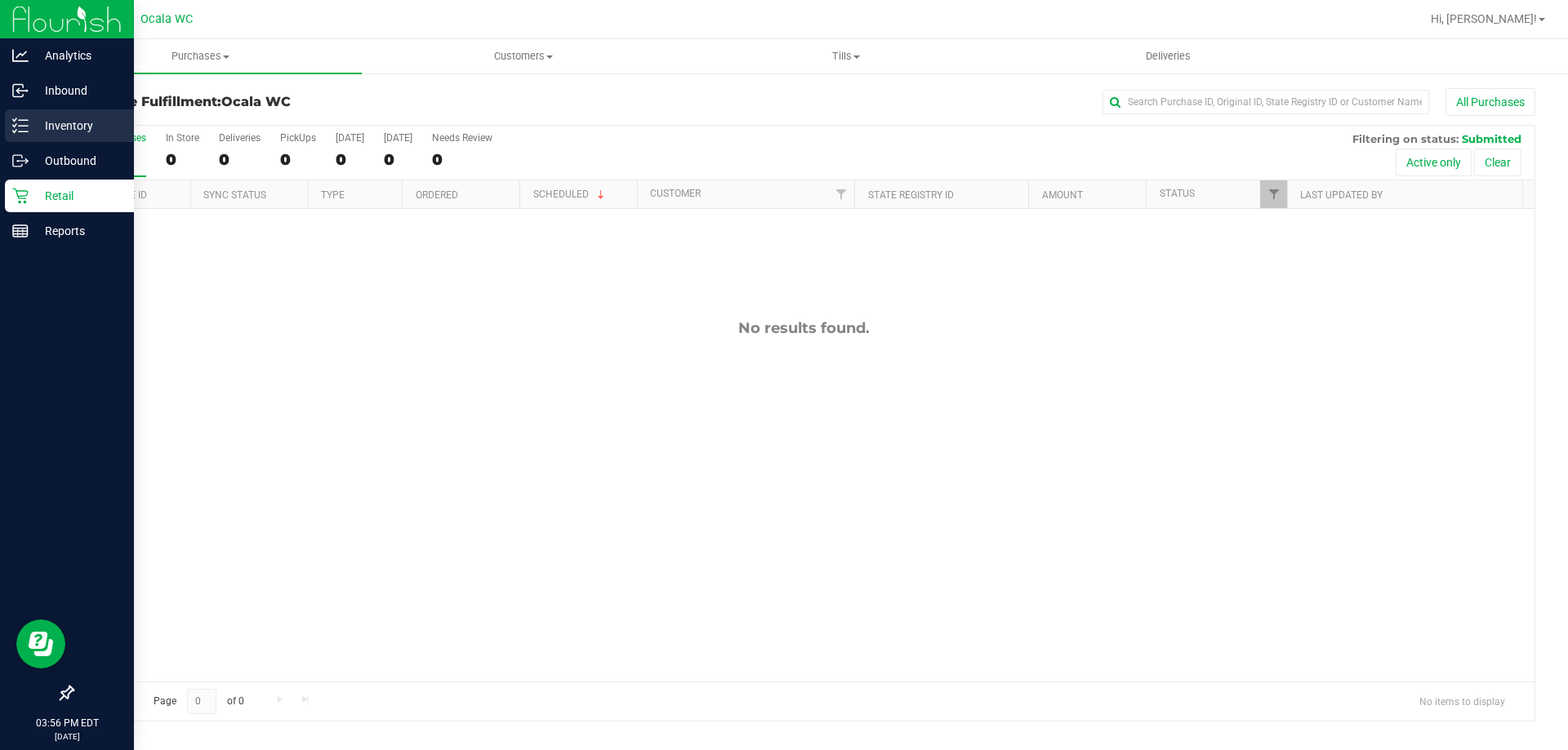
click at [16, 127] on icon at bounding box center [20, 126] width 17 height 17
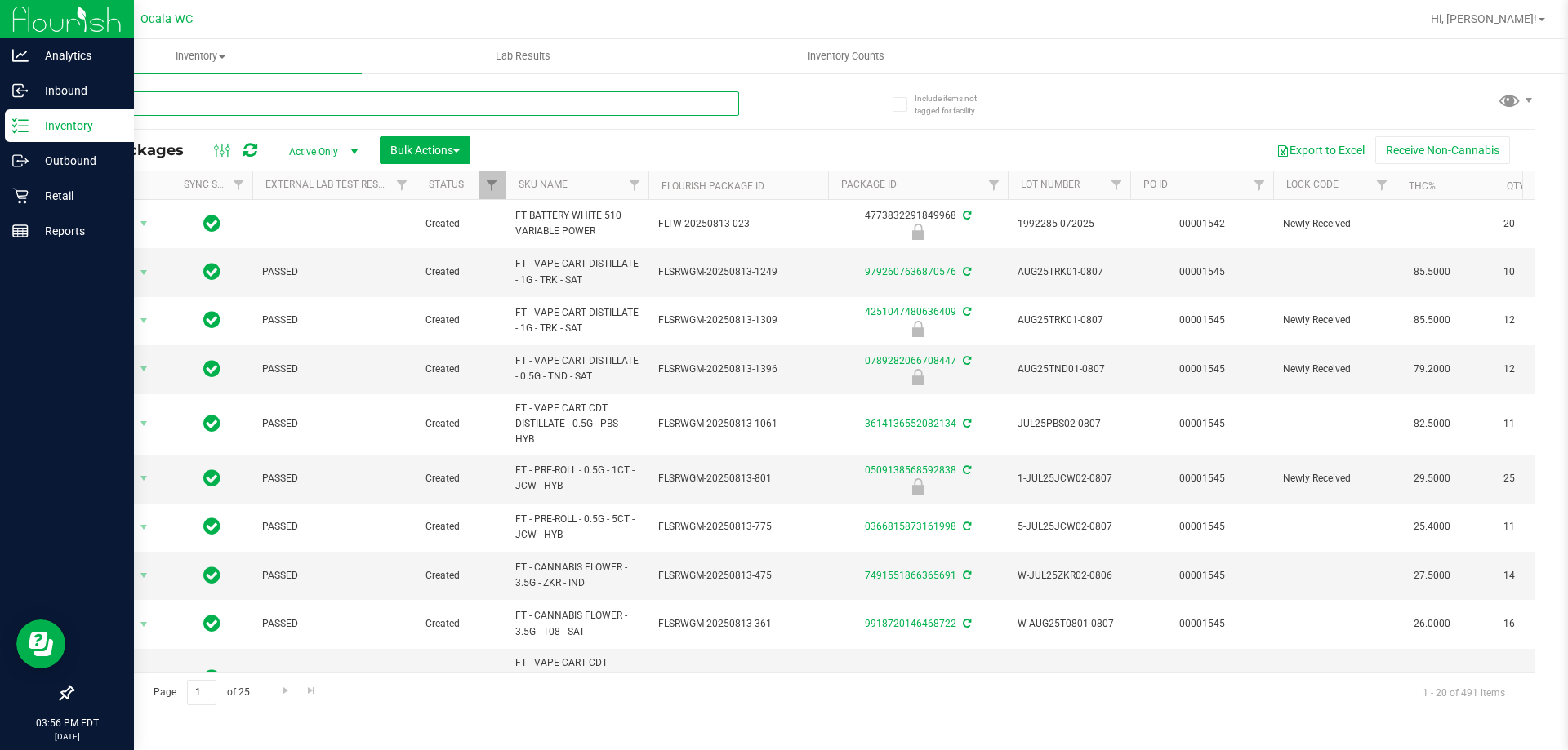
click at [274, 105] on input "text" at bounding box center [405, 104] width 667 height 25
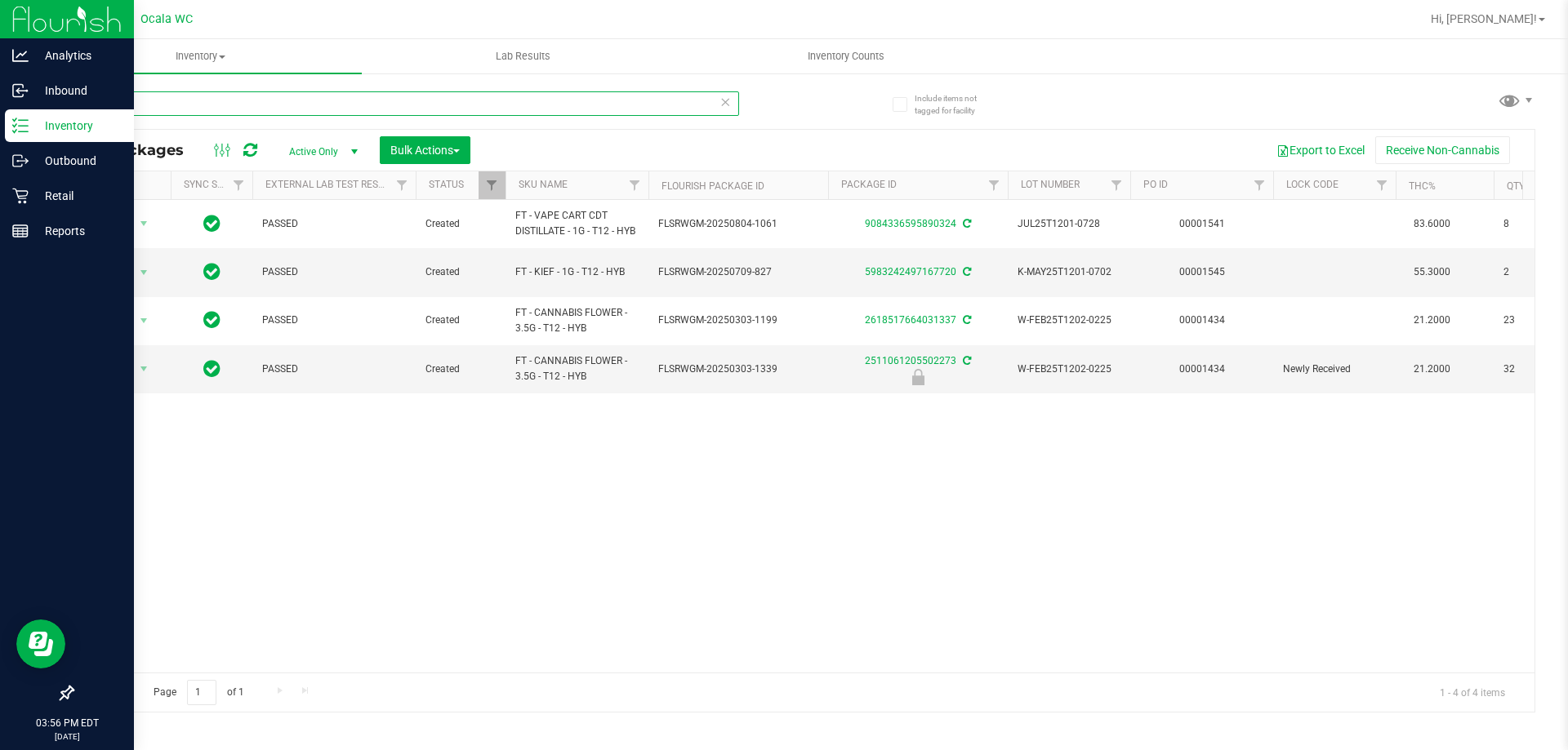
click at [279, 97] on input "t12" at bounding box center [405, 104] width 667 height 25
type input "t"
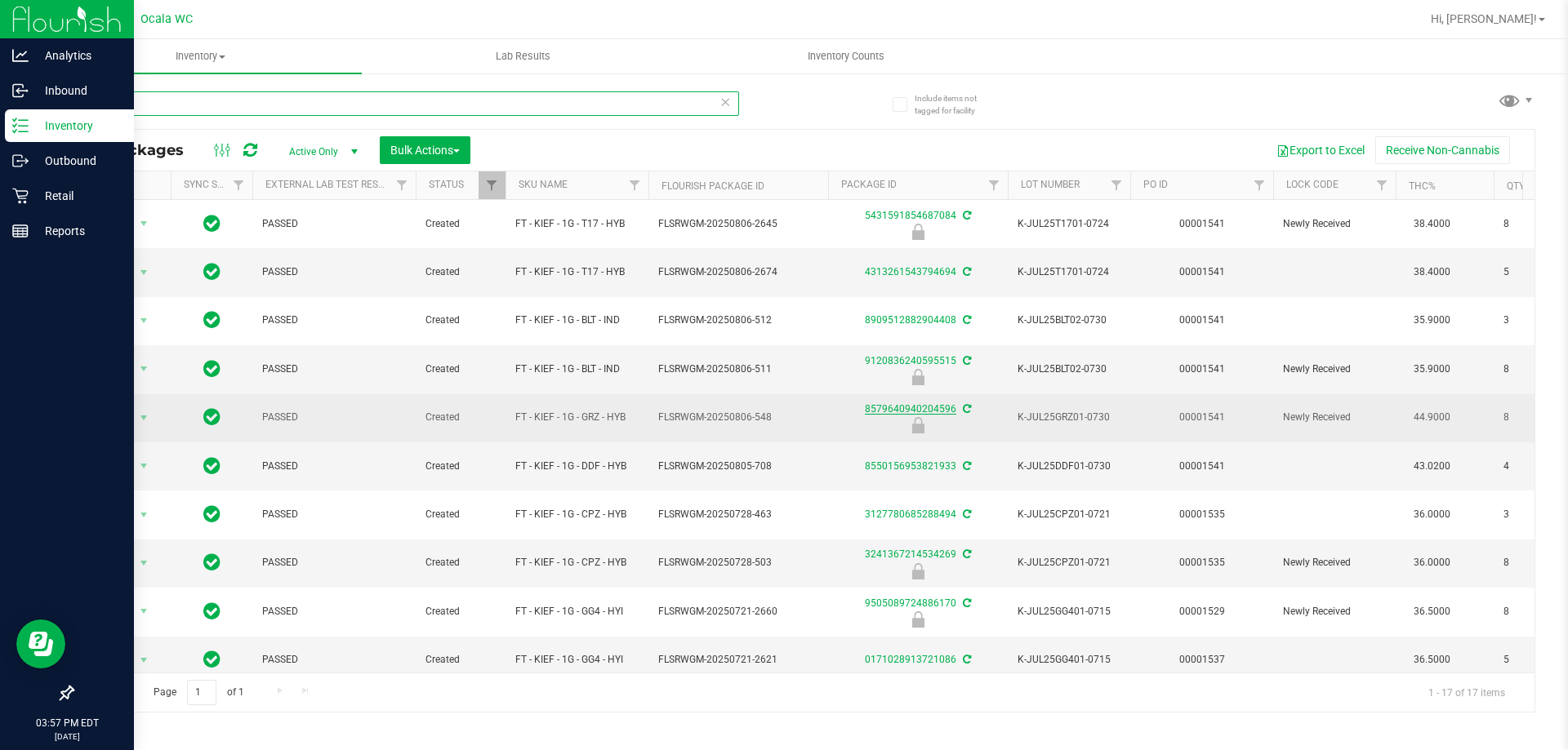
type input "kief"
click at [905, 409] on link "8579640940204596" at bounding box center [910, 409] width 92 height 11
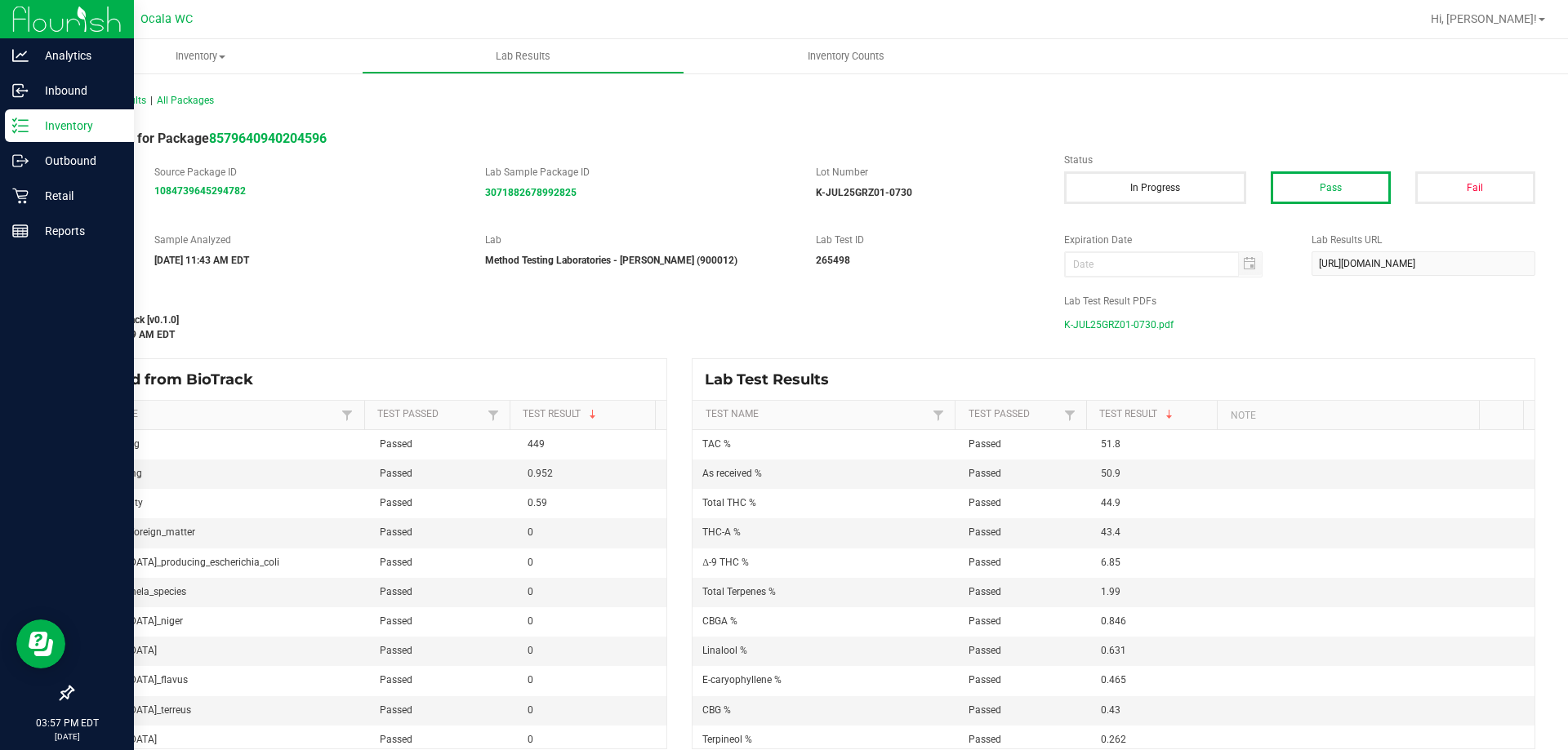
click at [1086, 321] on span "K-JUL25GRZ01-0730.pdf" at bounding box center [1118, 324] width 109 height 25
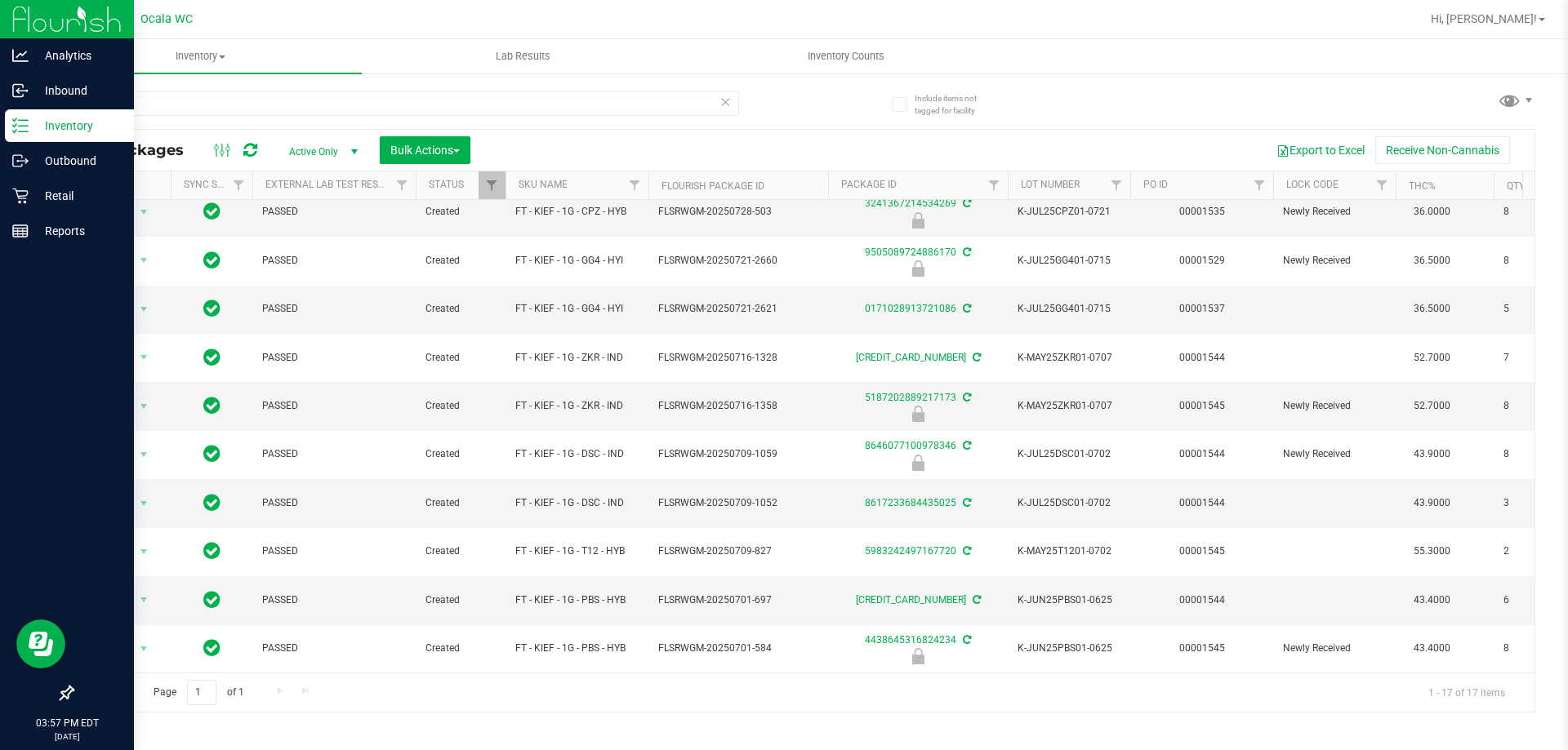
scroll to position [364, 0]
click at [945, 392] on link "5187202889217173" at bounding box center [910, 397] width 92 height 11
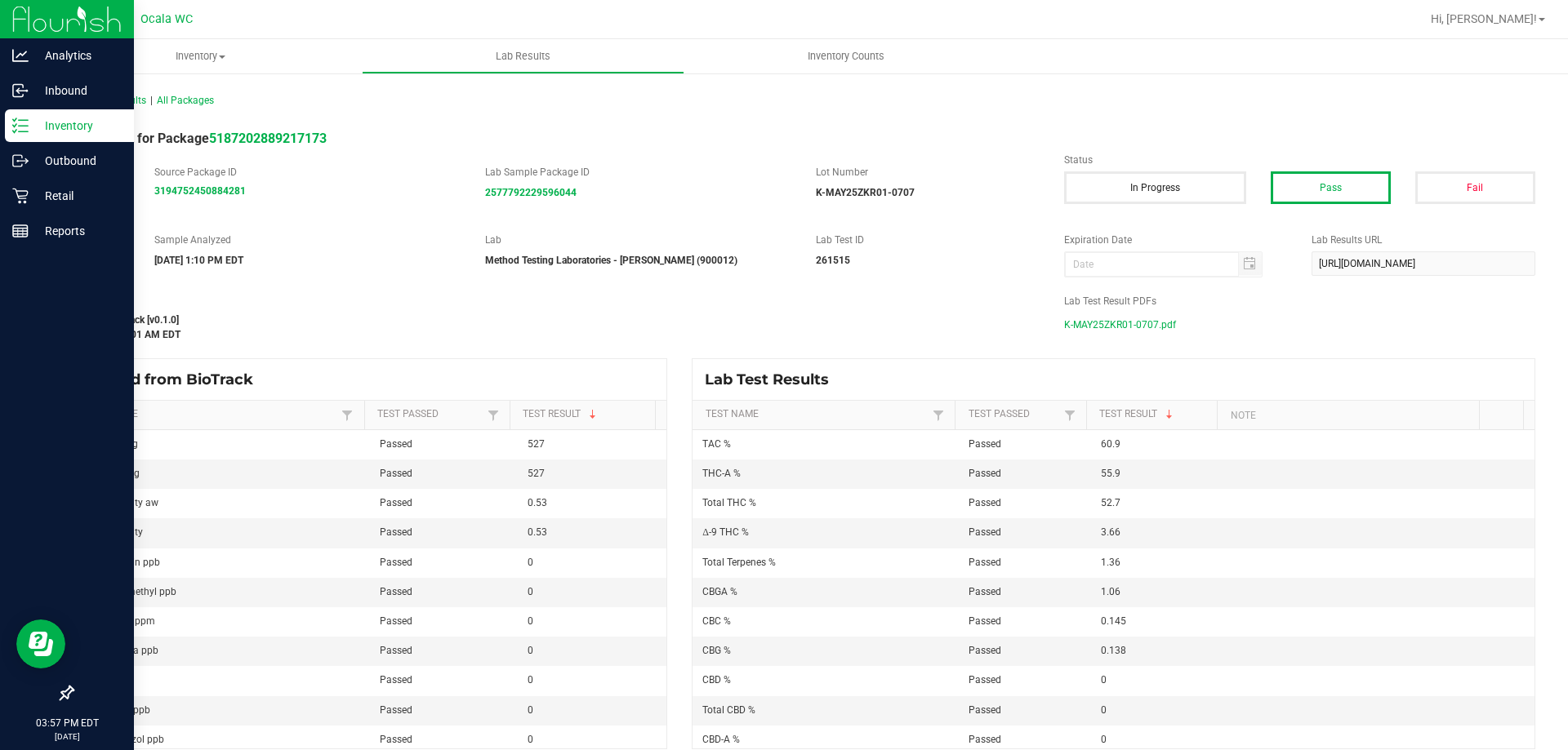
click at [1082, 326] on span "K-MAY25ZKR01-0707.pdf" at bounding box center [1120, 324] width 112 height 25
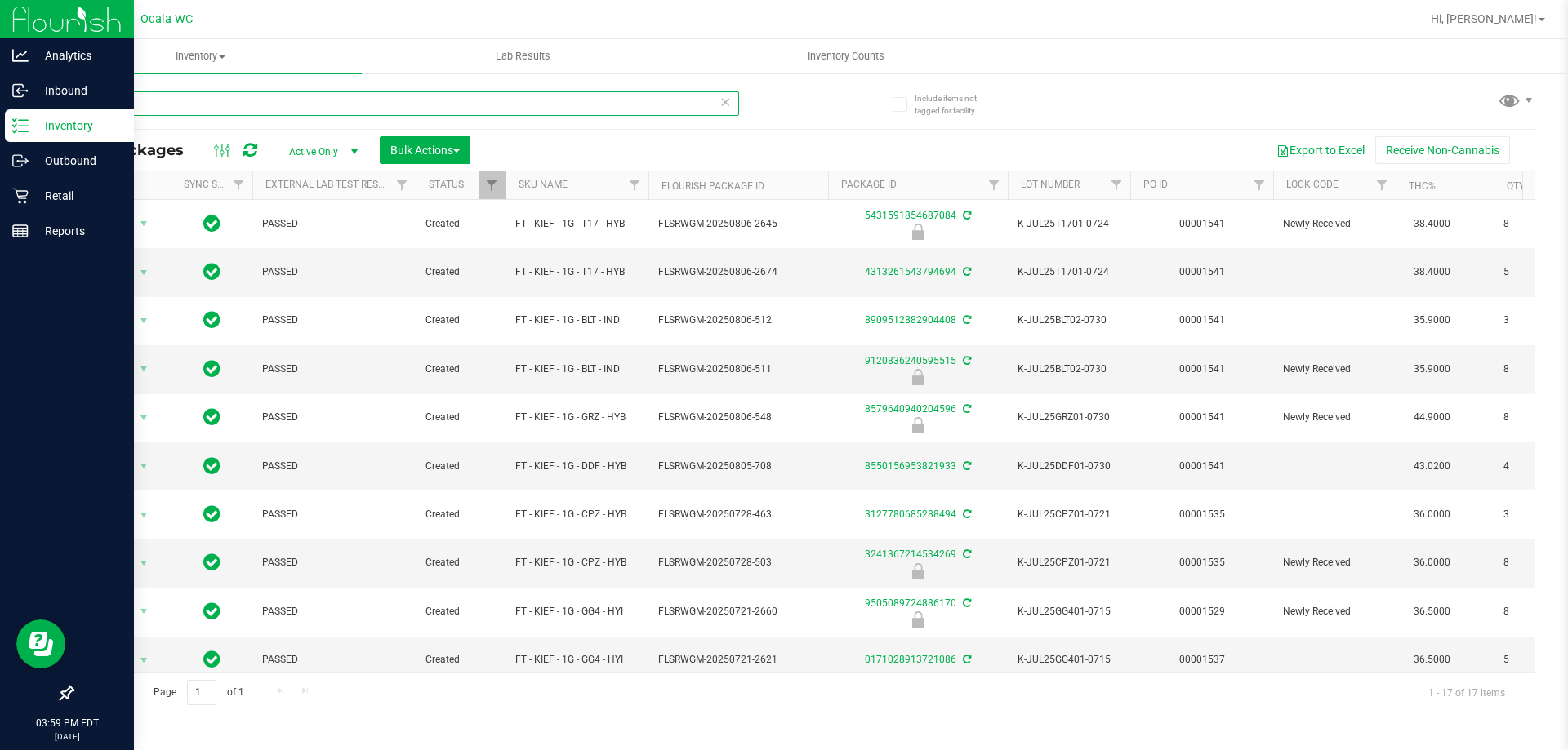
click at [312, 97] on input "kief" at bounding box center [405, 104] width 667 height 25
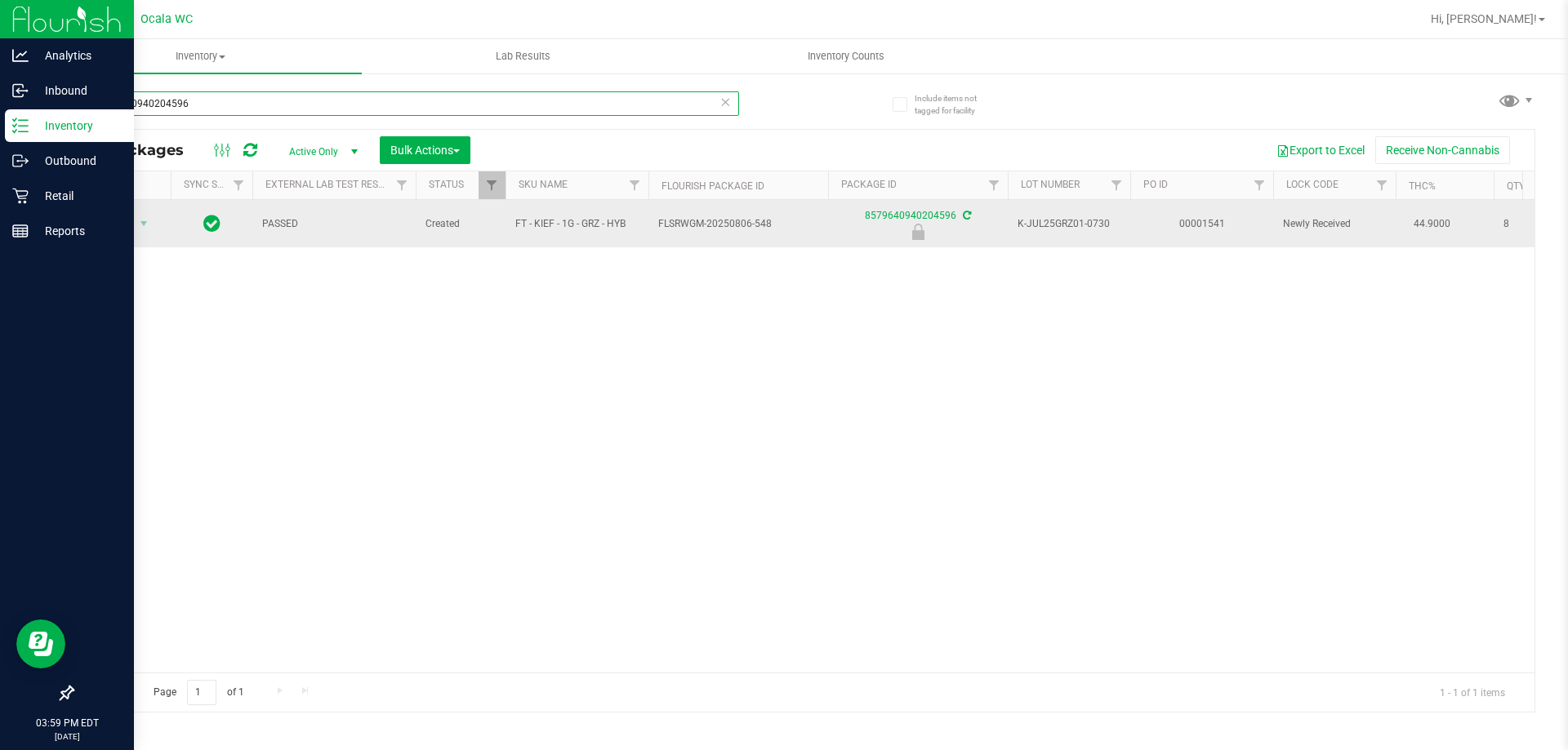
type input "8579640940204596"
click at [106, 223] on span "Action" at bounding box center [111, 223] width 44 height 23
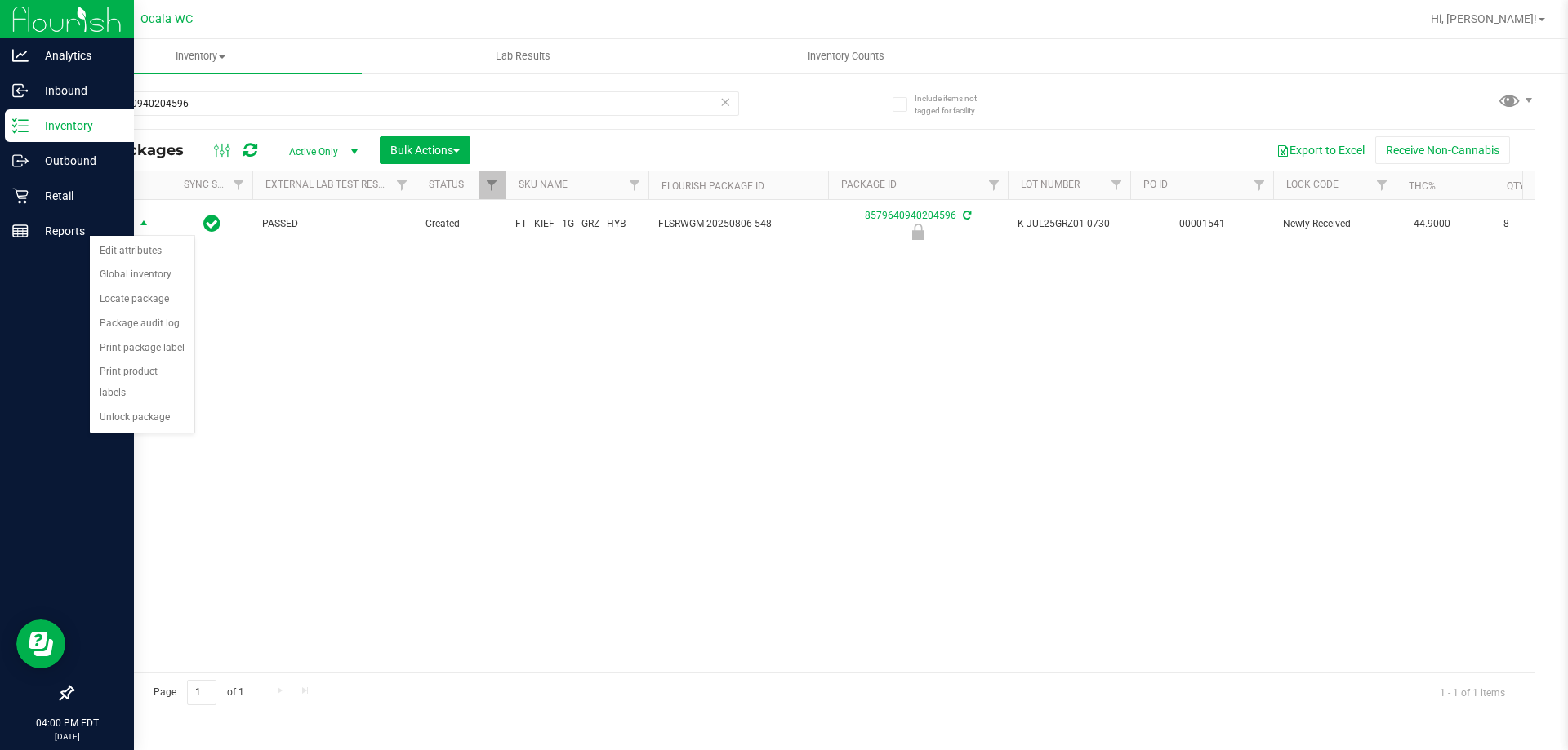
click at [133, 409] on div "Action Edit attributes Global inventory Locate package Package audit log Print …" at bounding box center [142, 334] width 107 height 198
click at [151, 406] on li "Unlock package" at bounding box center [142, 418] width 105 height 25
